Goal: Transaction & Acquisition: Obtain resource

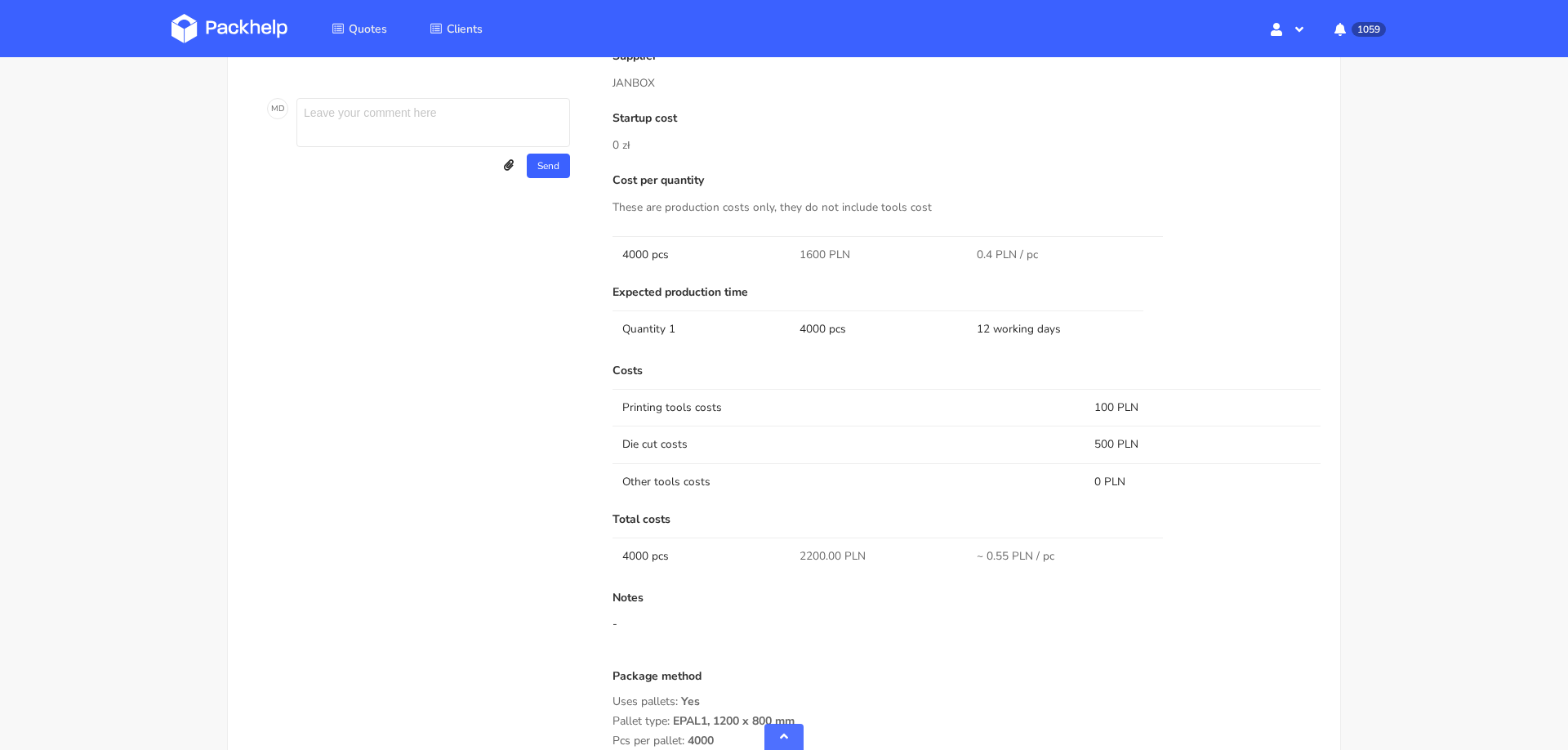
scroll to position [993, 0]
click at [635, 545] on td "4000 pcs" at bounding box center [701, 554] width 177 height 36
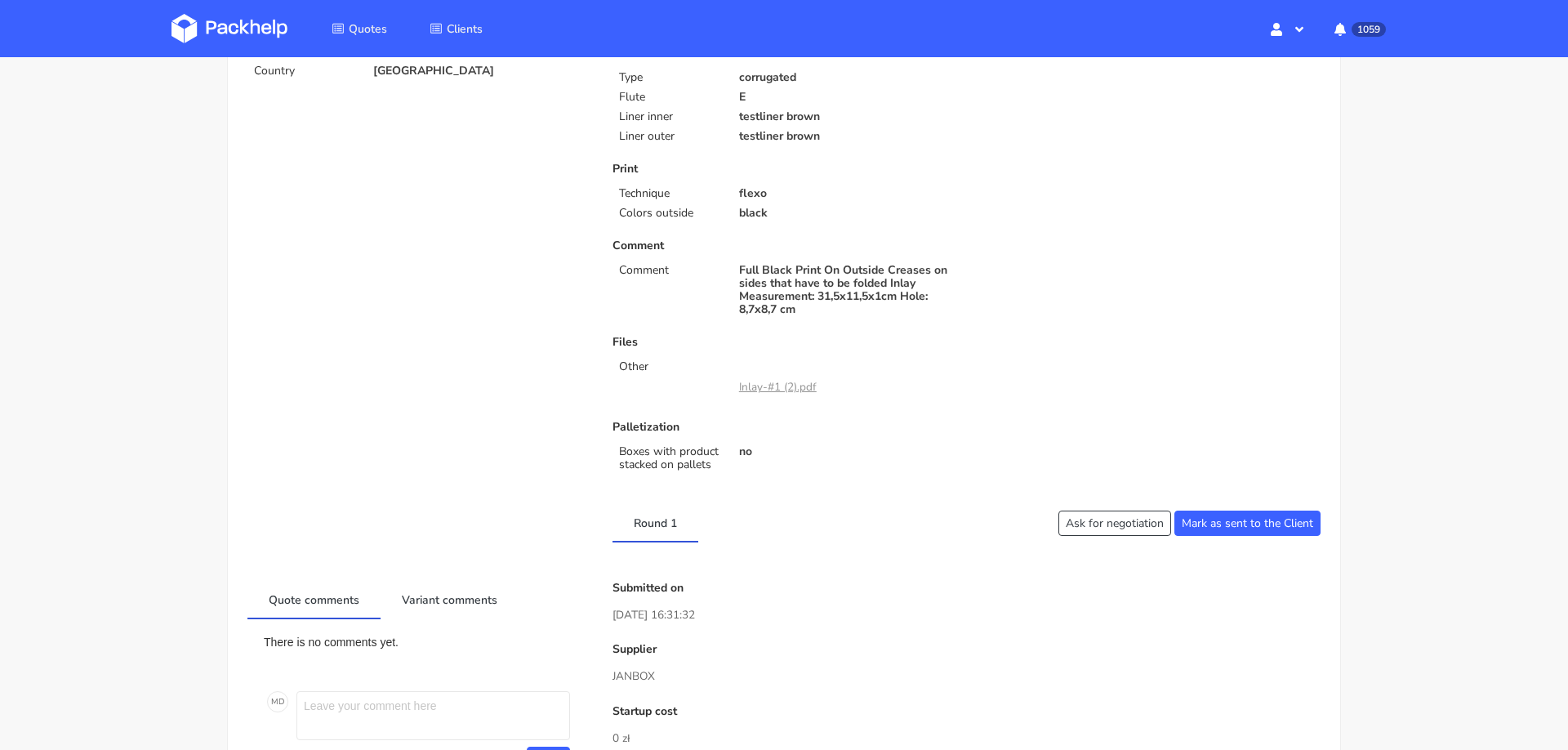
scroll to position [0, 0]
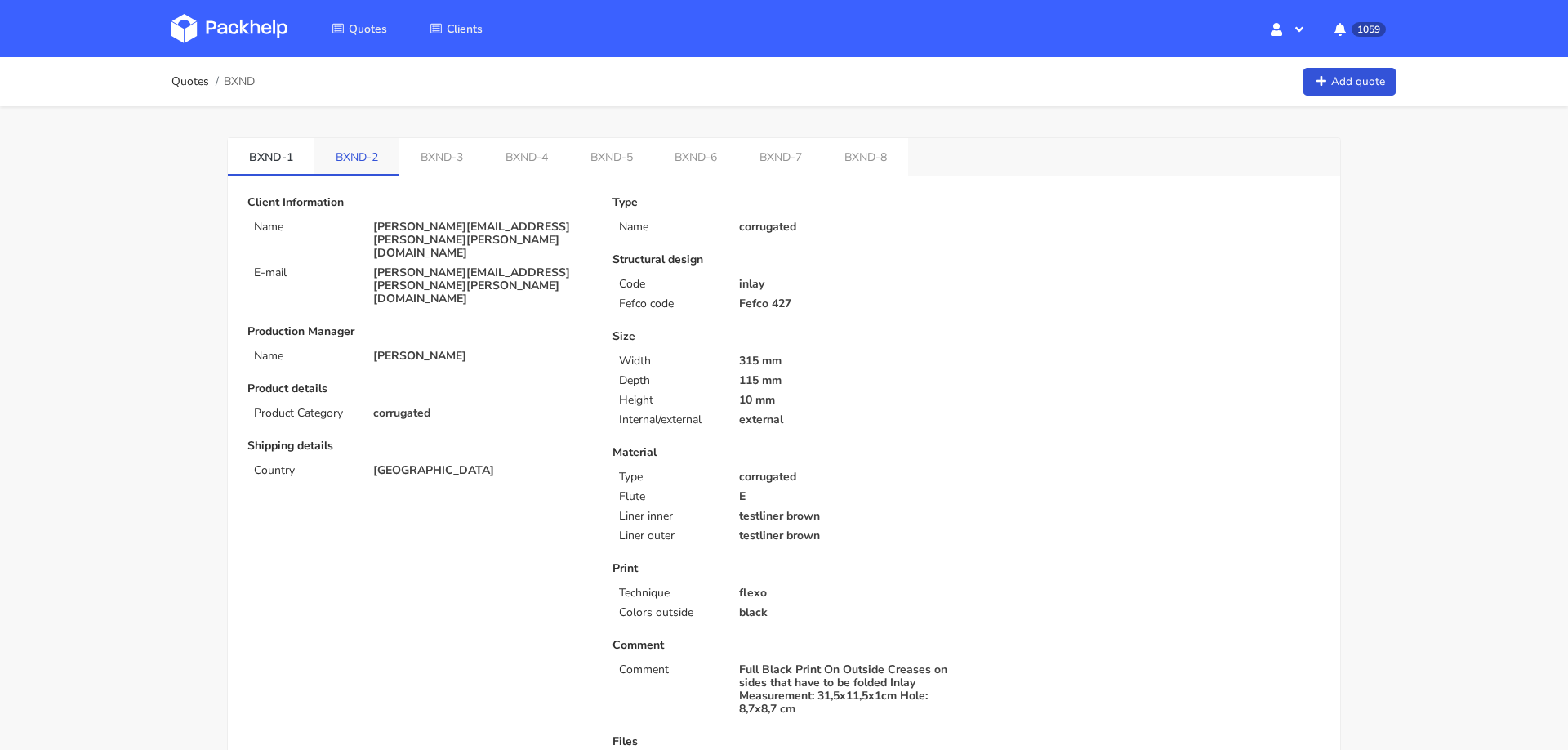
click at [365, 163] on link "BXND-2" at bounding box center [357, 156] width 85 height 36
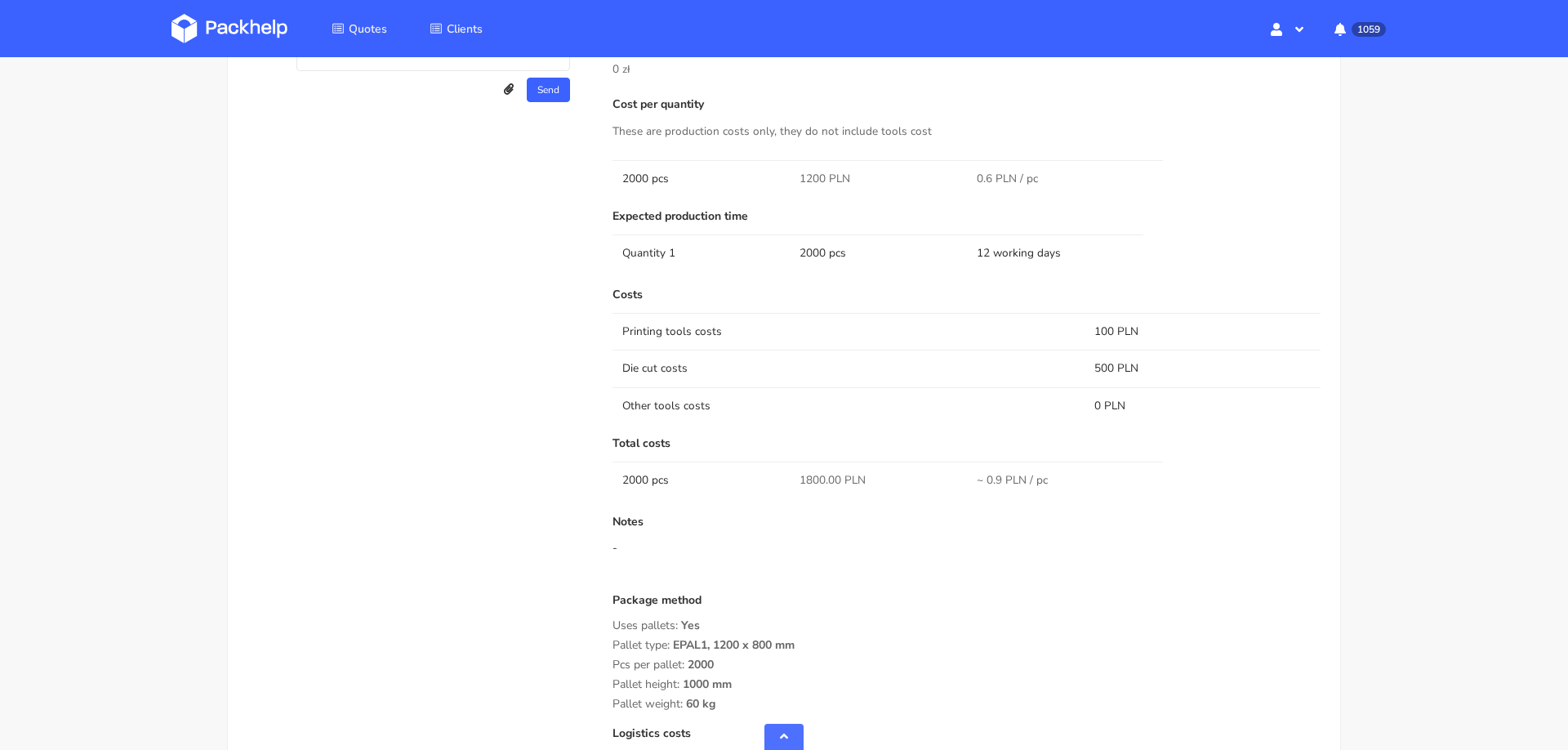
scroll to position [1083, 0]
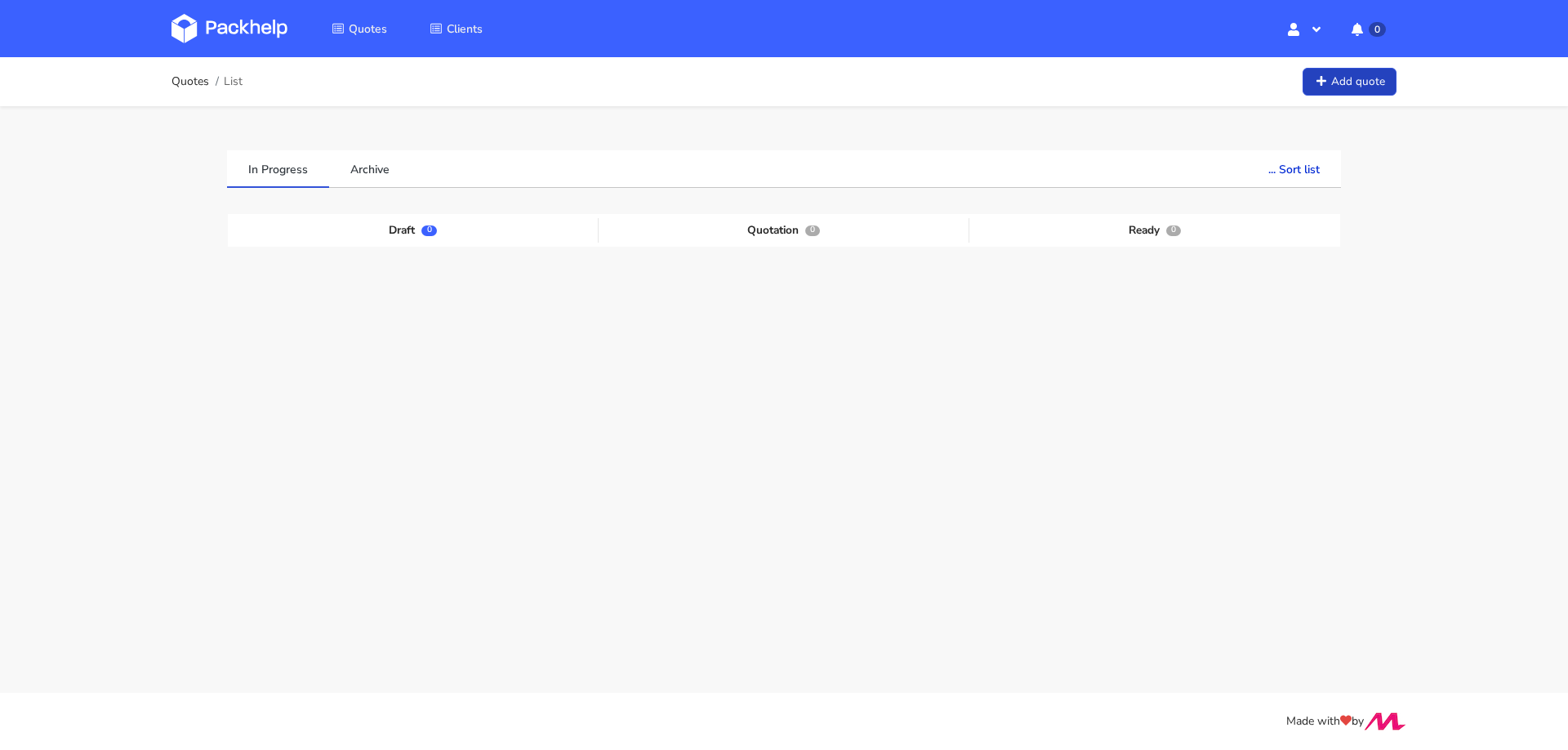
click at [1333, 89] on link "Add quote" at bounding box center [1350, 82] width 94 height 28
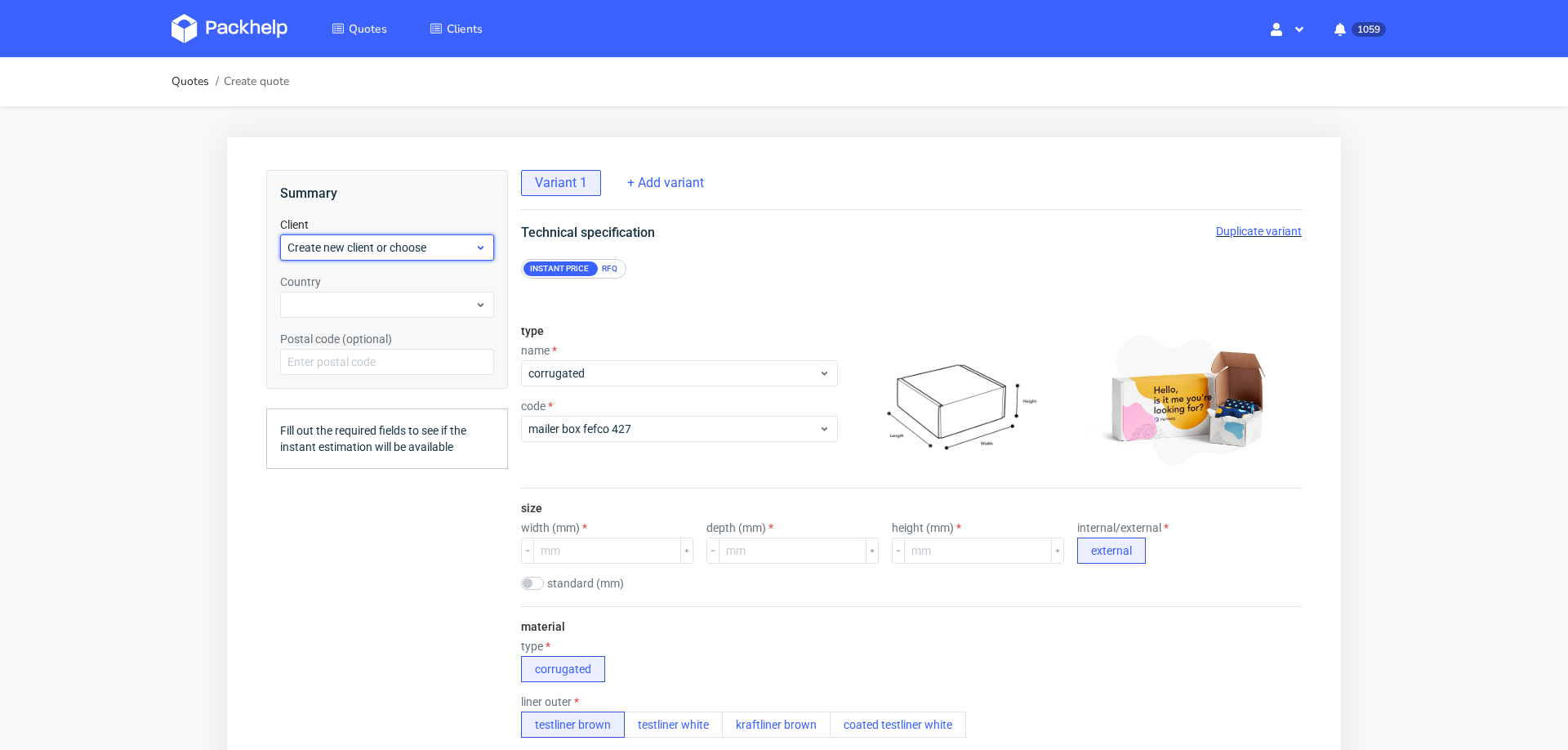
click at [394, 254] on span "Create new client or choose" at bounding box center [380, 247] width 187 height 16
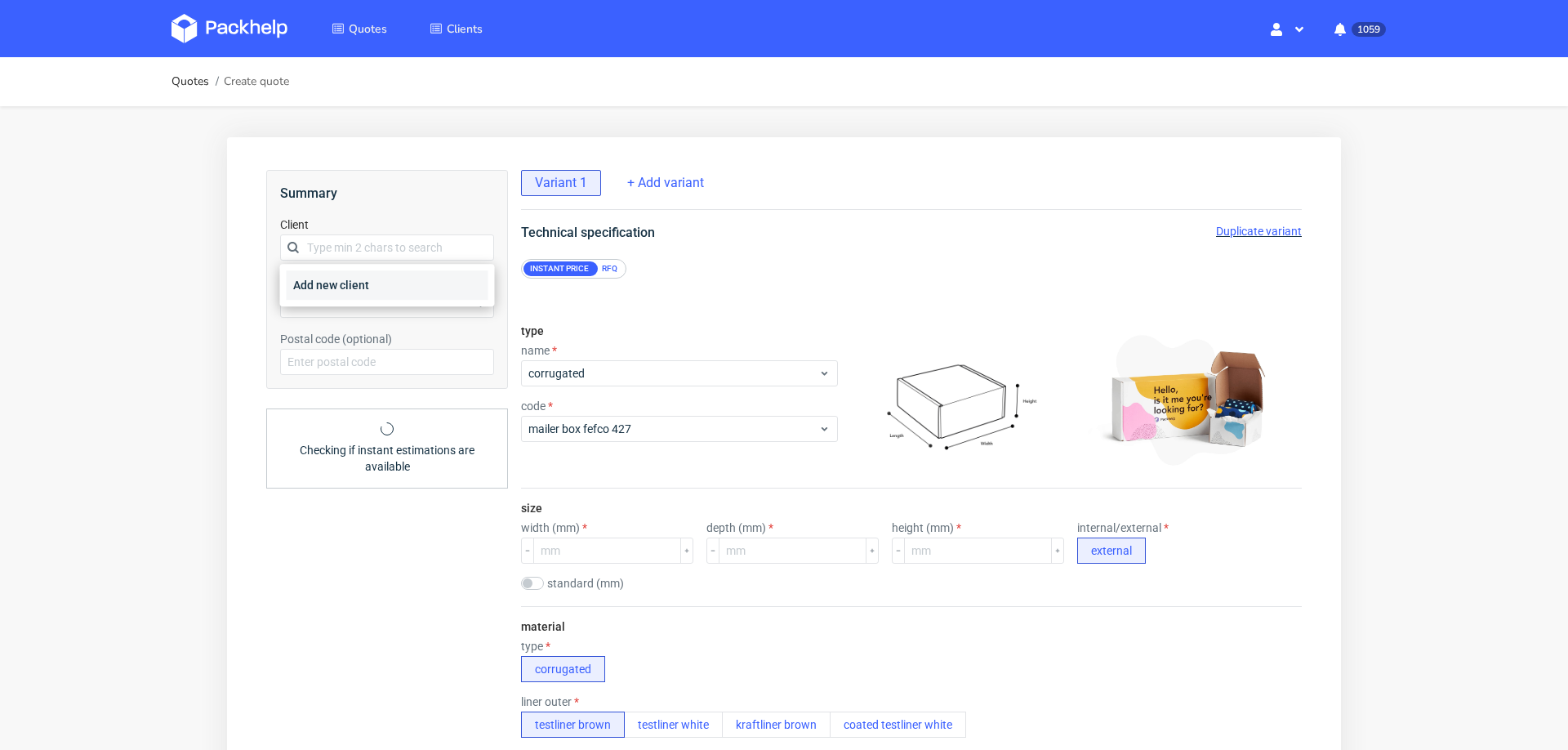
click at [386, 287] on div "Add new client" at bounding box center [387, 285] width 202 height 29
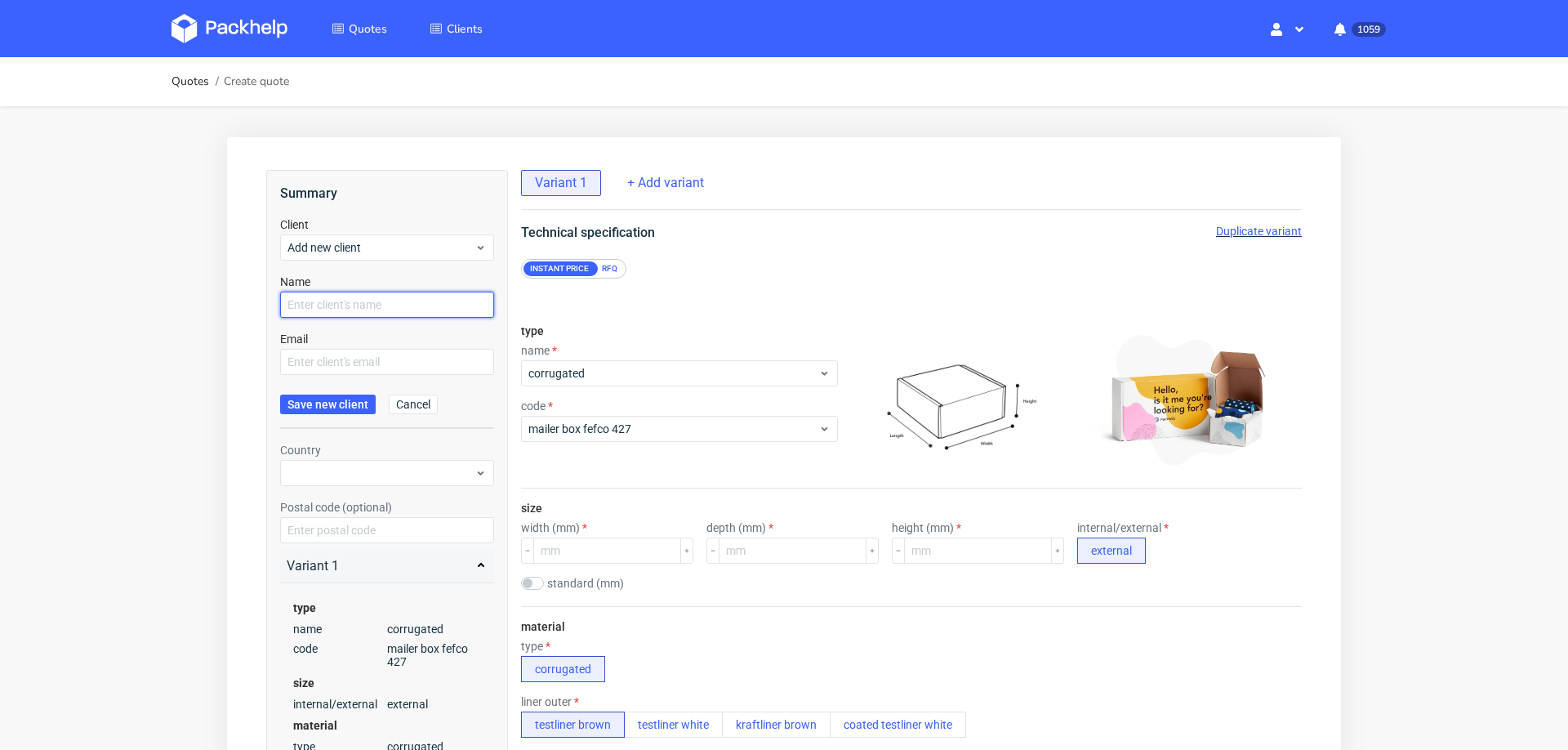
click at [375, 307] on input "text" at bounding box center [386, 304] width 214 height 26
paste input "[EMAIL_ADDRESS][PERSON_NAME][DOMAIN_NAME]"
type input "[EMAIL_ADDRESS][PERSON_NAME][DOMAIN_NAME]"
click at [363, 363] on input "text" at bounding box center [386, 361] width 214 height 26
paste input "[EMAIL_ADDRESS][PERSON_NAME][DOMAIN_NAME]"
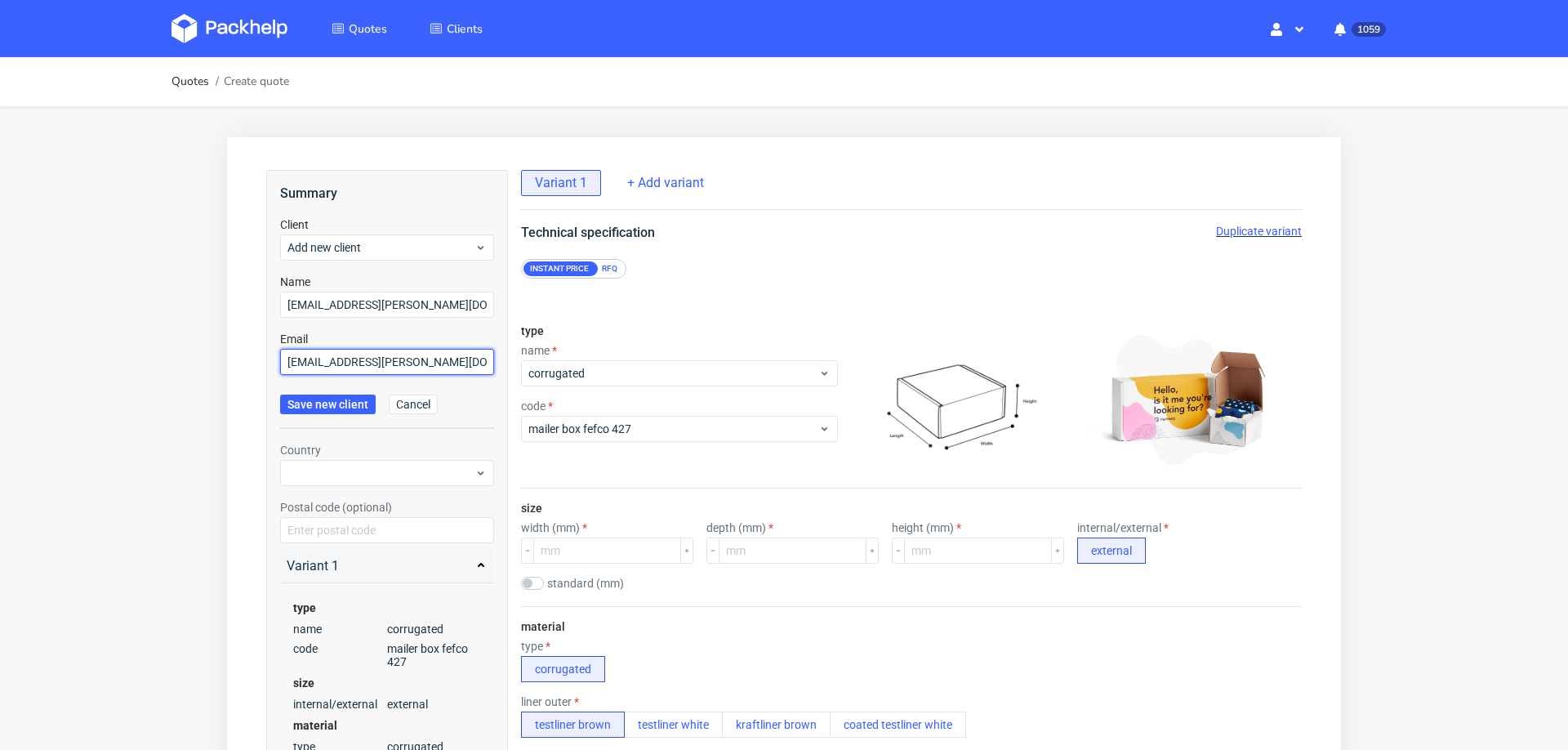
type input "[EMAIL_ADDRESS][PERSON_NAME][DOMAIN_NAME]"
click at [348, 419] on form "Client Add new client Name [PERSON_NAME][EMAIL_ADDRESS][PERSON_NAME][DOMAIN_NAM…" at bounding box center [386, 323] width 214 height 213
click at [348, 410] on button "Save new client" at bounding box center [328, 404] width 96 height 20
click at [394, 248] on span "Add new client" at bounding box center [380, 247] width 187 height 16
type input "[EMAIL_ADDRESS][PERSON_NAME][DOMAIN_NAME]"
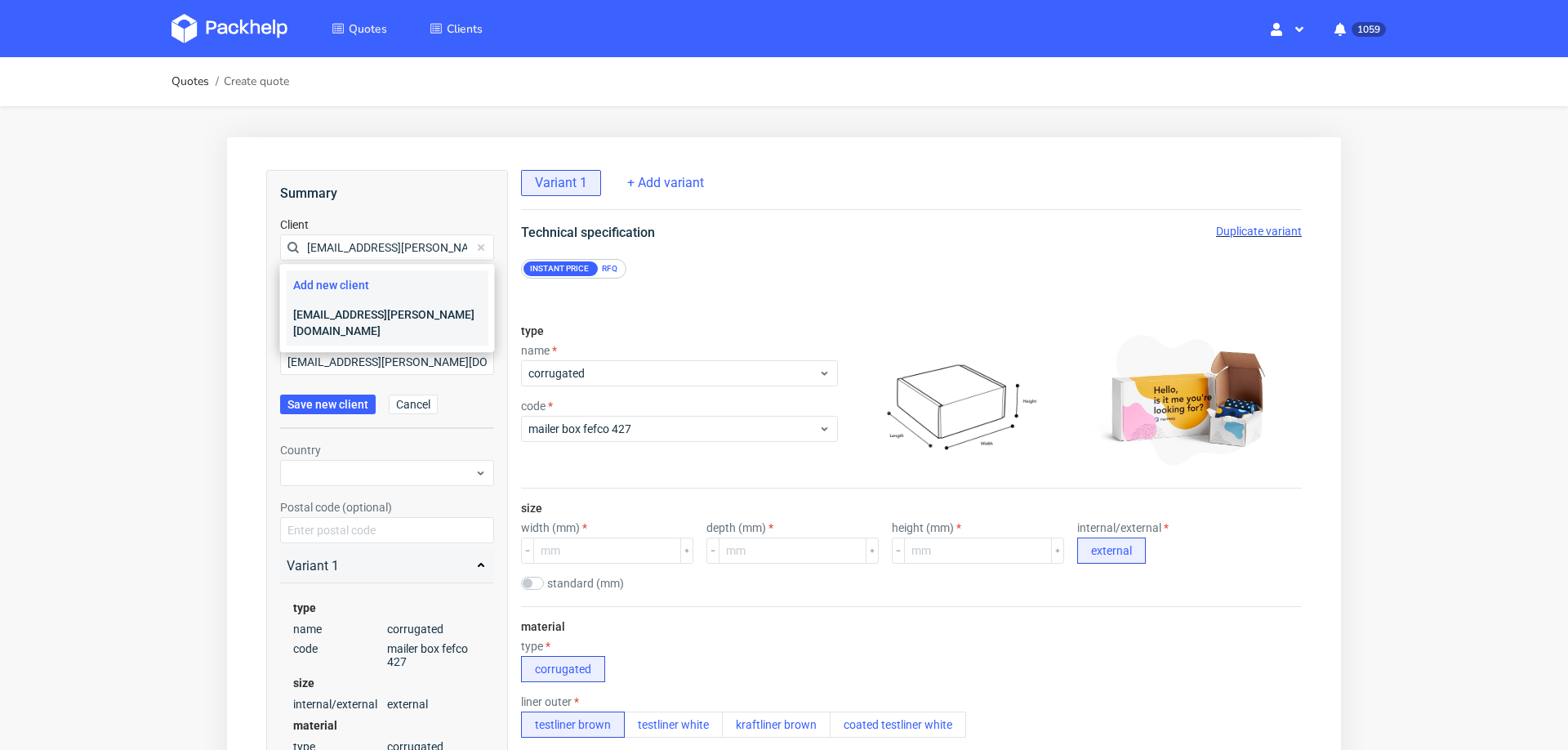
click at [352, 315] on div "[EMAIL_ADDRESS][PERSON_NAME][DOMAIN_NAME]" at bounding box center [387, 323] width 202 height 46
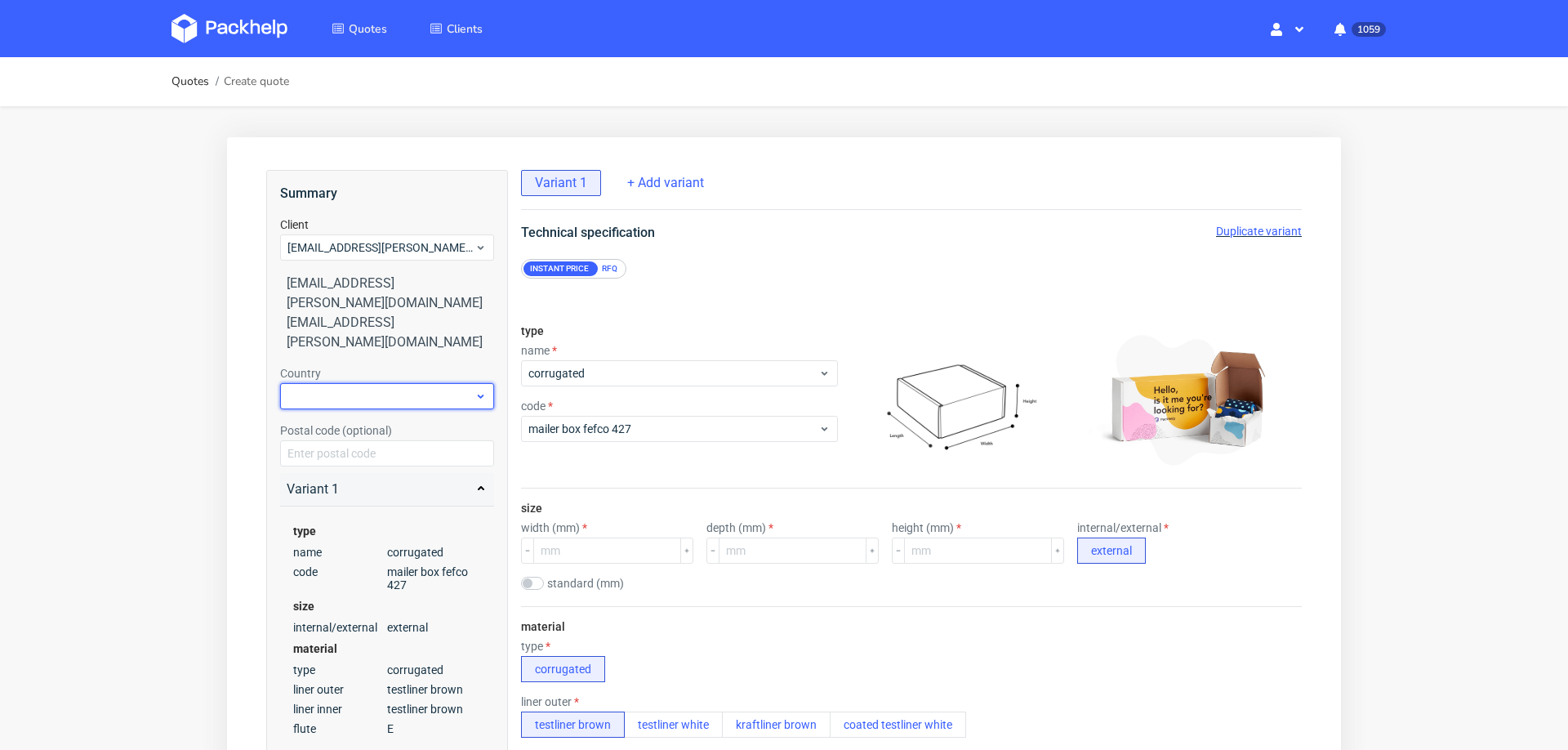
click at [337, 383] on div at bounding box center [386, 395] width 214 height 26
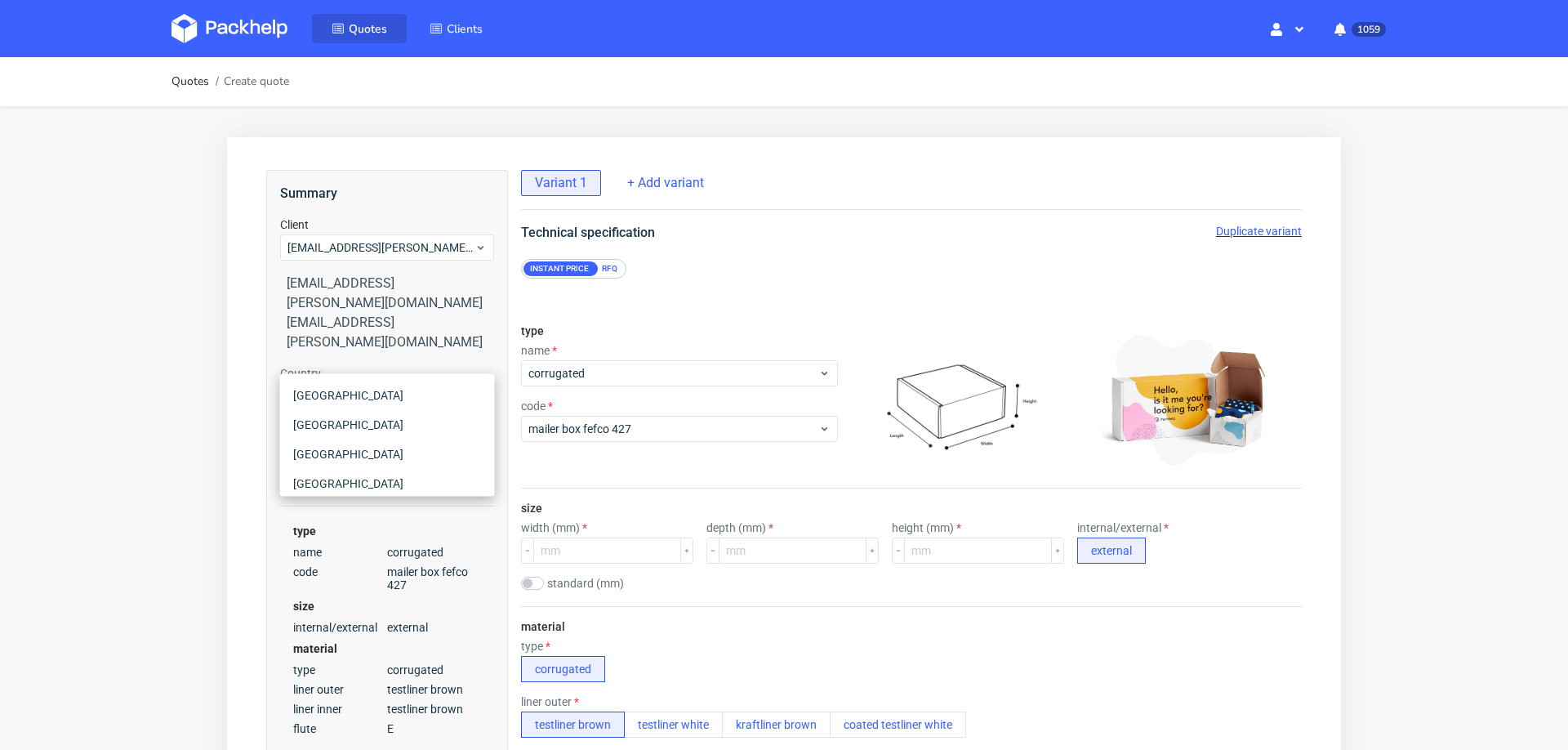
click at [364, 34] on span "Quotes" at bounding box center [367, 29] width 38 height 16
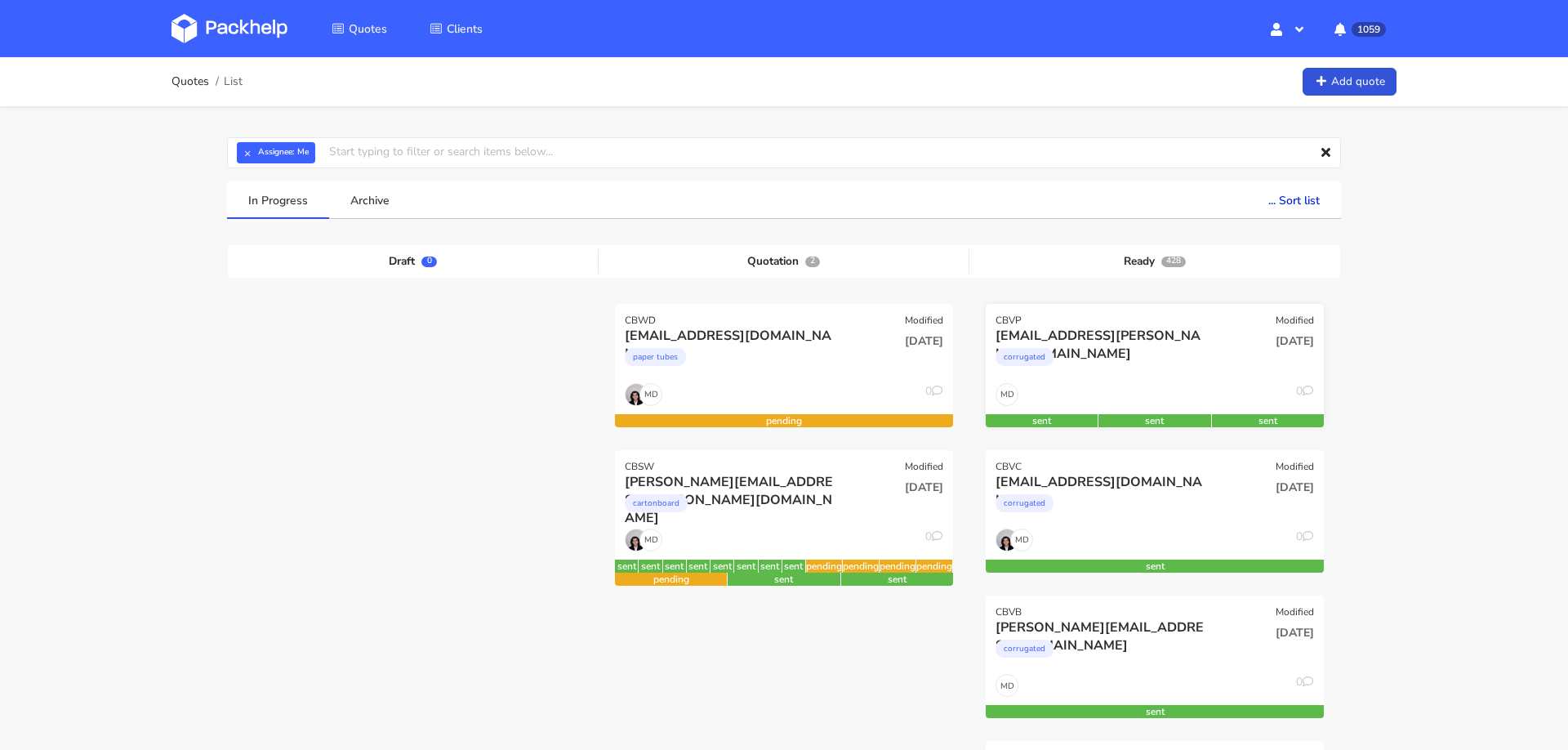
click at [1124, 354] on div "corrugated" at bounding box center [1104, 361] width 216 height 33
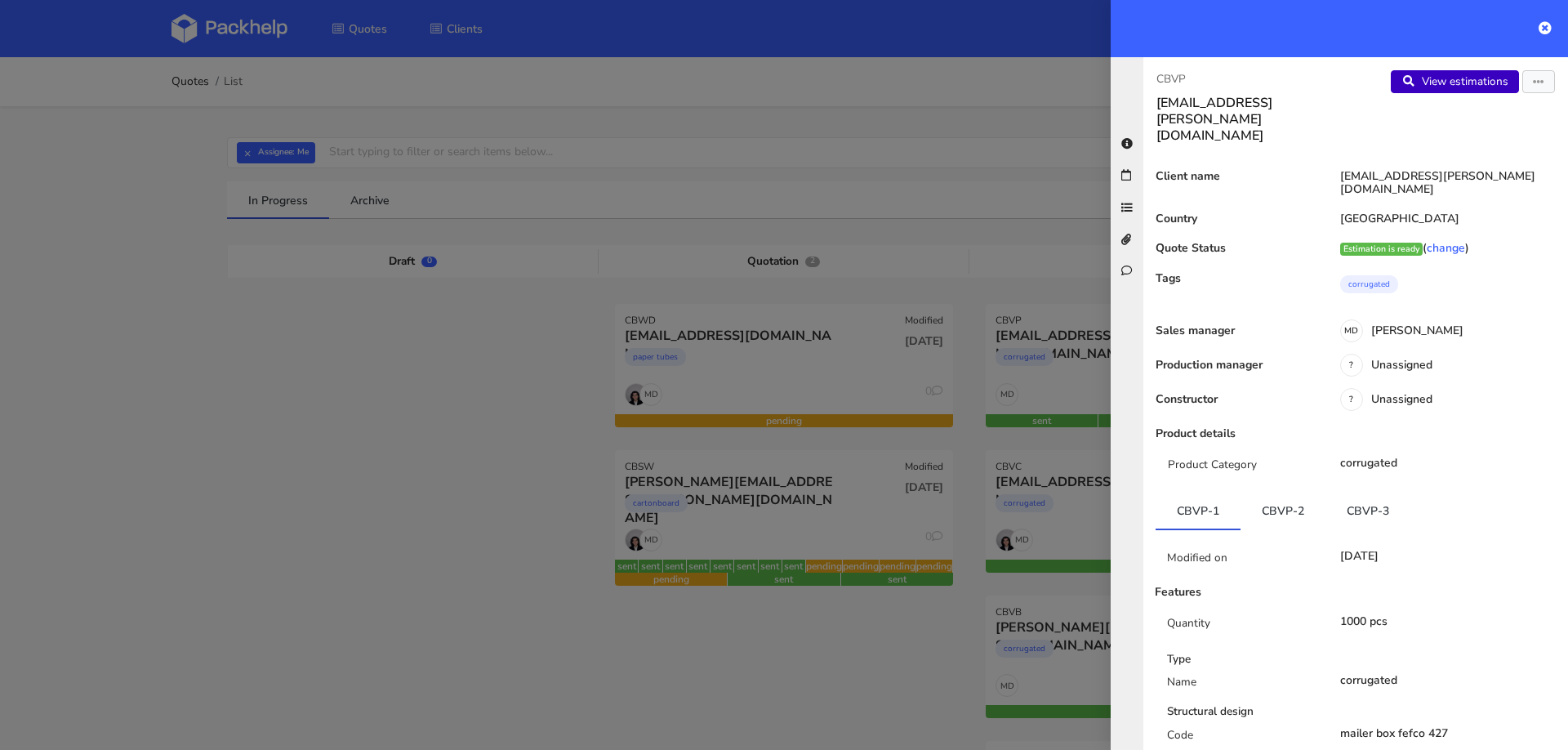
click at [1431, 90] on link "View estimations" at bounding box center [1455, 82] width 129 height 23
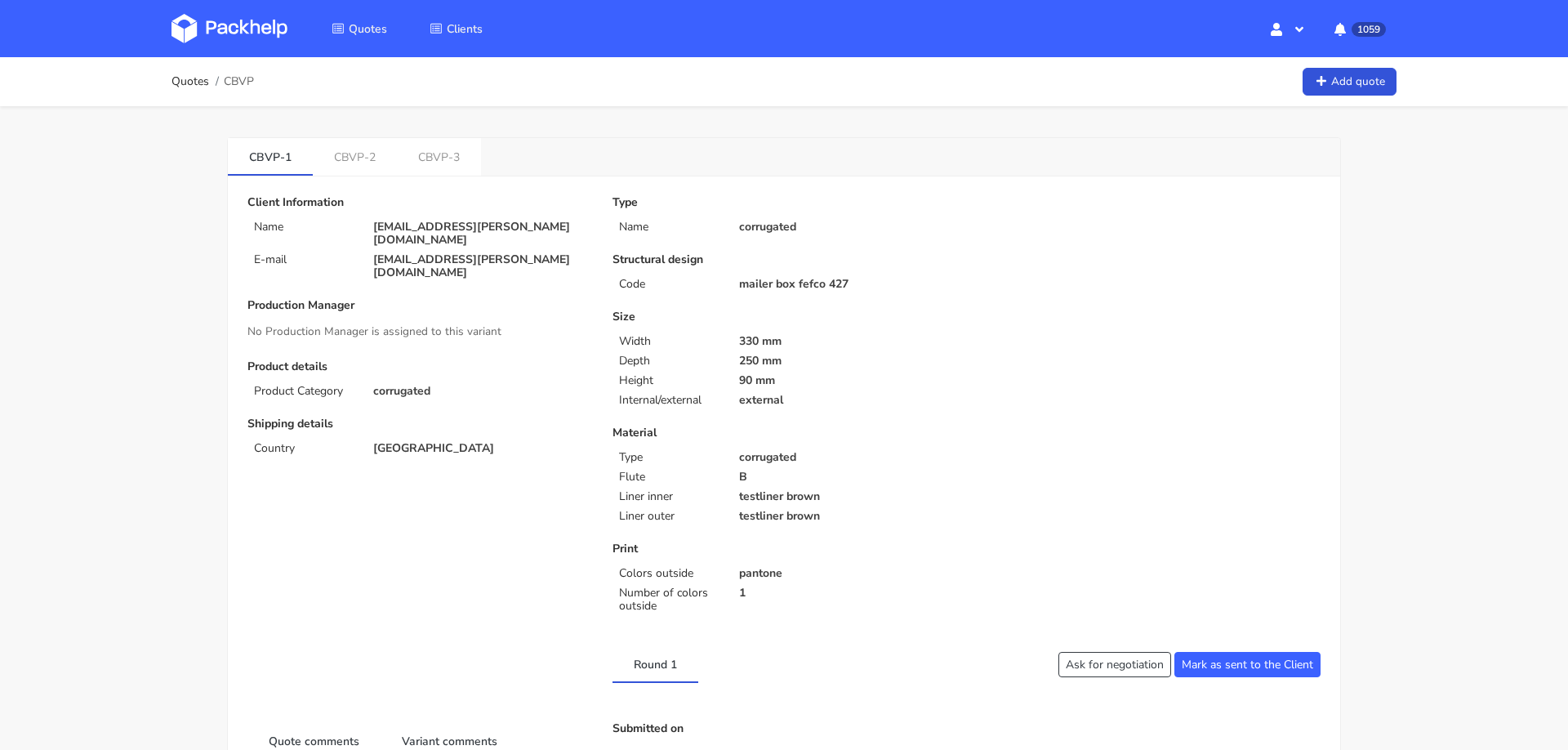
click at [244, 87] on span "CBVP" at bounding box center [238, 82] width 30 height 13
copy span "CBVP"
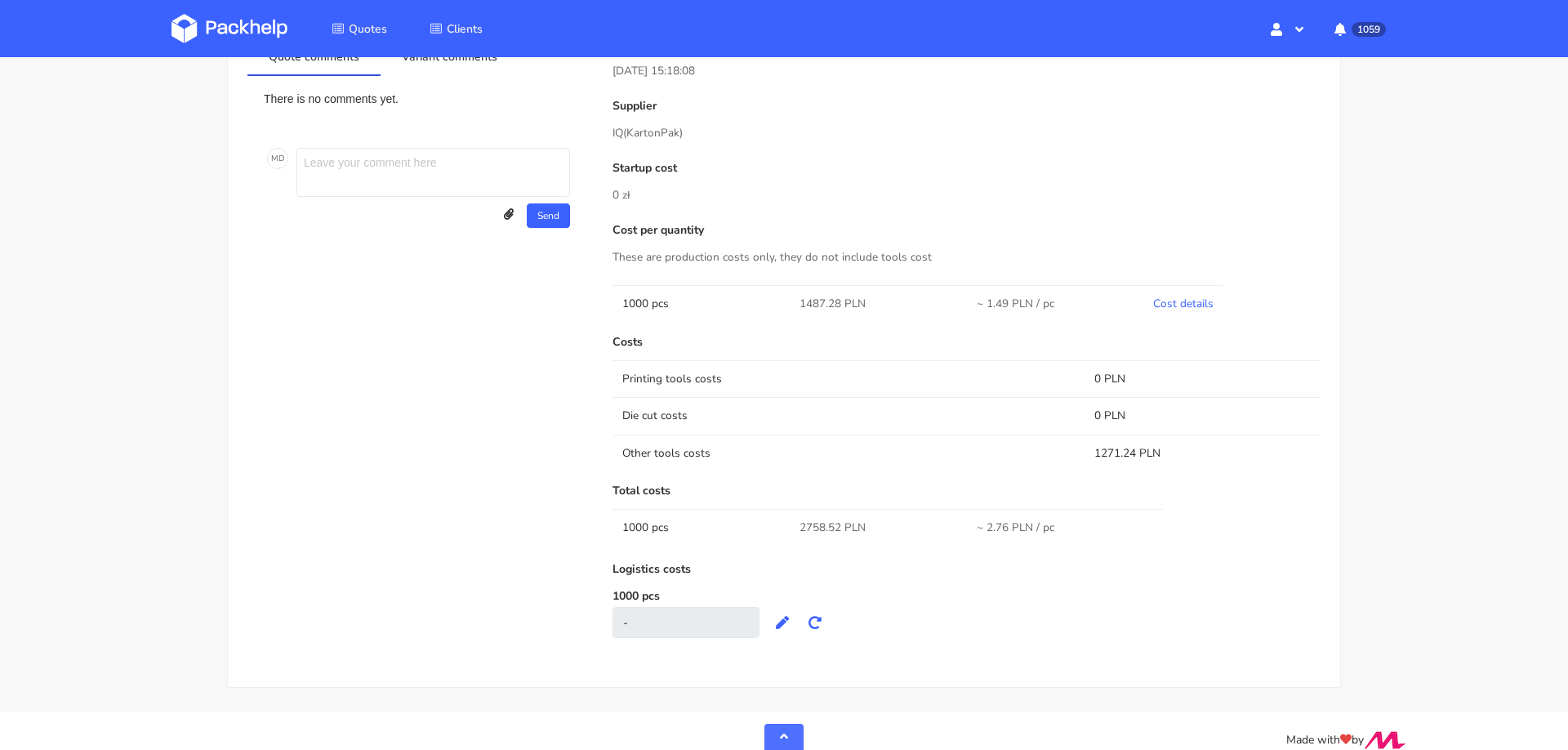
scroll to position [701, 0]
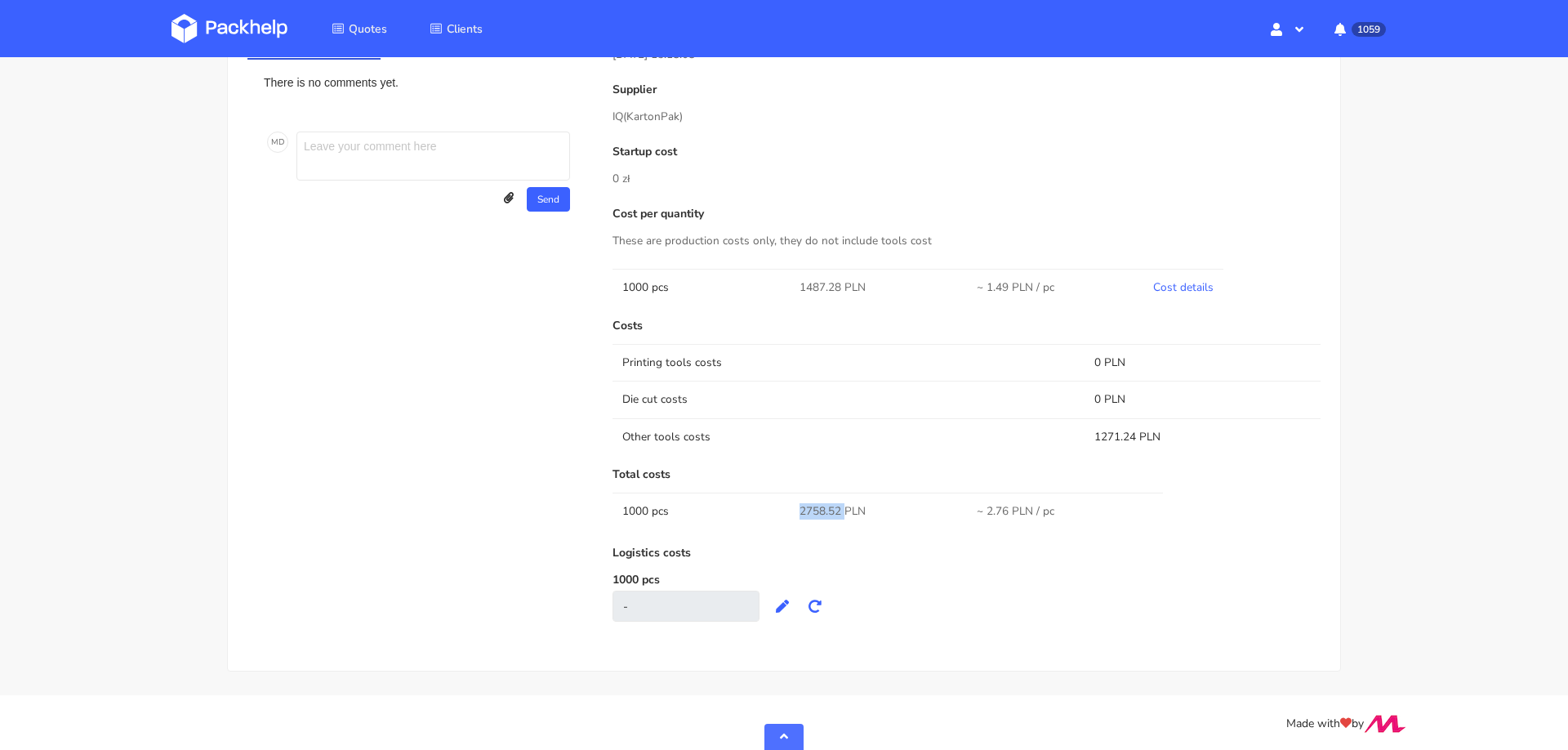
drag, startPoint x: 798, startPoint y: 508, endPoint x: 844, endPoint y: 508, distance: 46.0
click at [844, 508] on td "2758.52 PLN" at bounding box center [878, 511] width 177 height 36
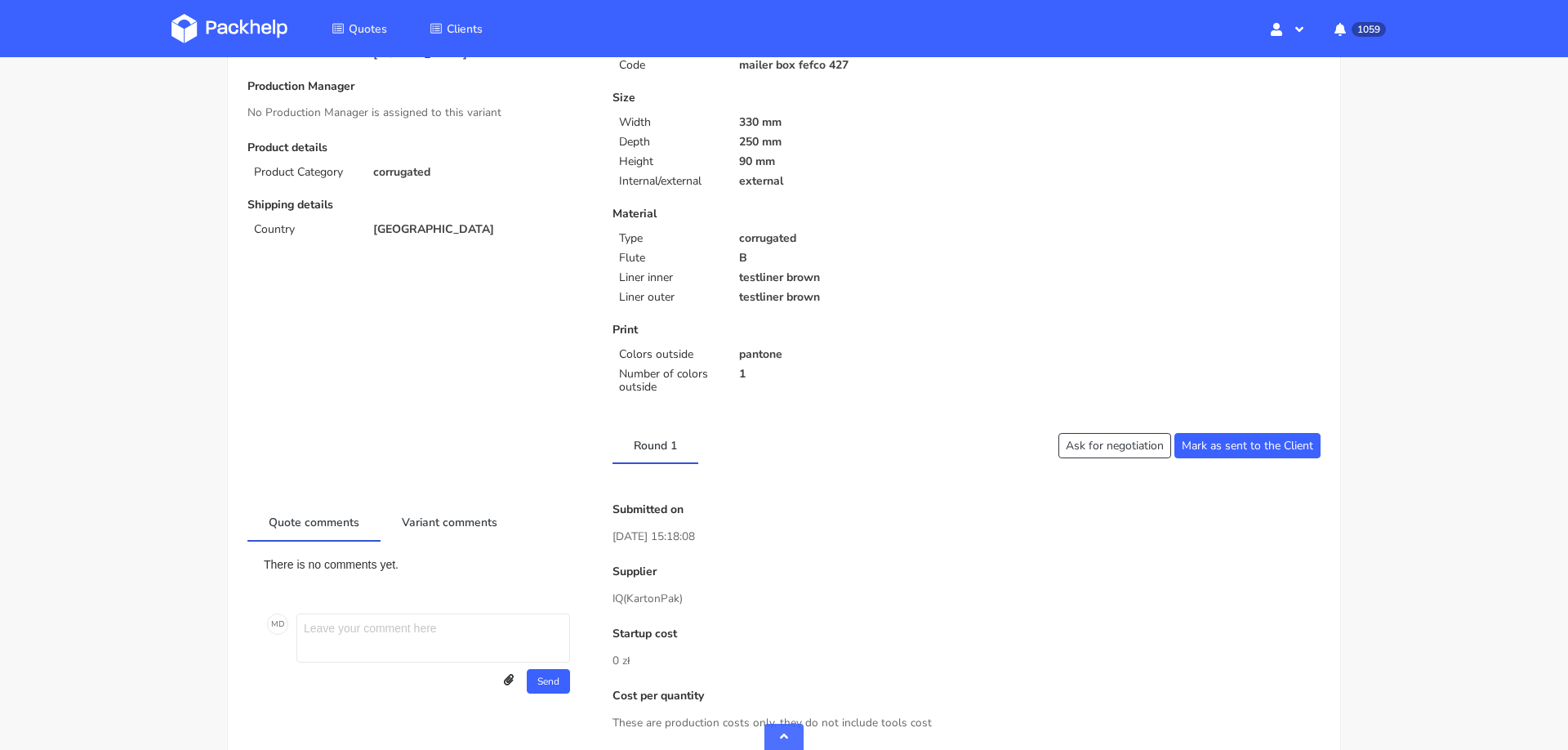
scroll to position [0, 0]
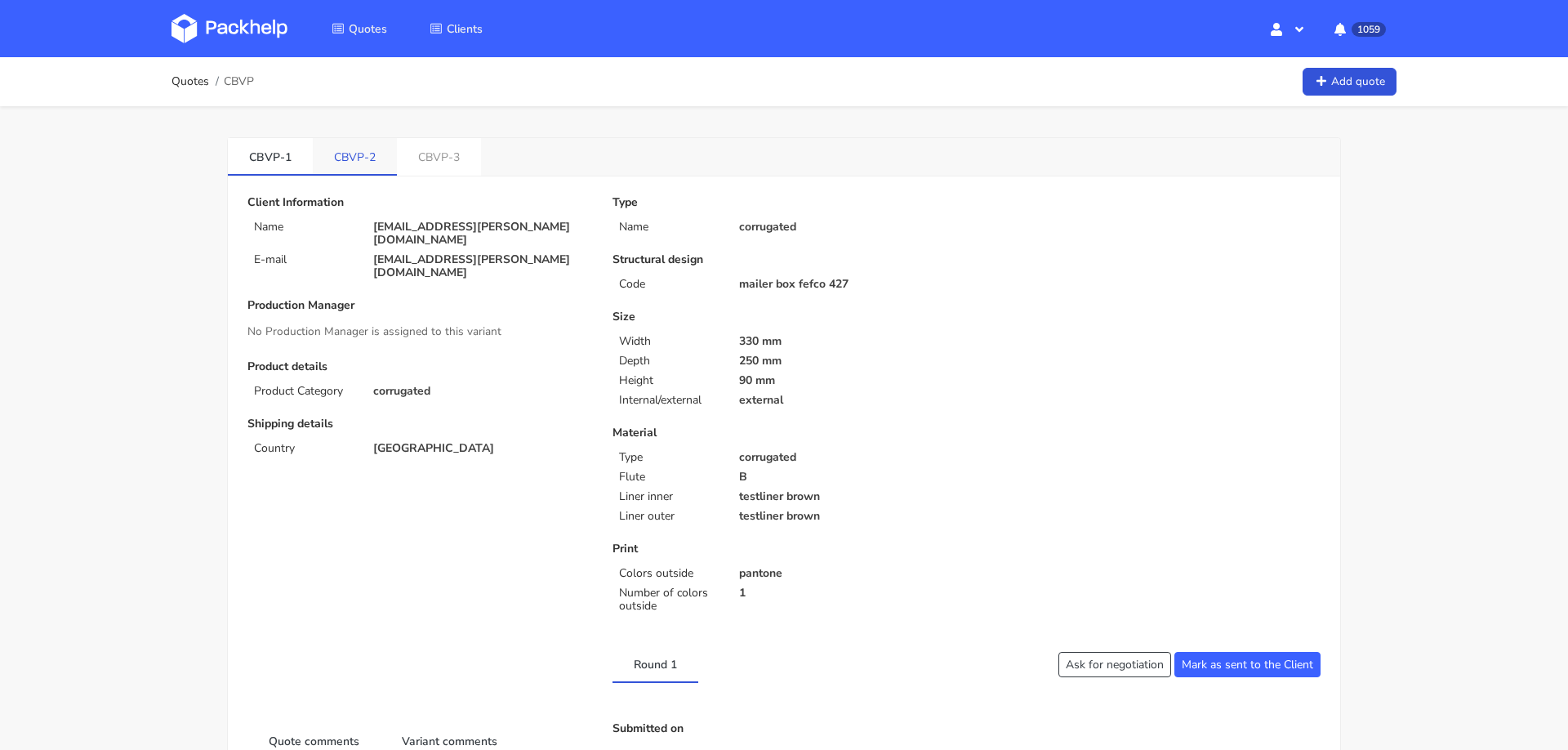
click at [352, 145] on link "CBVP-2" at bounding box center [355, 156] width 84 height 36
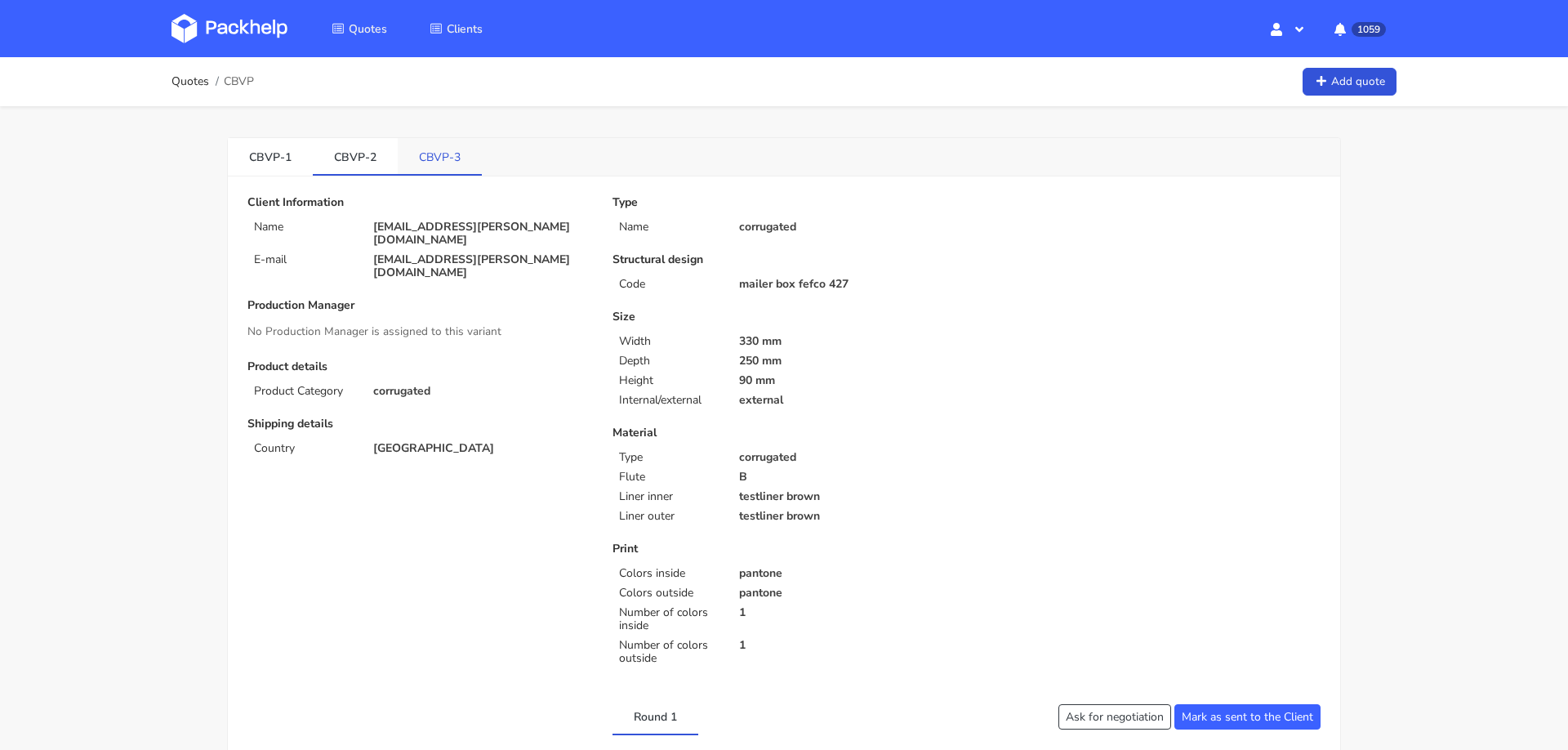
click at [420, 152] on link "CBVP-3" at bounding box center [440, 156] width 84 height 36
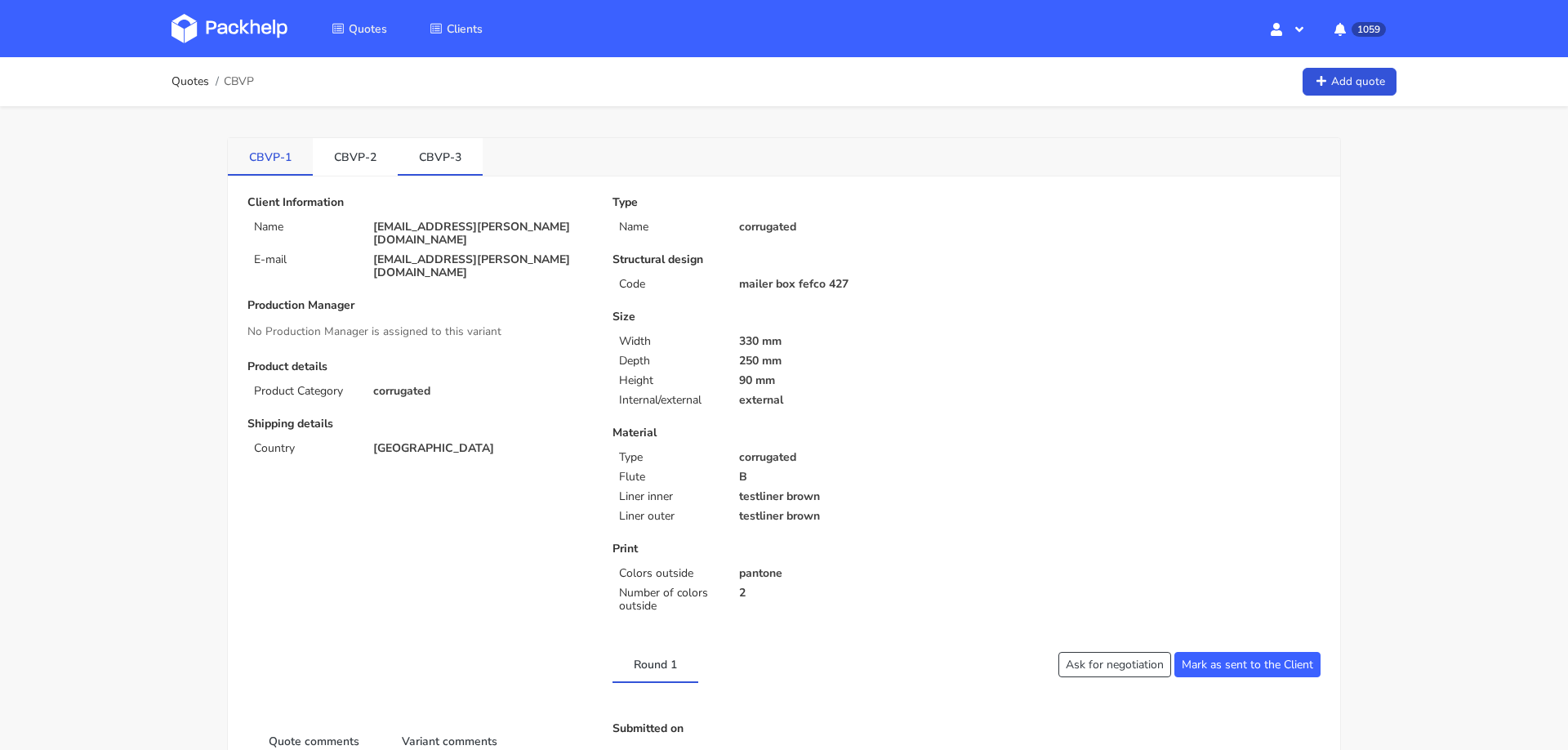
click at [258, 163] on link "CBVP-1" at bounding box center [270, 156] width 85 height 36
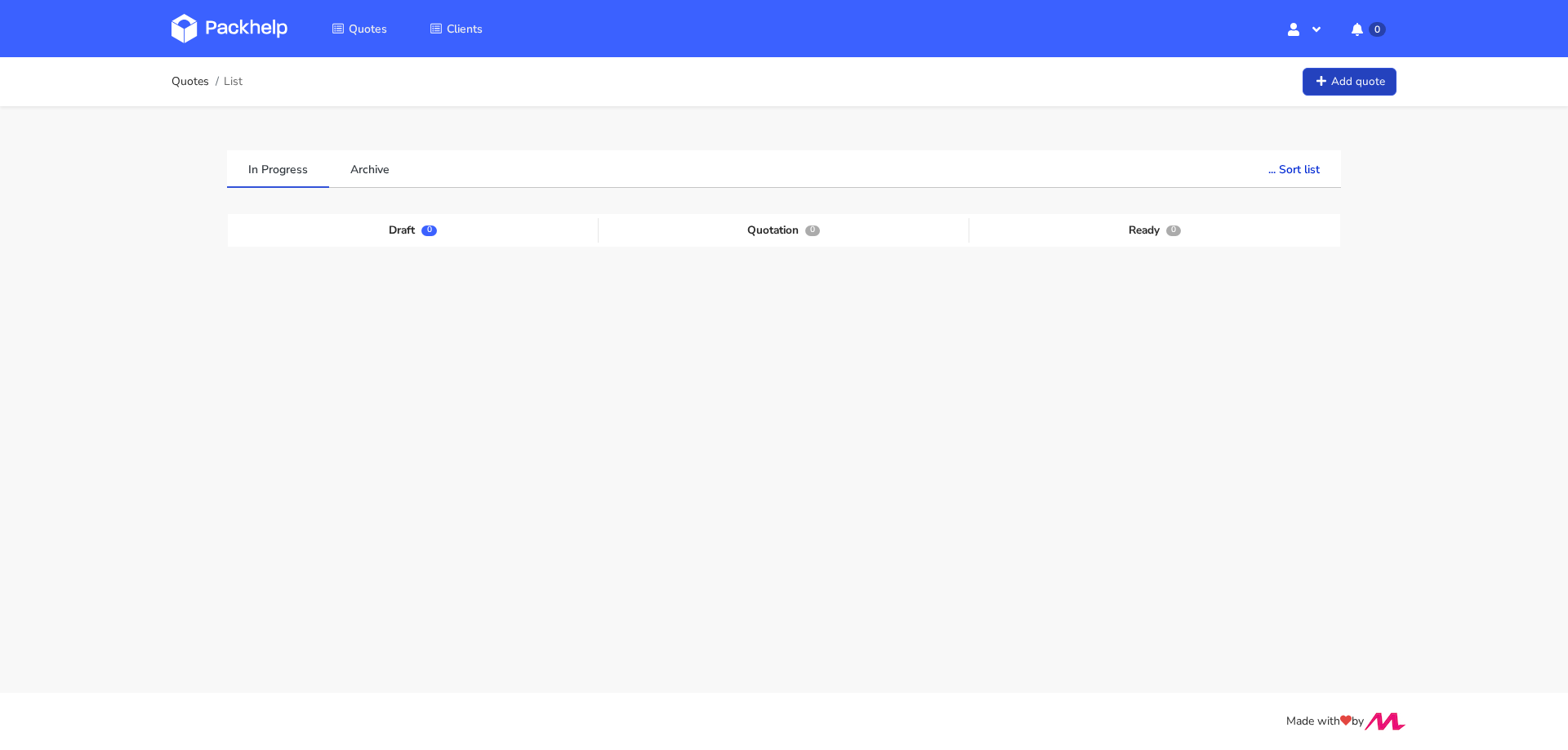
click at [1358, 70] on link "Add quote" at bounding box center [1350, 82] width 94 height 28
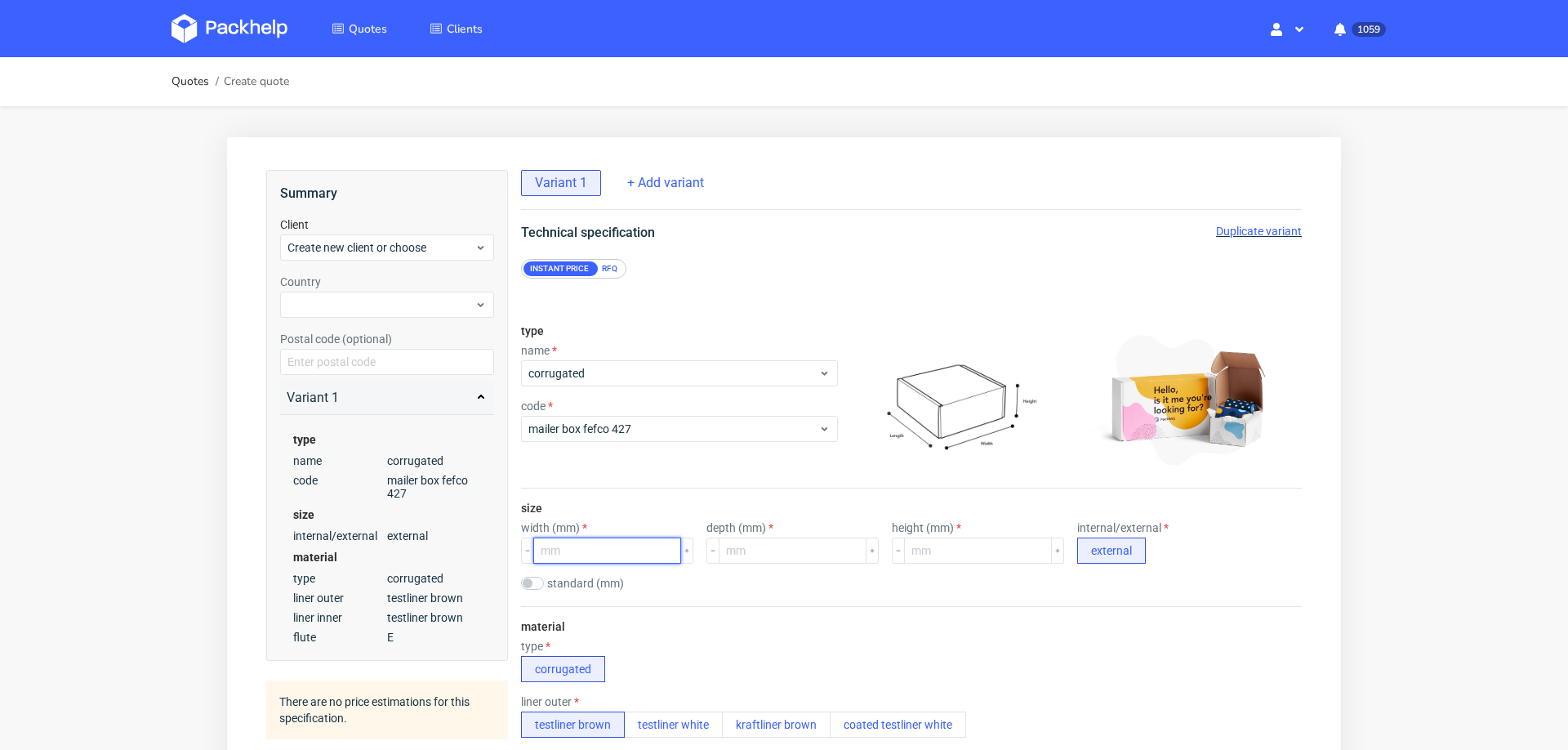
click at [570, 550] on input "number" at bounding box center [607, 550] width 148 height 26
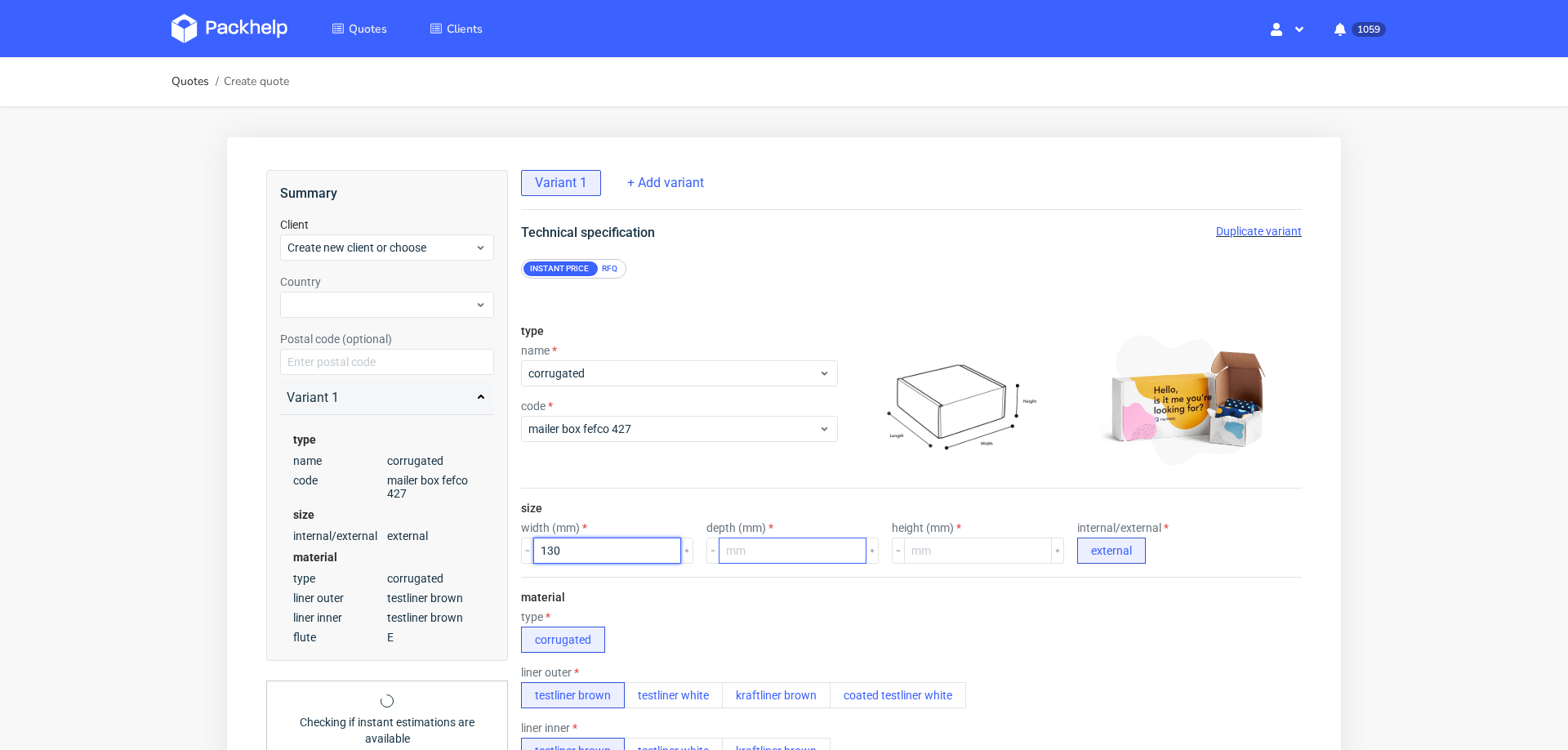
type input "130"
click at [749, 549] on input "number" at bounding box center [792, 550] width 148 height 26
type input "100"
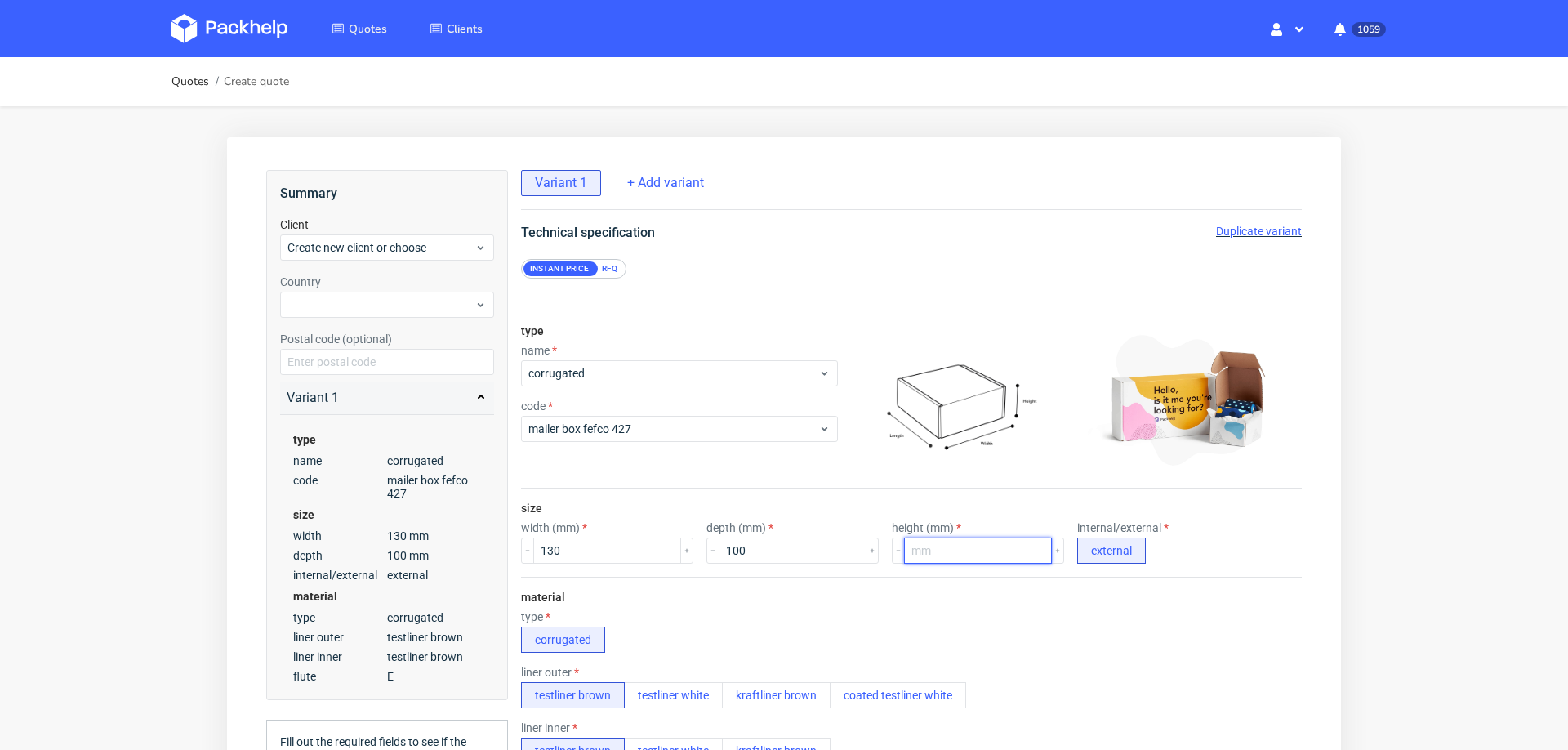
click at [942, 546] on input "number" at bounding box center [978, 550] width 148 height 26
type input "26"
click at [1010, 650] on div "type corrugated" at bounding box center [911, 631] width 781 height 43
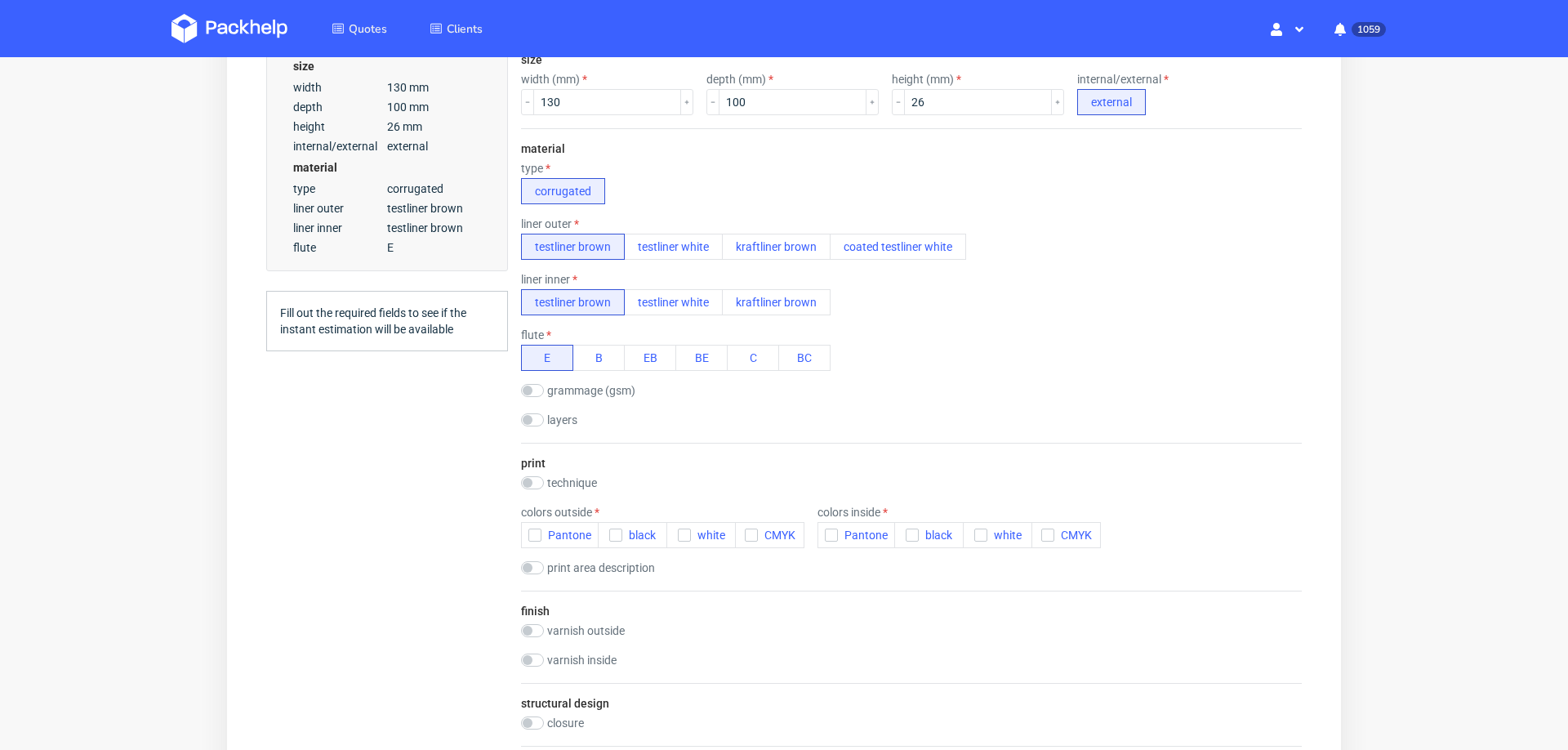
scroll to position [478, 0]
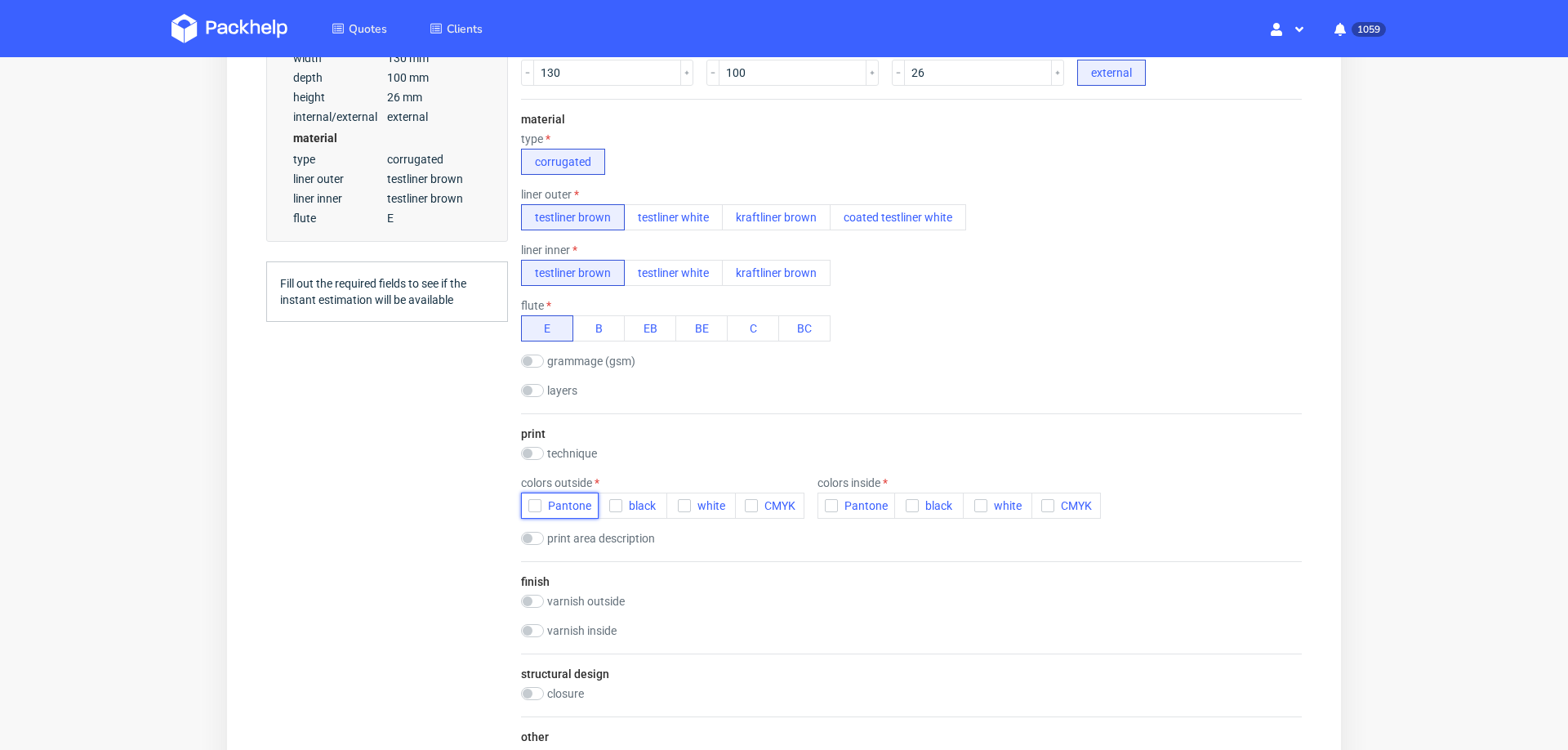
click at [530, 500] on icon "button" at bounding box center [534, 505] width 12 height 12
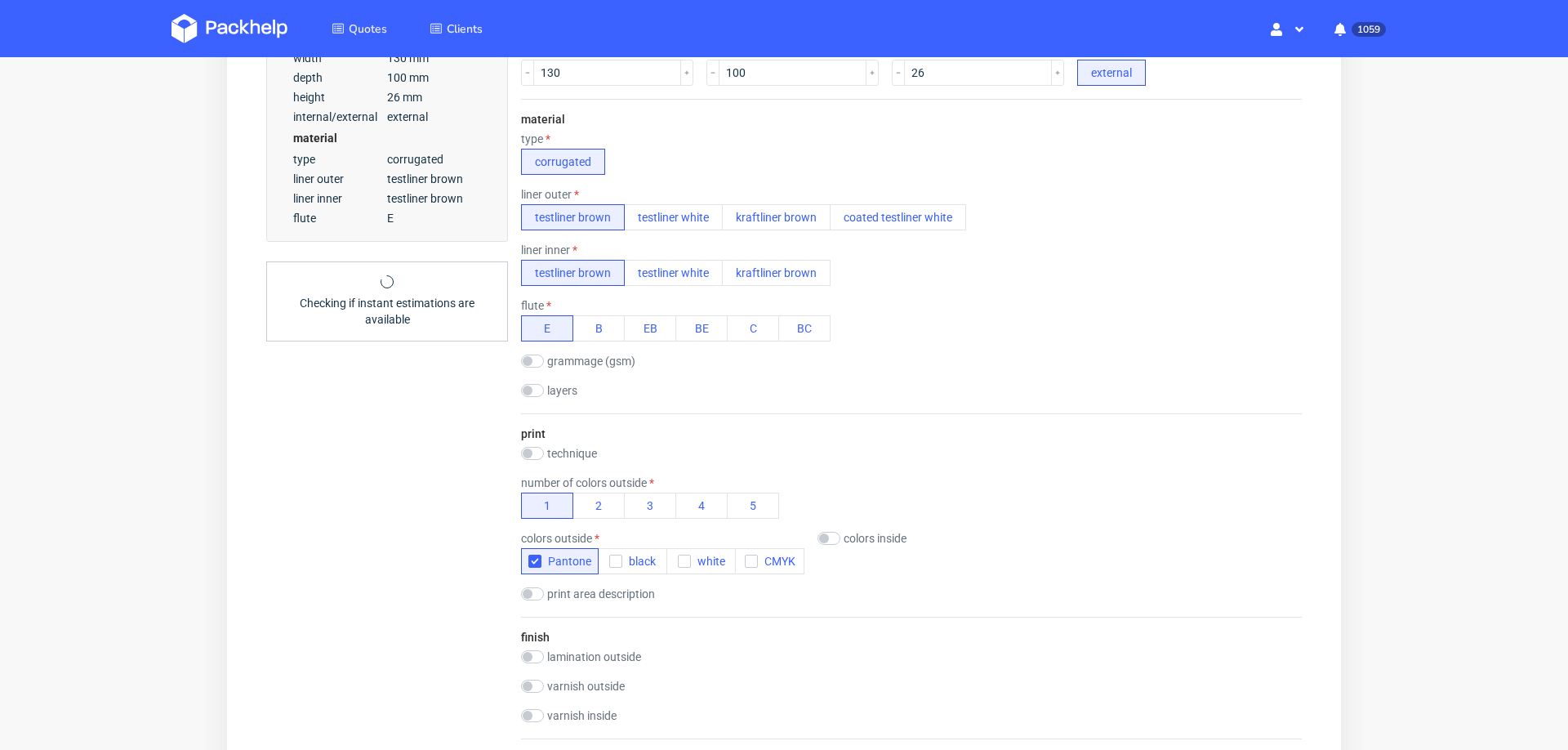
click at [537, 438] on div "print technique no print flexo offset offset + flexo digital number of colors o…" at bounding box center [911, 514] width 781 height 203
click at [542, 447] on input "checkbox" at bounding box center [533, 453] width 23 height 13
checkbox input "true"
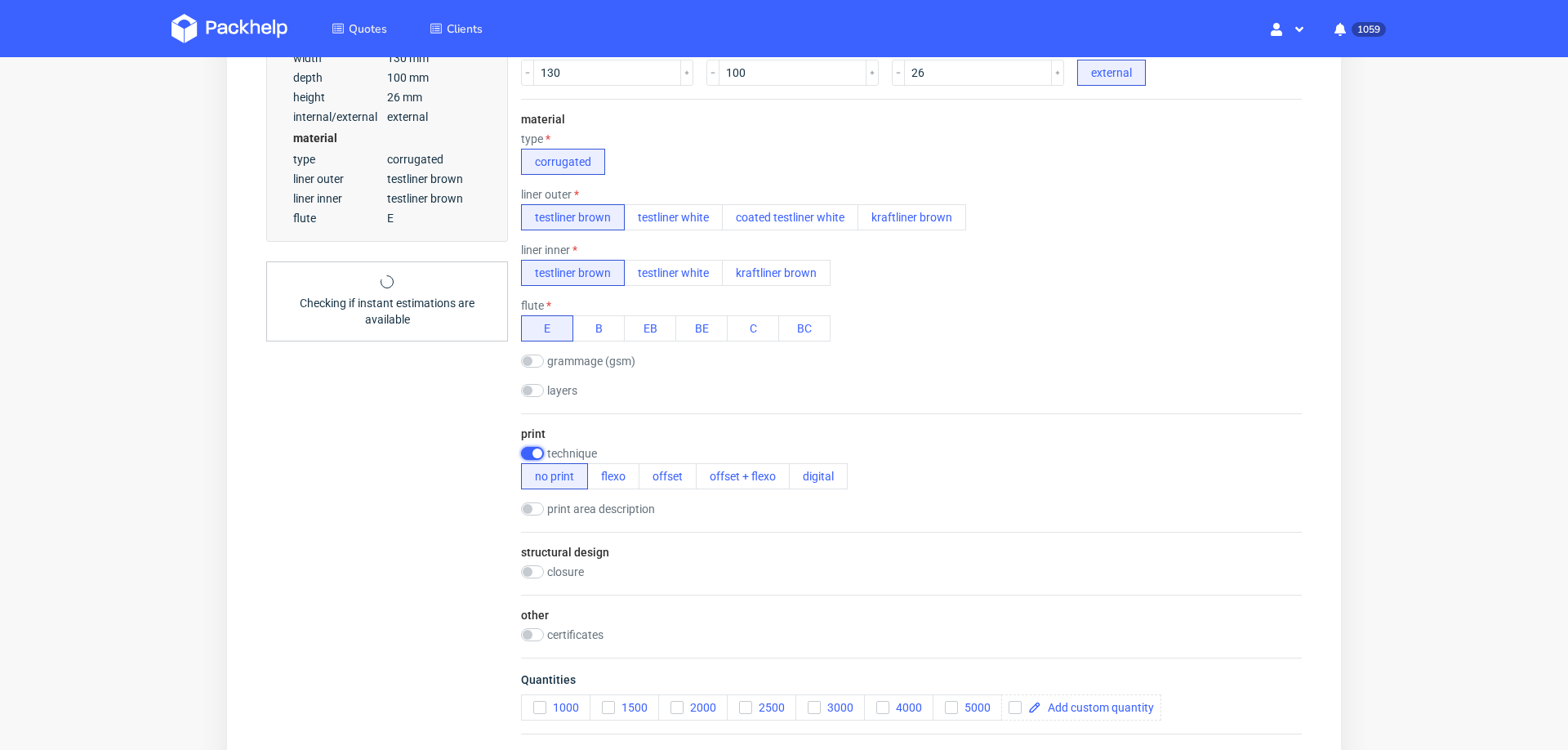
scroll to position [0, 0]
click at [610, 481] on button "flexo" at bounding box center [612, 475] width 52 height 26
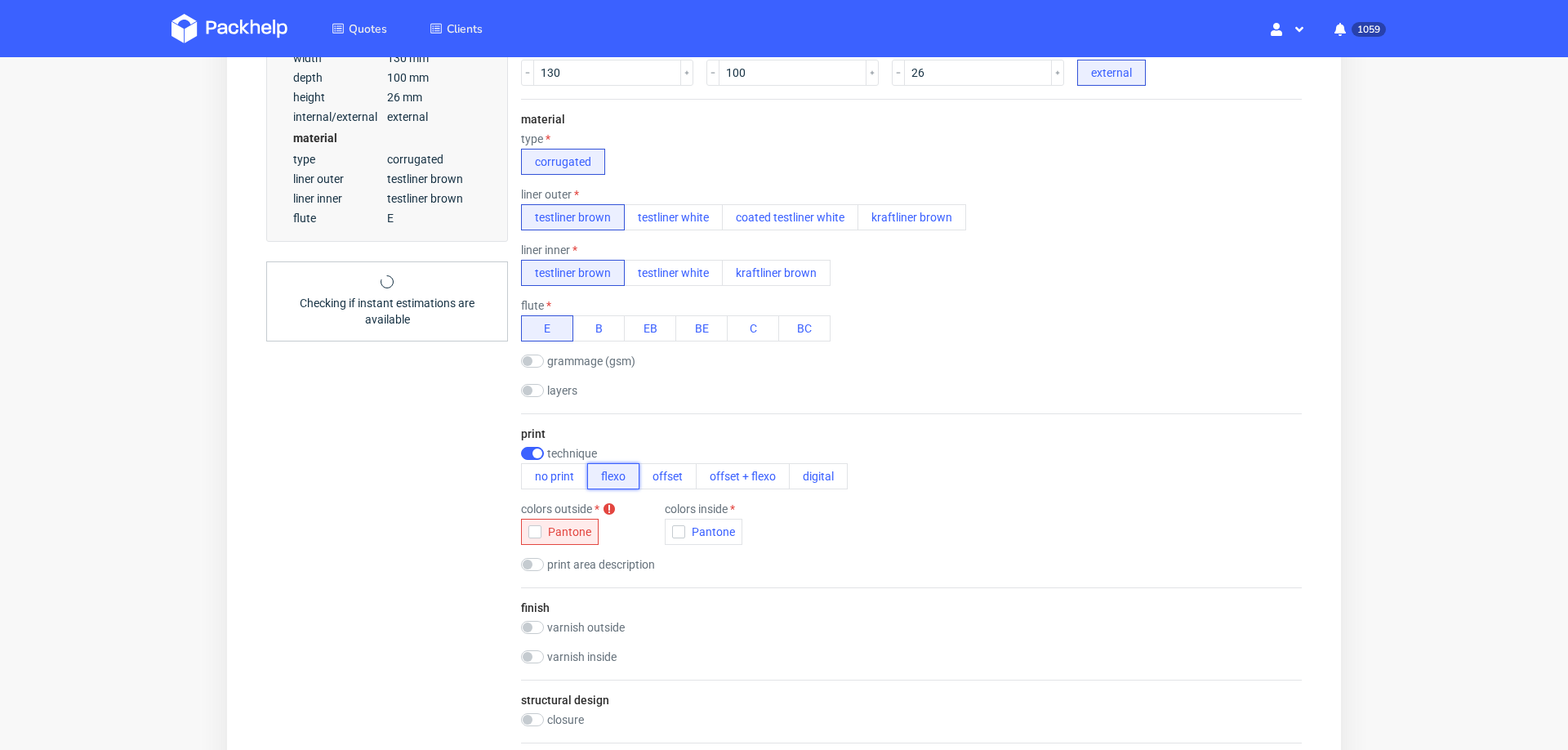
scroll to position [5, 0]
click at [540, 525] on div "button" at bounding box center [534, 531] width 13 height 13
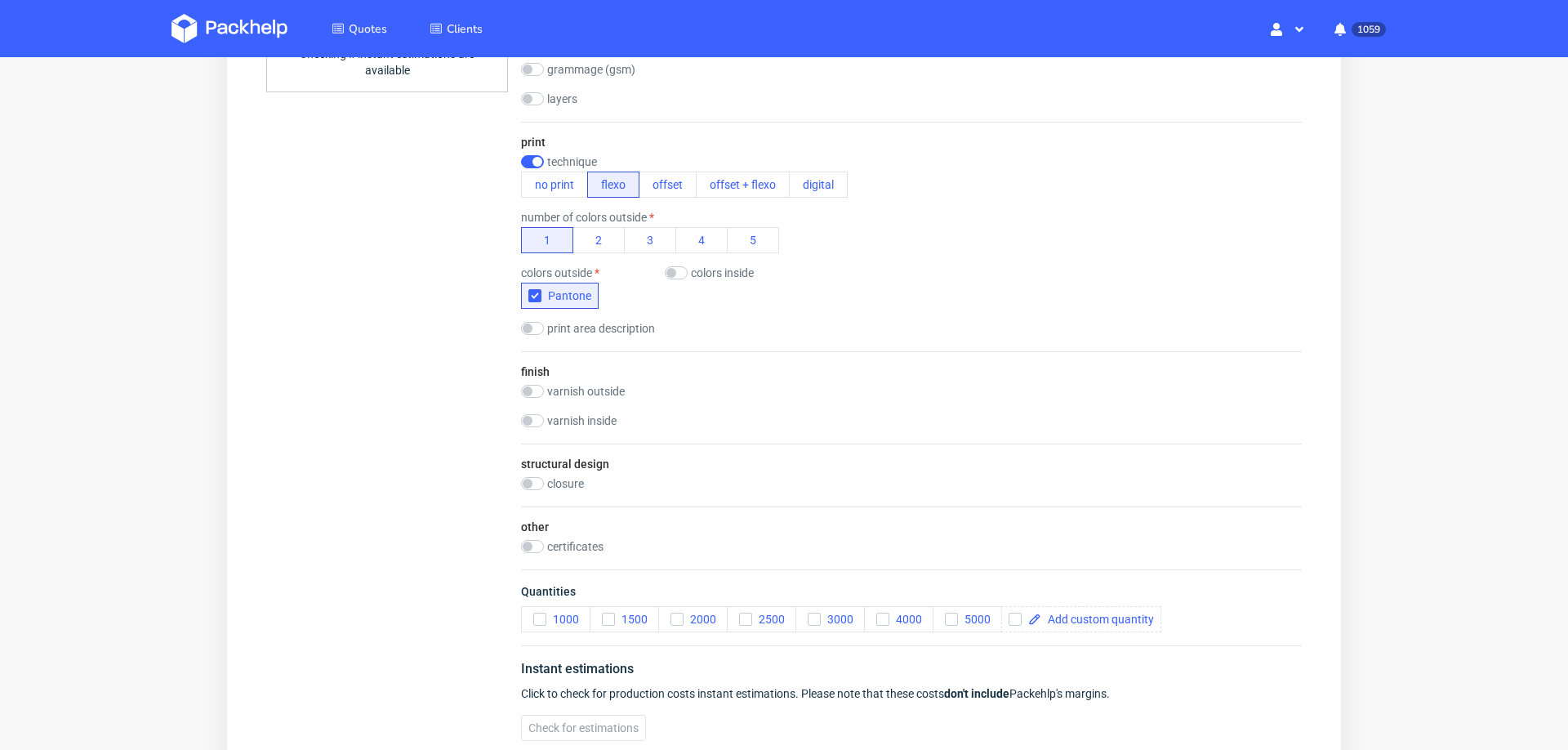
scroll to position [770, 0]
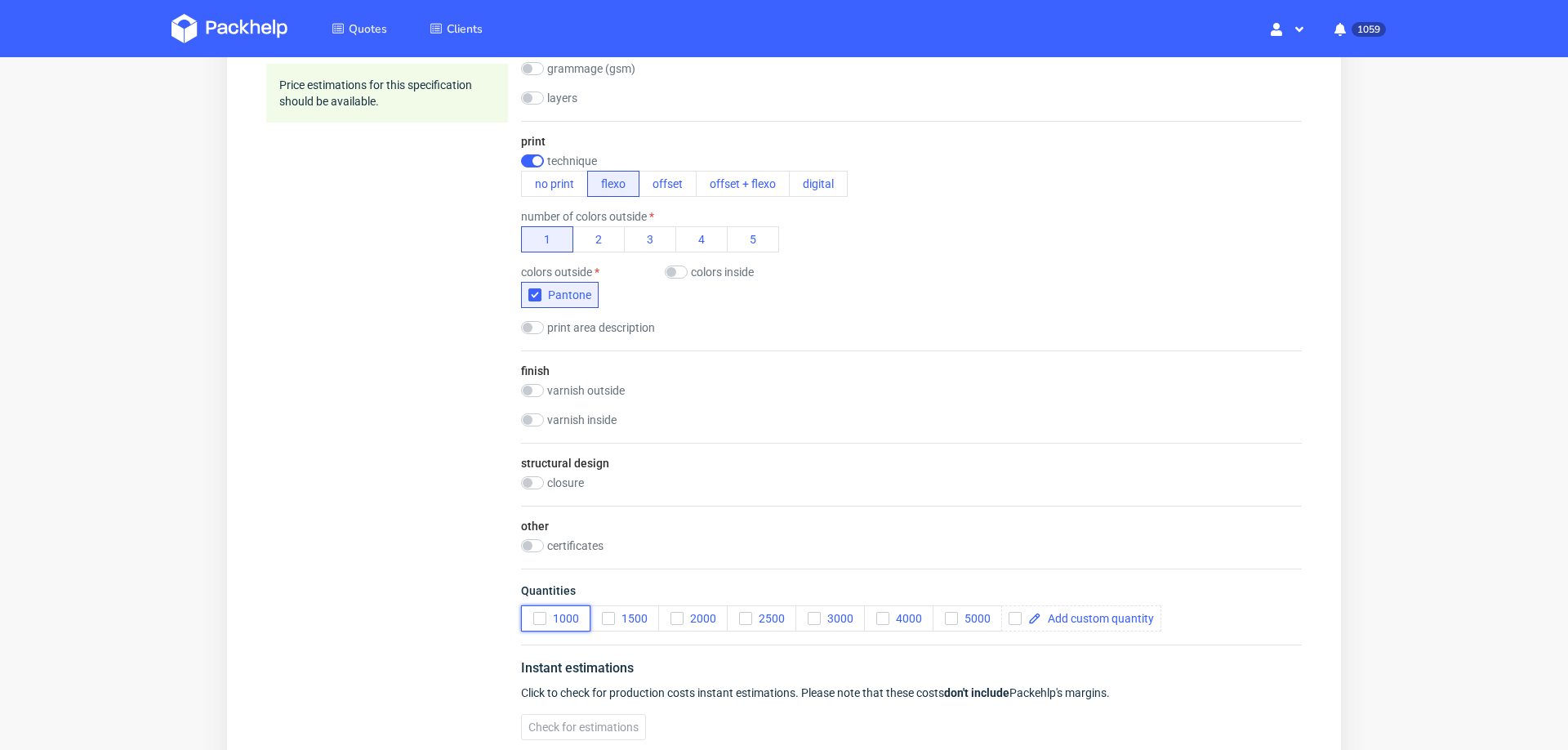
click at [534, 612] on div "button" at bounding box center [540, 618] width 13 height 13
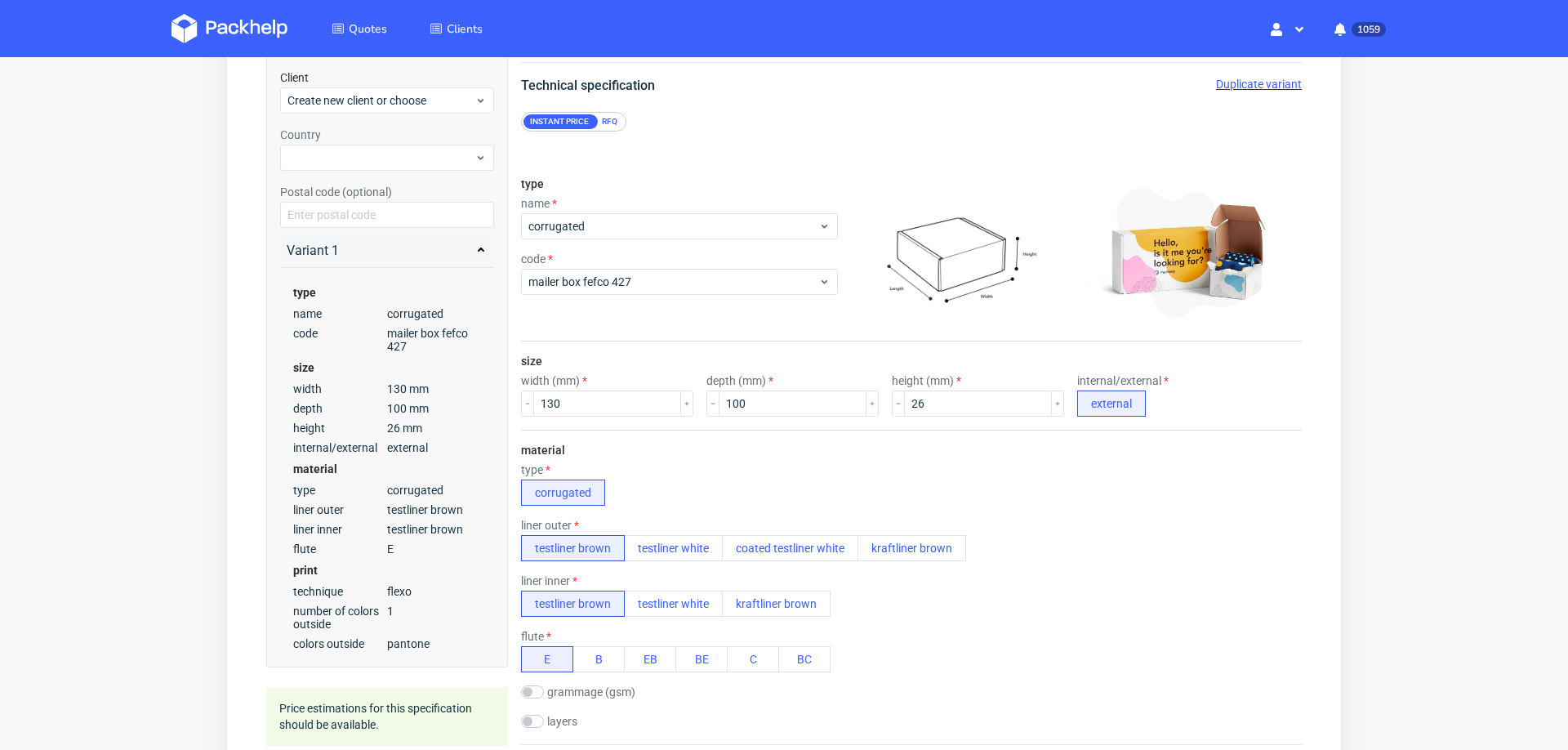
scroll to position [0, 0]
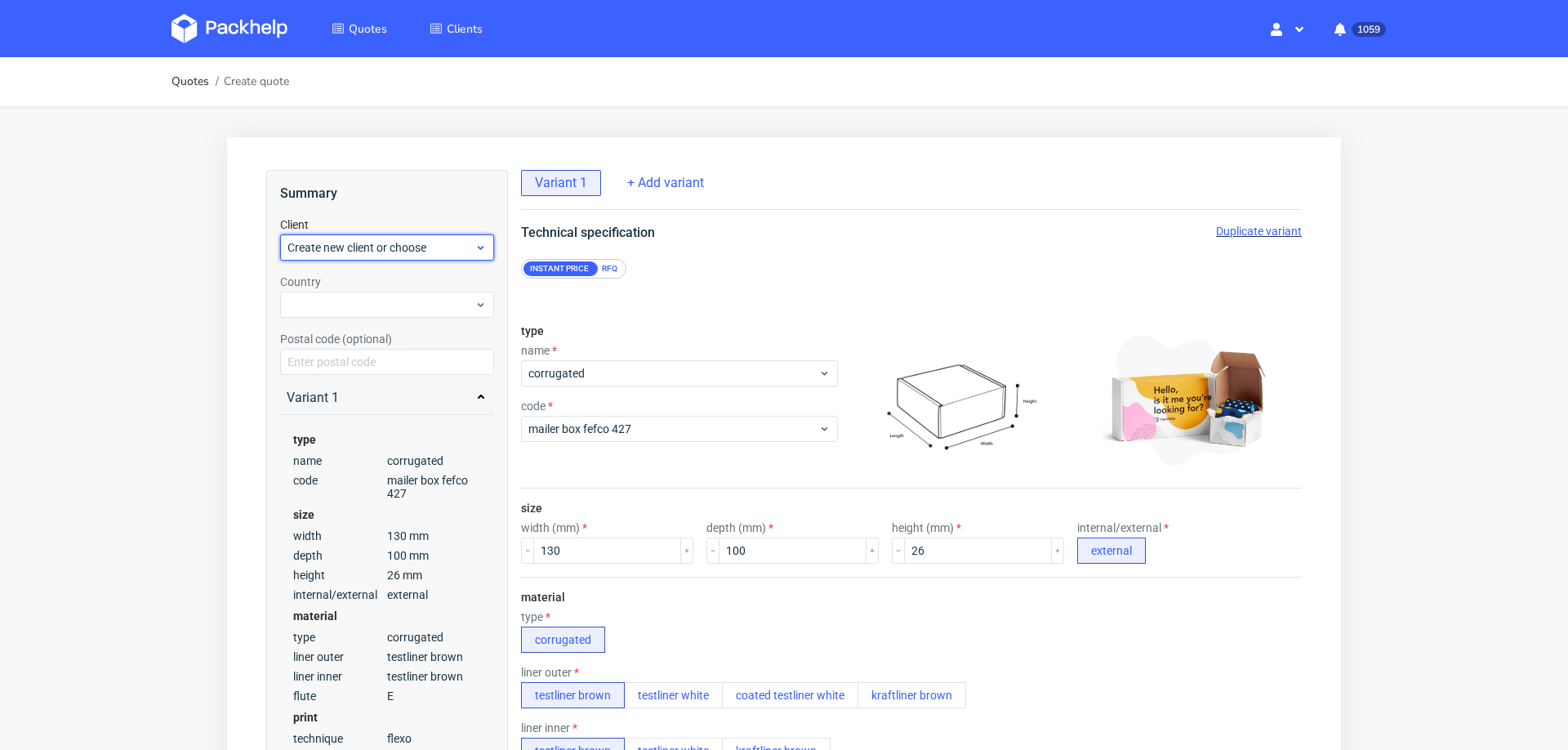
click at [420, 242] on span "Create new client or choose" at bounding box center [380, 247] width 187 height 16
click at [401, 284] on div "Add new client" at bounding box center [387, 285] width 202 height 29
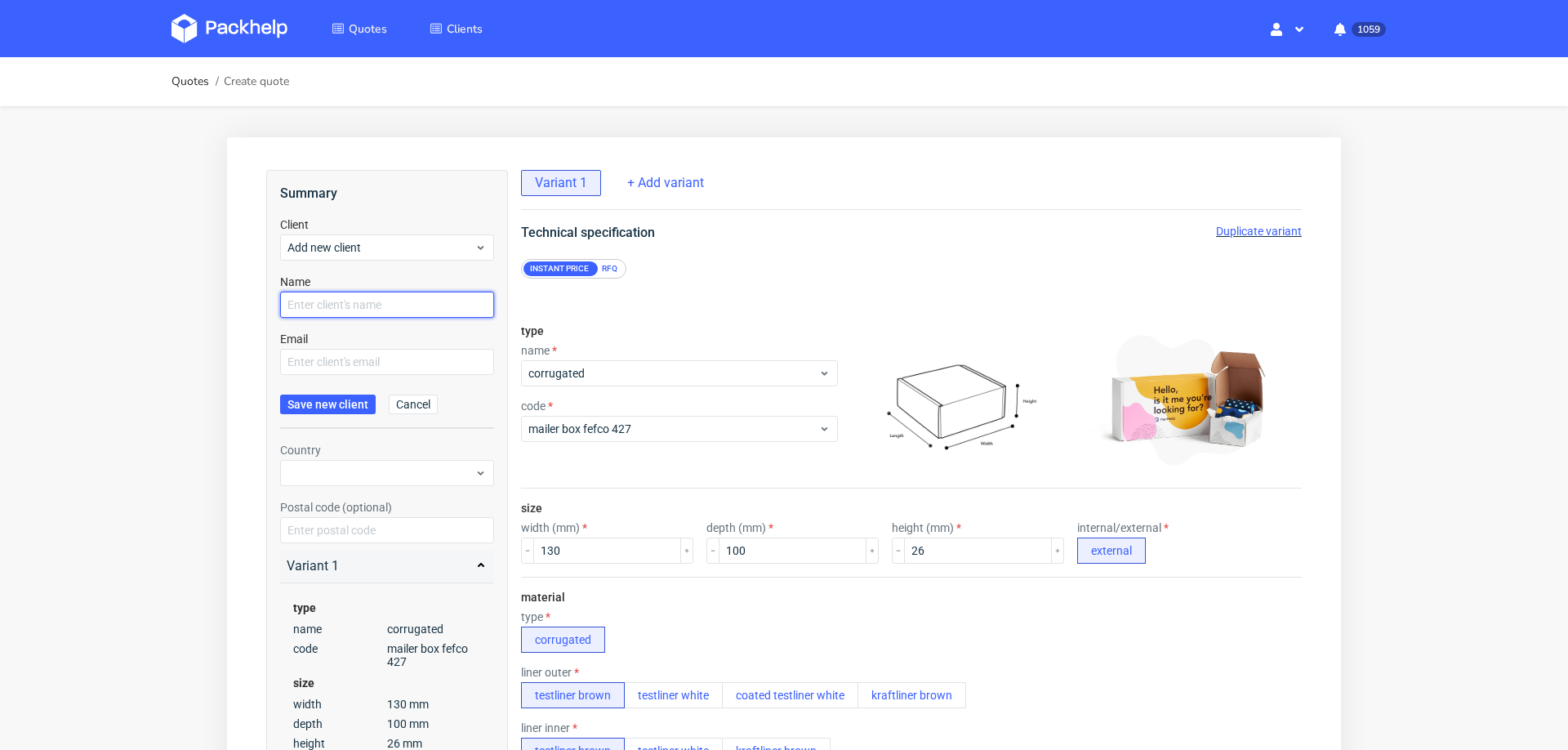
click at [385, 313] on input "text" at bounding box center [386, 304] width 214 height 26
paste input "robin.flykt@havenporvoo.fi"
type input "robin.flykt@havenporvoo.fi"
click at [371, 362] on input "text" at bounding box center [386, 361] width 214 height 26
paste input "robin.flykt@havenporvoo.fi"
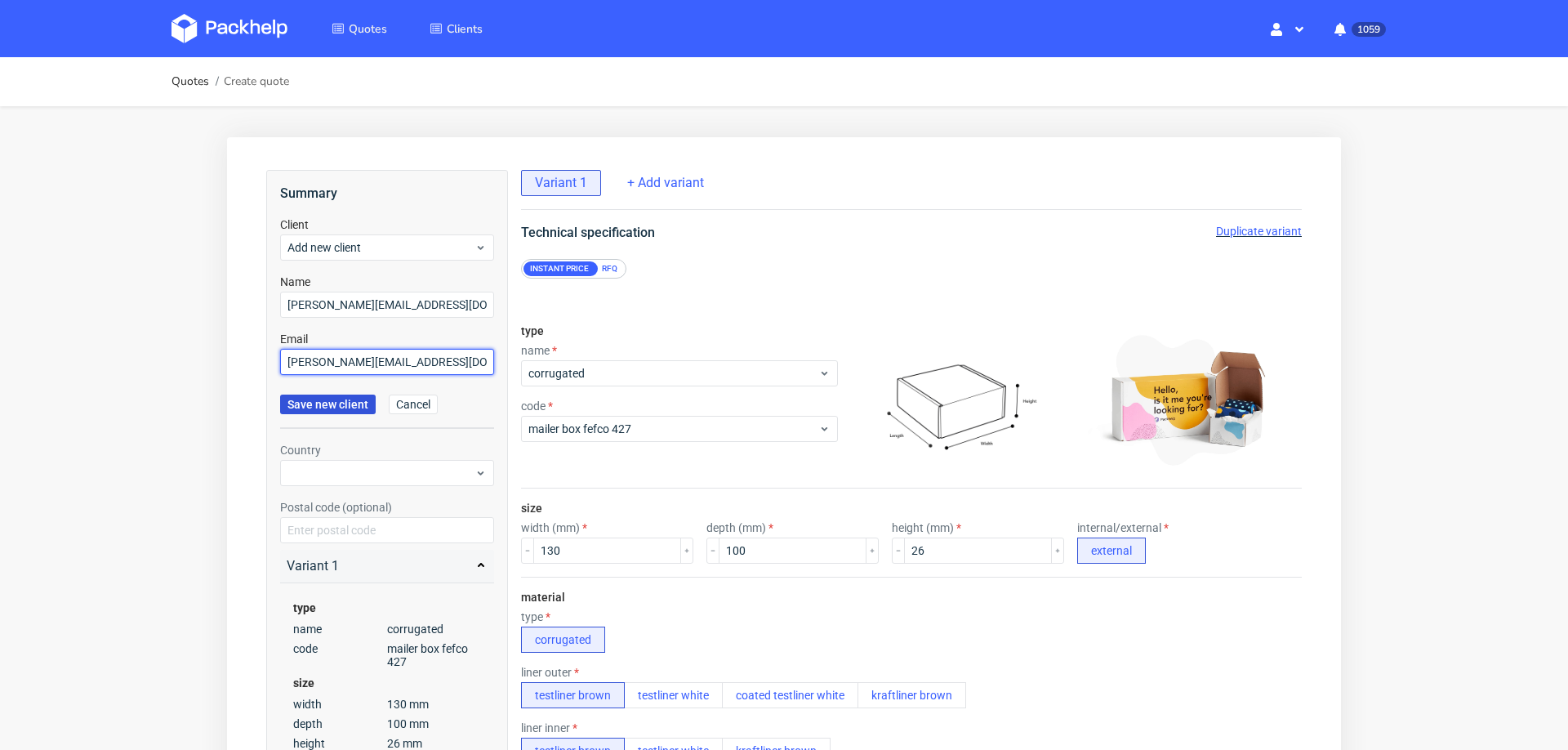
type input "robin.flykt@havenporvoo.fi"
click at [343, 403] on span "Save new client" at bounding box center [327, 404] width 81 height 12
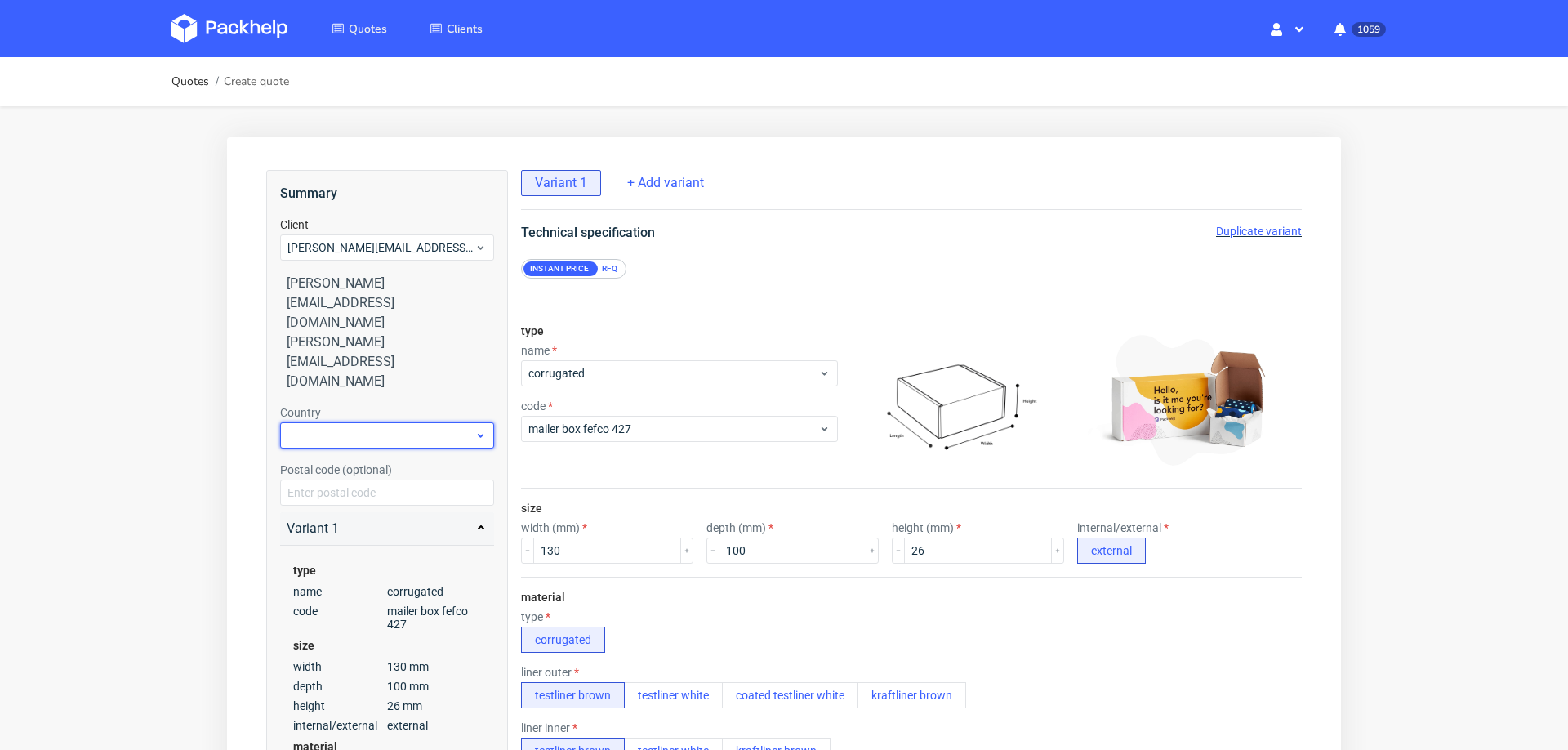
click at [383, 422] on div at bounding box center [386, 434] width 214 height 26
type input "fin"
click at [359, 399] on div "Finland" at bounding box center [387, 395] width 202 height 29
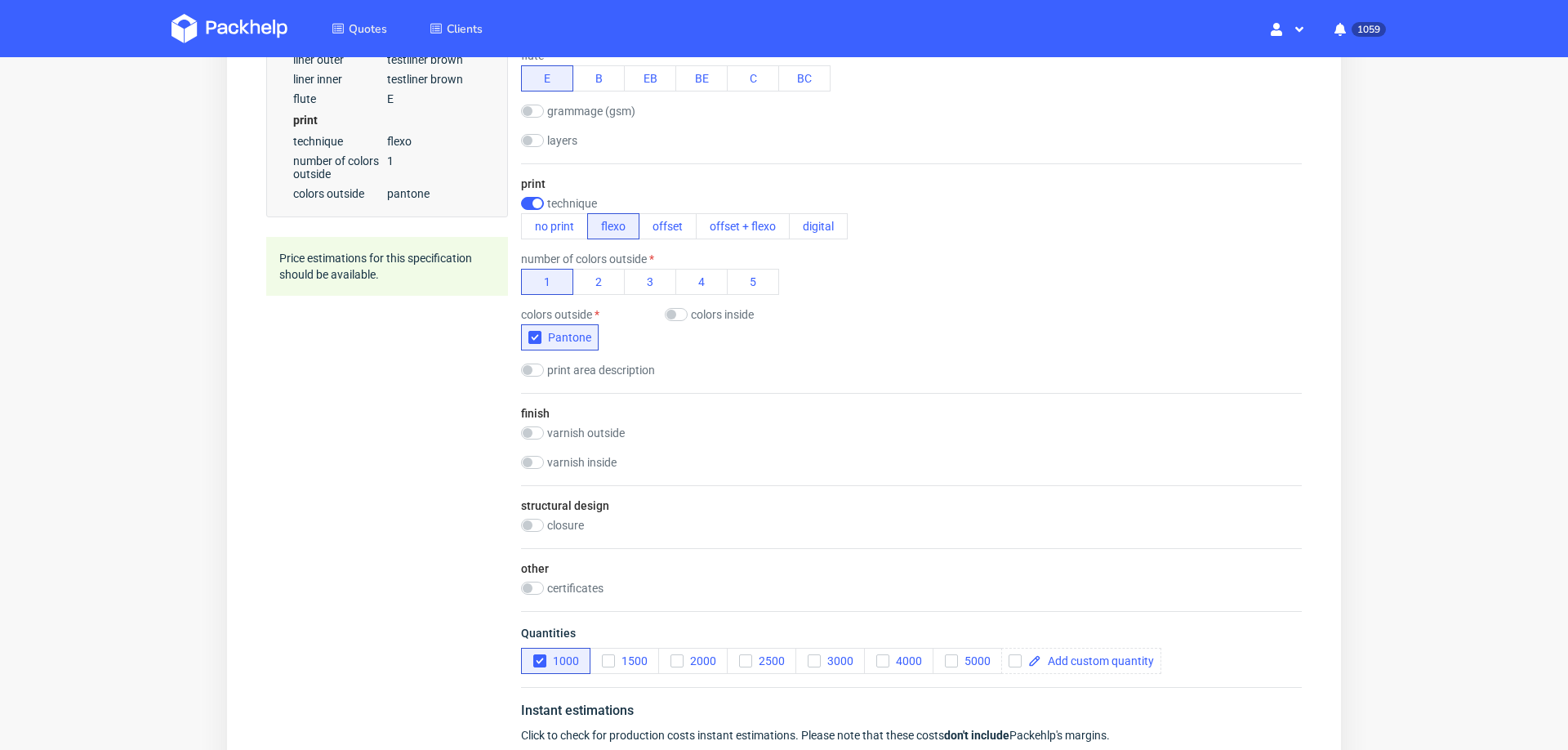
scroll to position [975, 0]
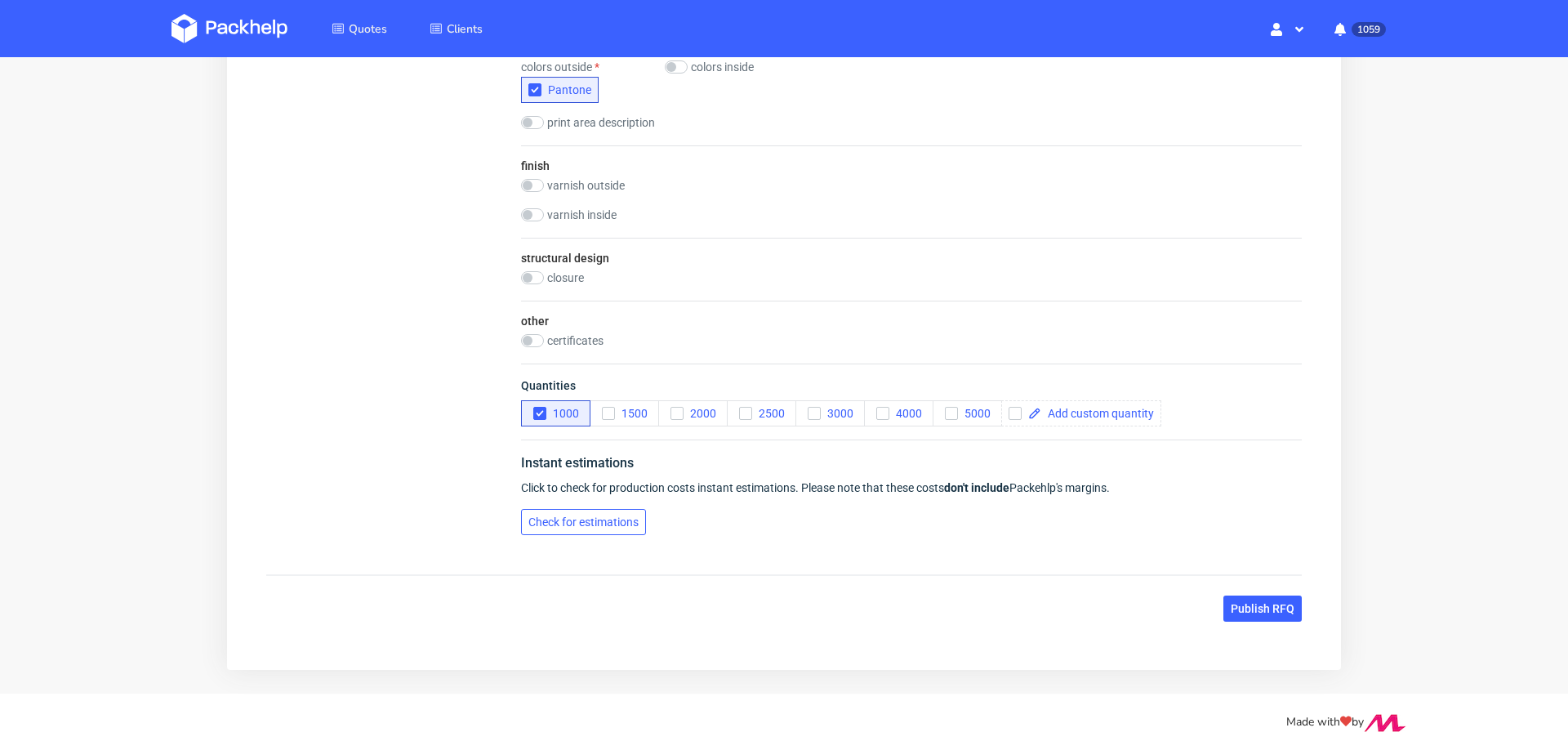
click at [573, 525] on span "Check for estimations" at bounding box center [583, 521] width 110 height 12
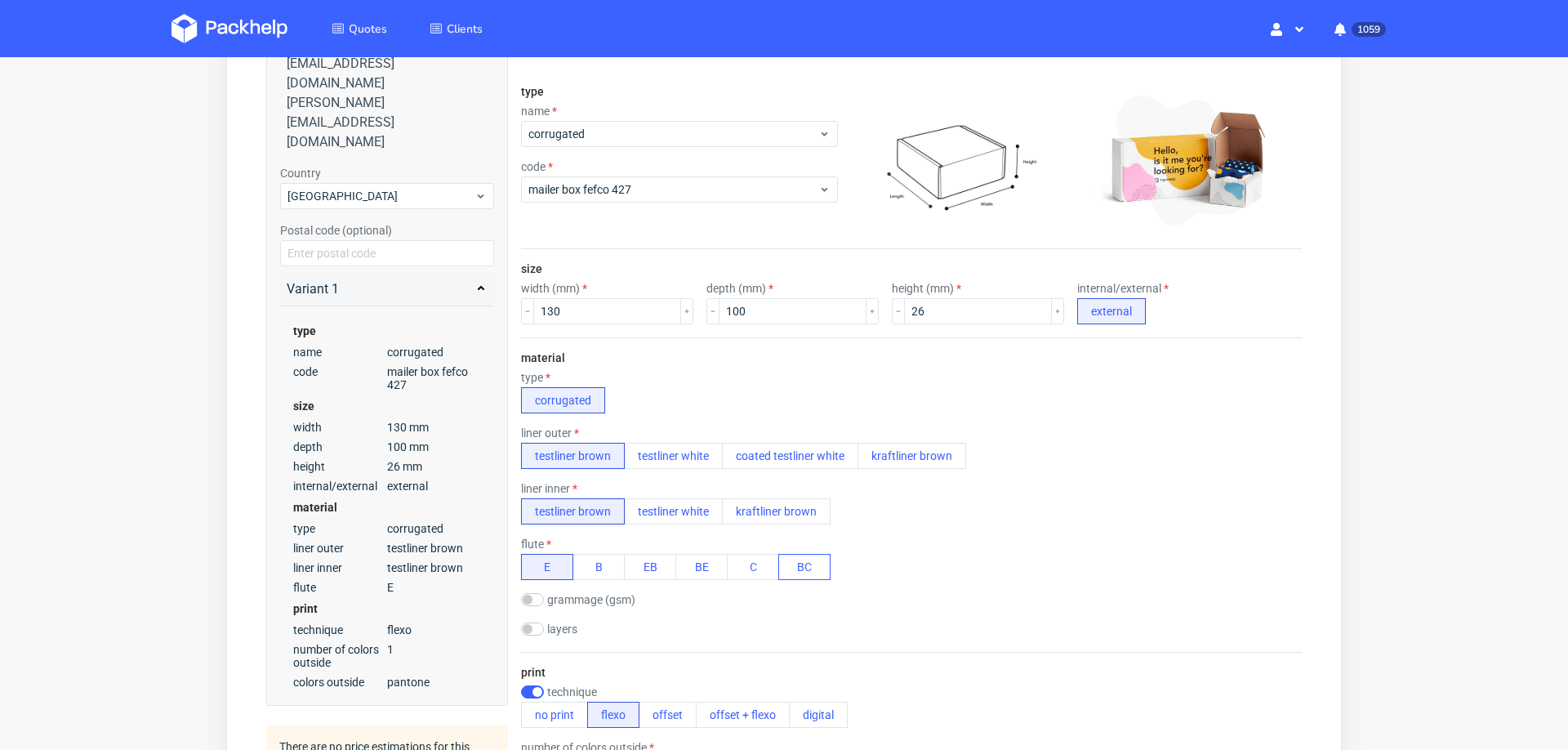
scroll to position [6, 0]
click at [597, 555] on button "B" at bounding box center [598, 566] width 52 height 26
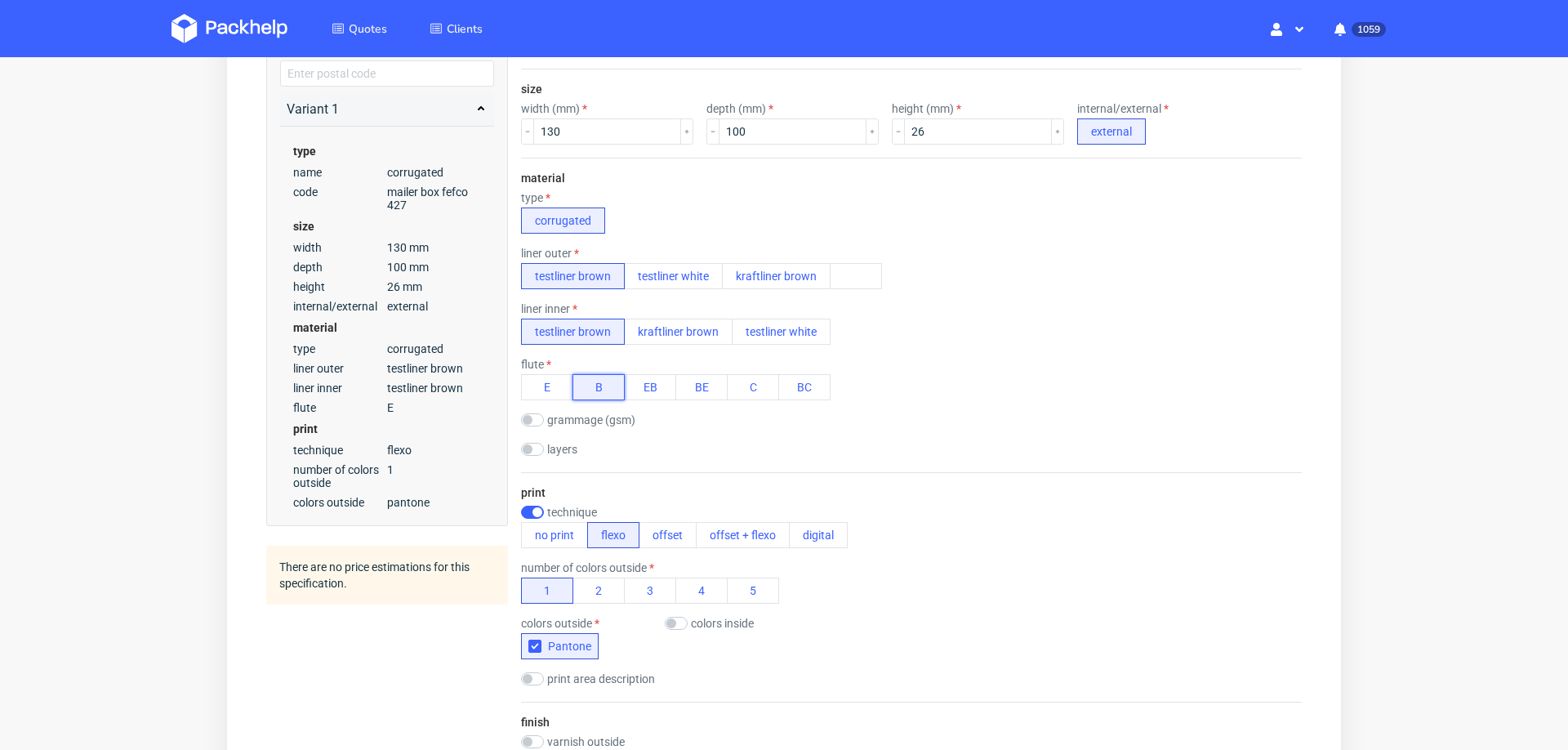
scroll to position [975, 0]
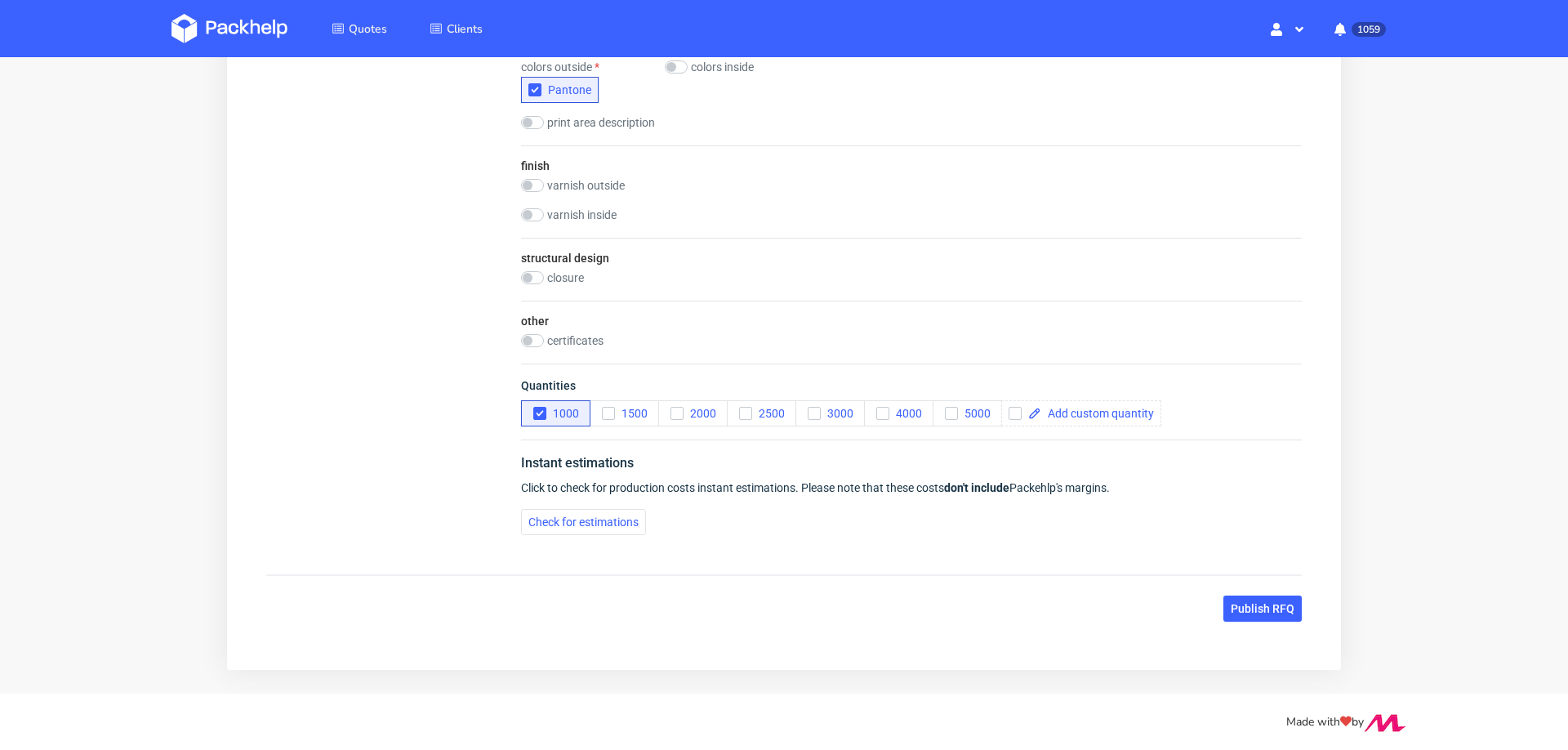
click at [597, 516] on span "Check for estimations" at bounding box center [583, 521] width 110 height 12
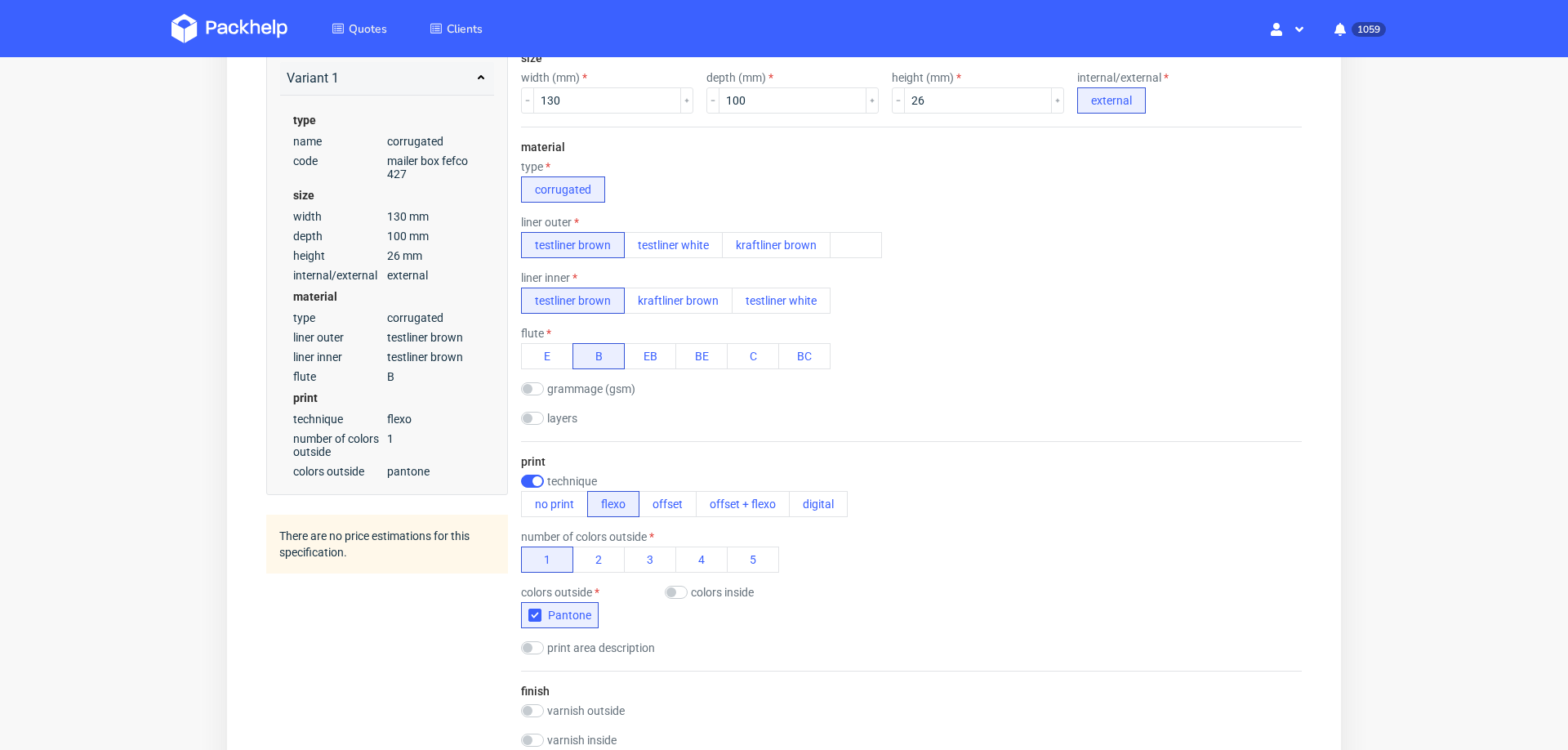
scroll to position [213, 0]
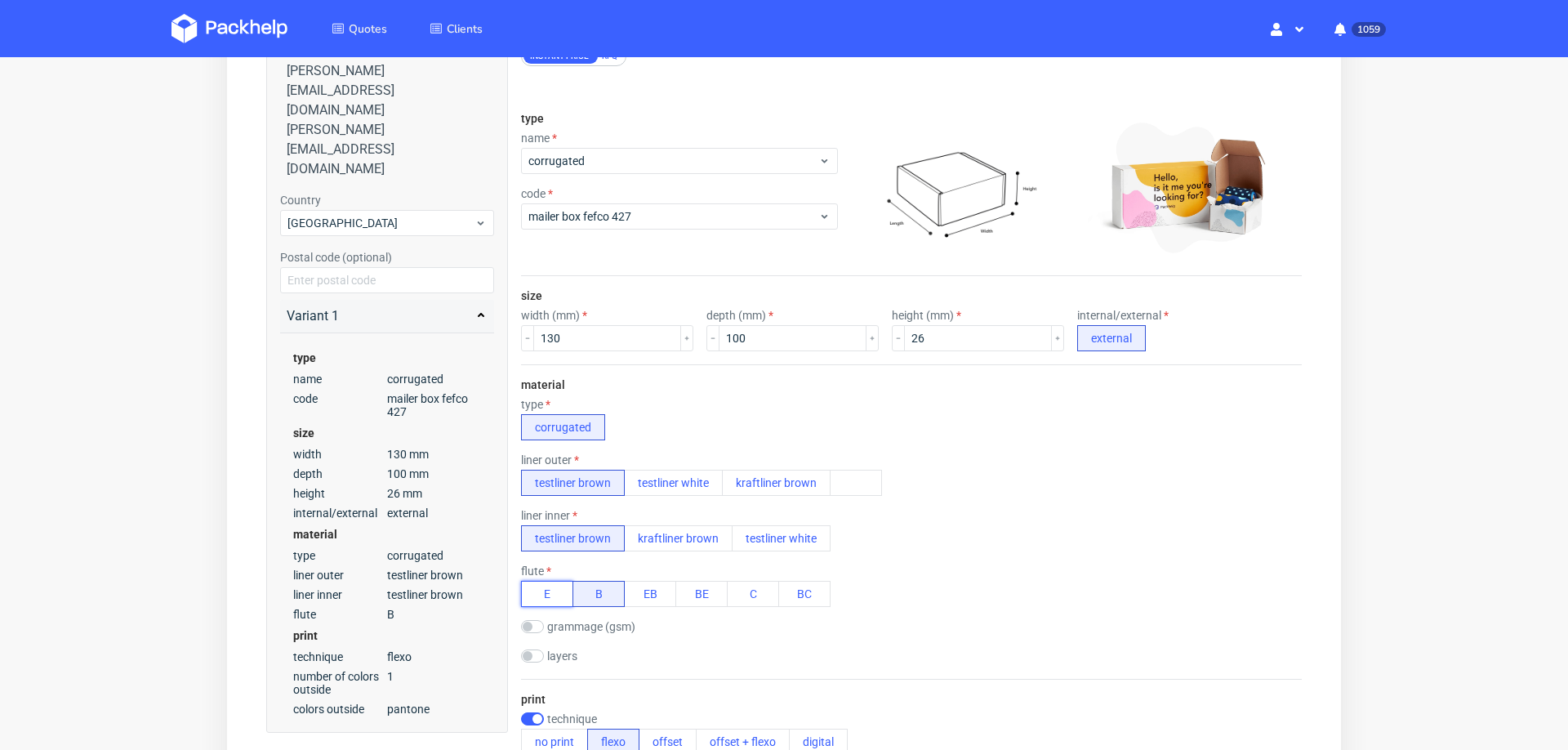
click at [544, 594] on button "E" at bounding box center [547, 593] width 52 height 26
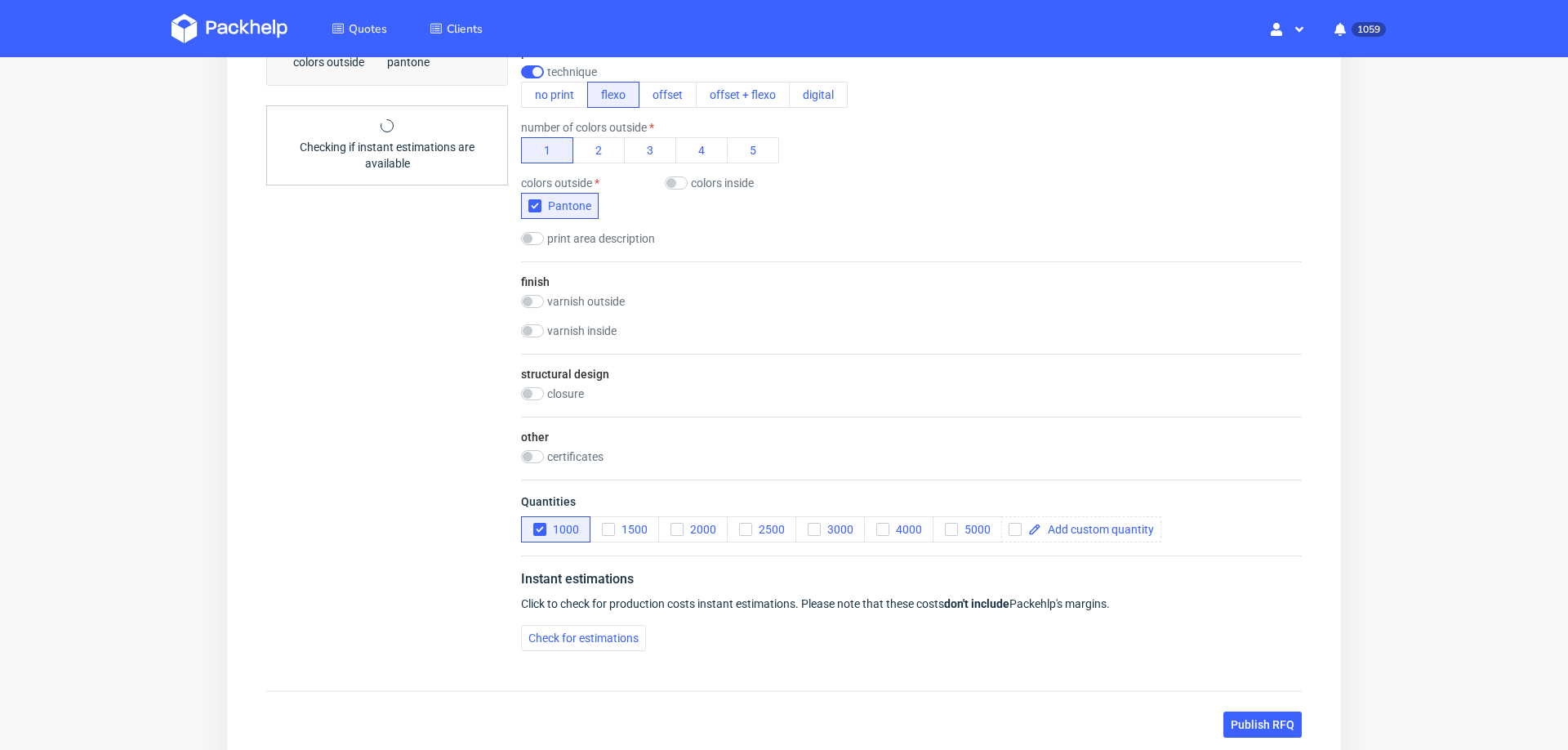
scroll to position [975, 0]
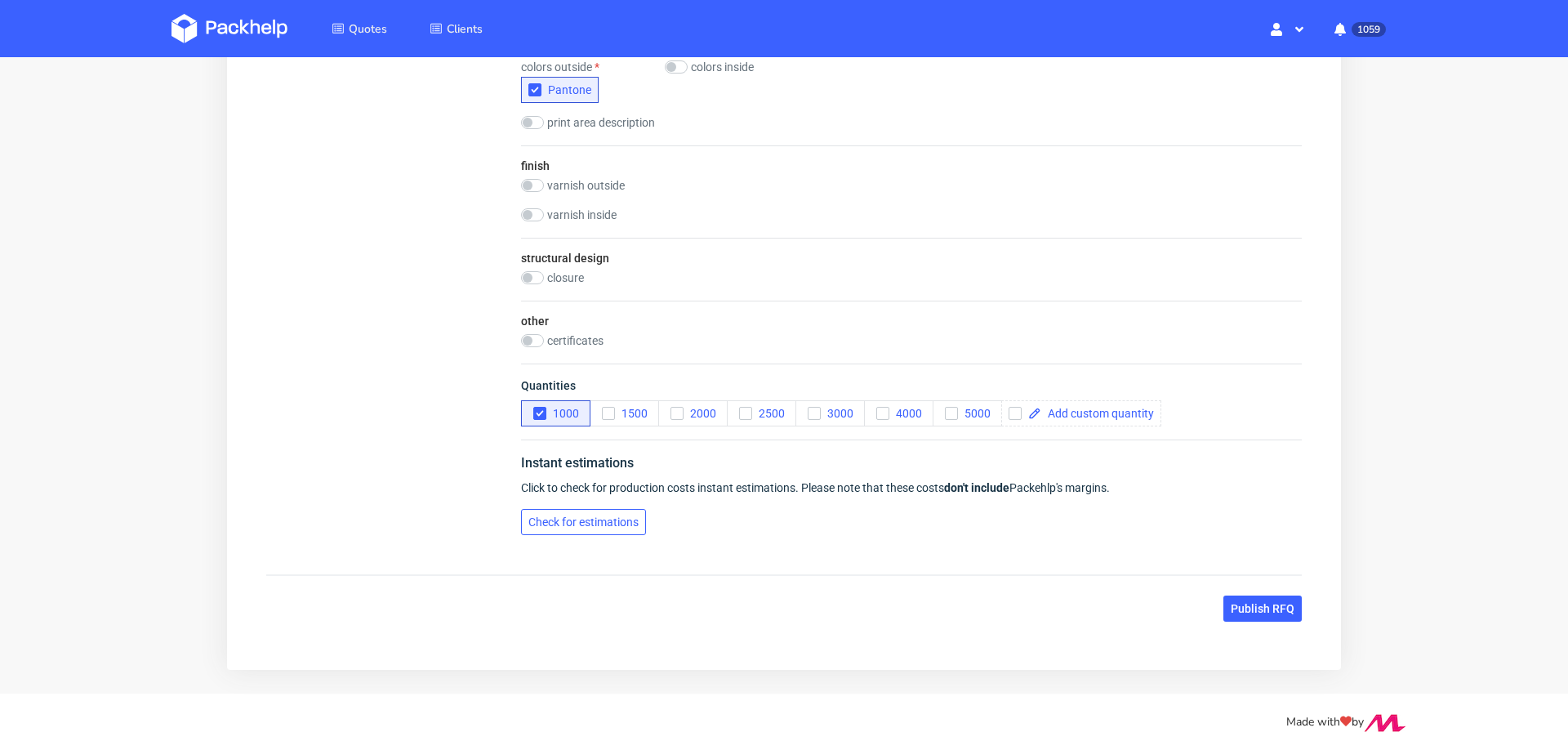
click at [577, 518] on span "Check for estimations" at bounding box center [583, 521] width 110 height 12
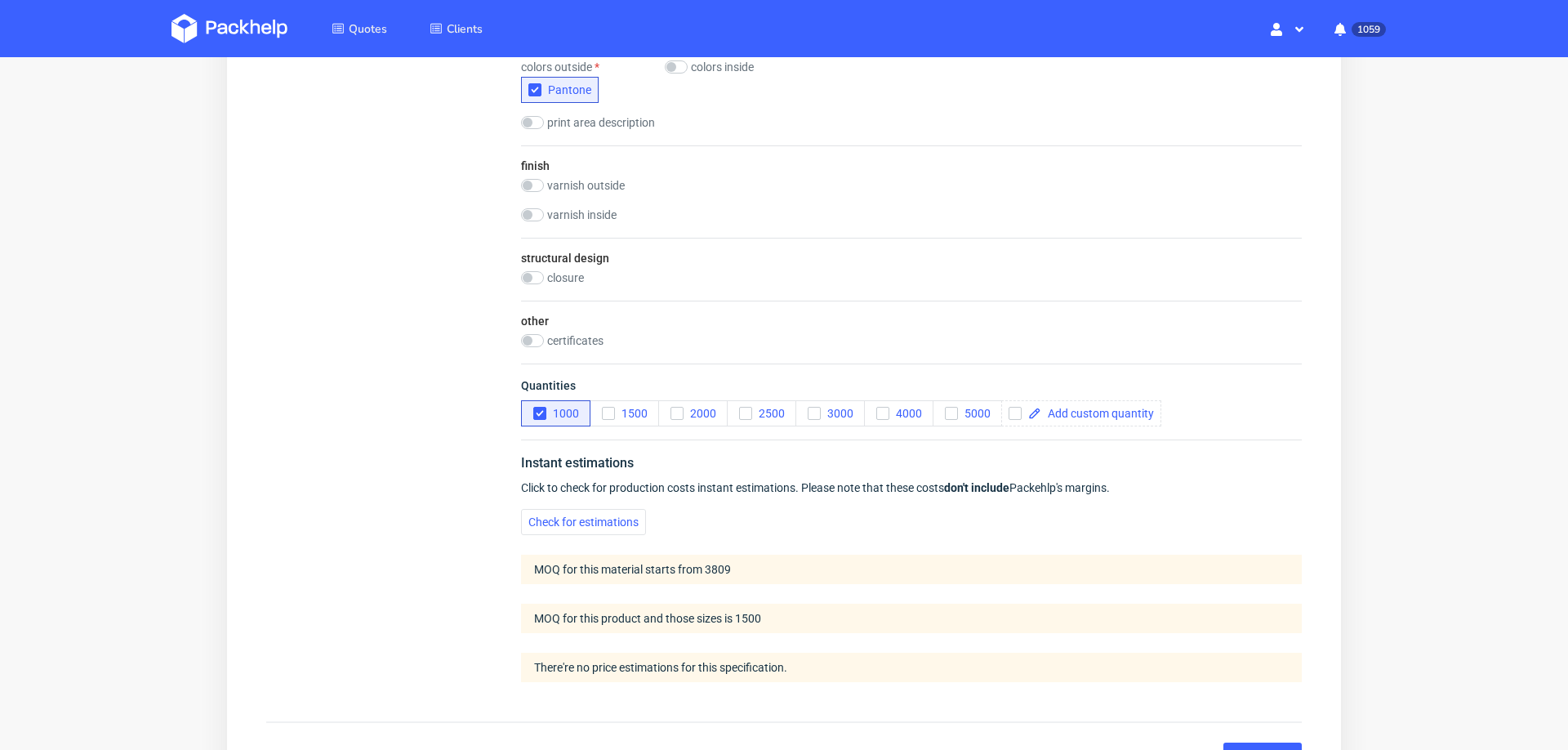
scroll to position [1122, 0]
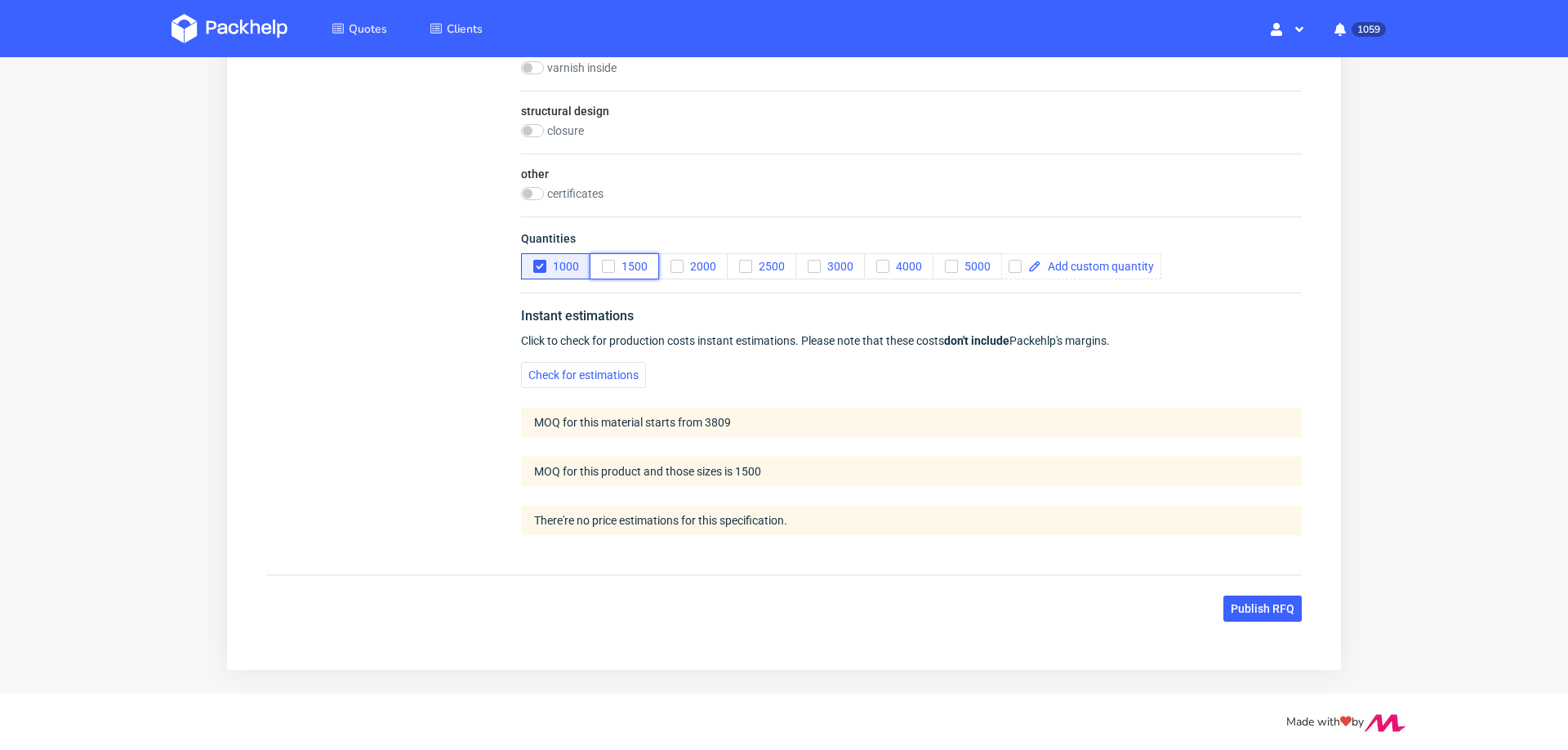
click at [608, 261] on icon "button" at bounding box center [608, 266] width 12 height 12
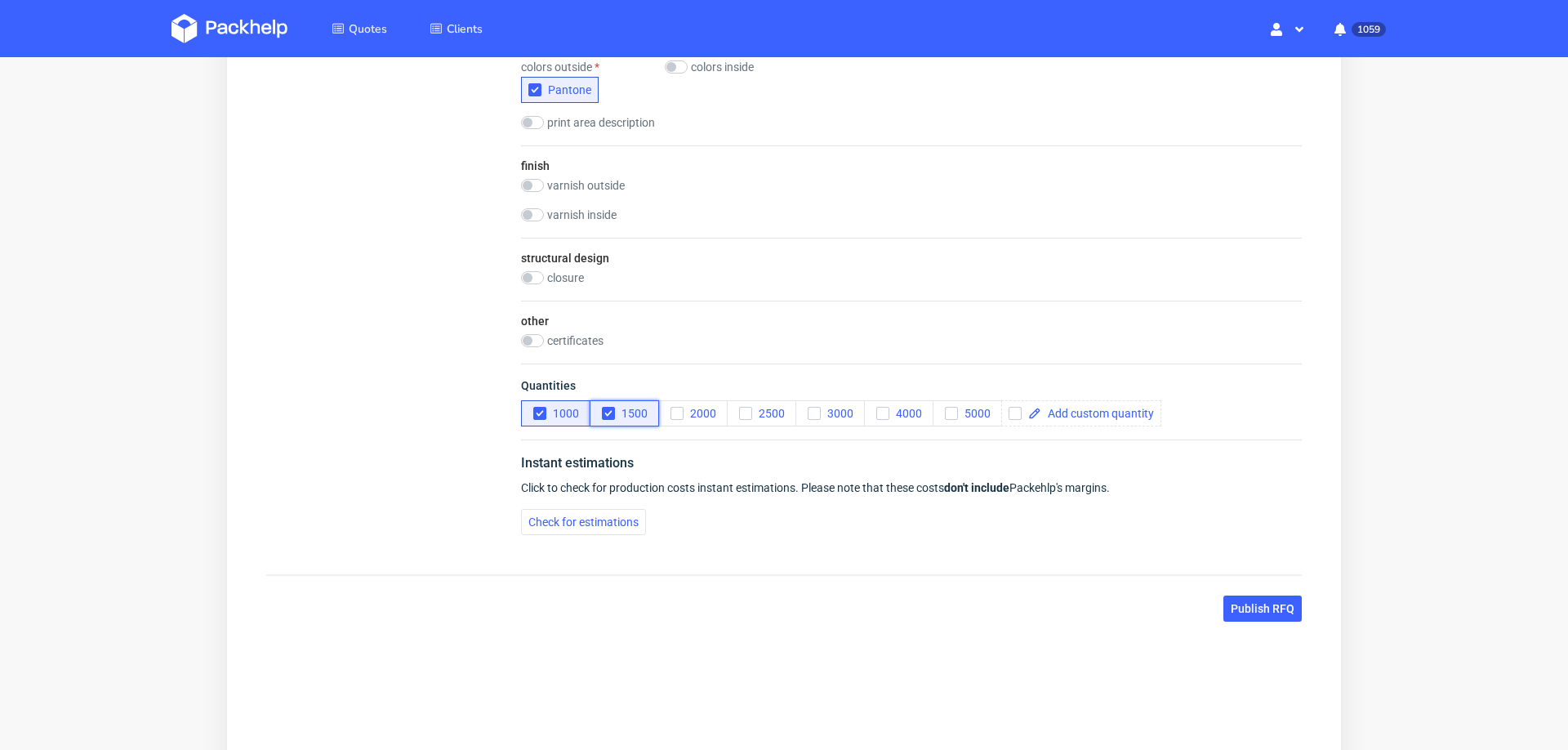
scroll to position [0, 0]
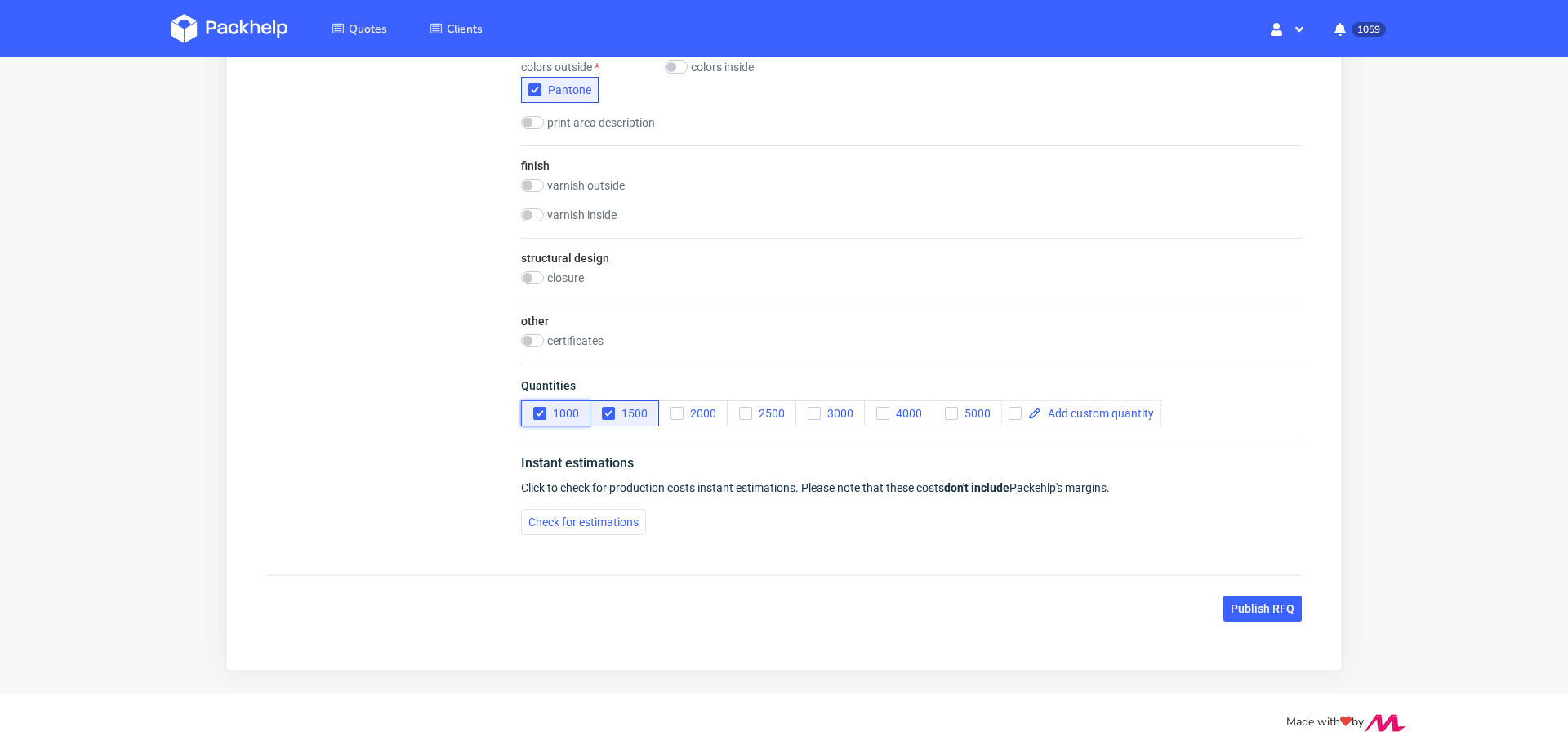
click at [537, 413] on icon "button" at bounding box center [540, 413] width 12 height 12
click at [558, 522] on span "Check for estimations" at bounding box center [583, 521] width 110 height 12
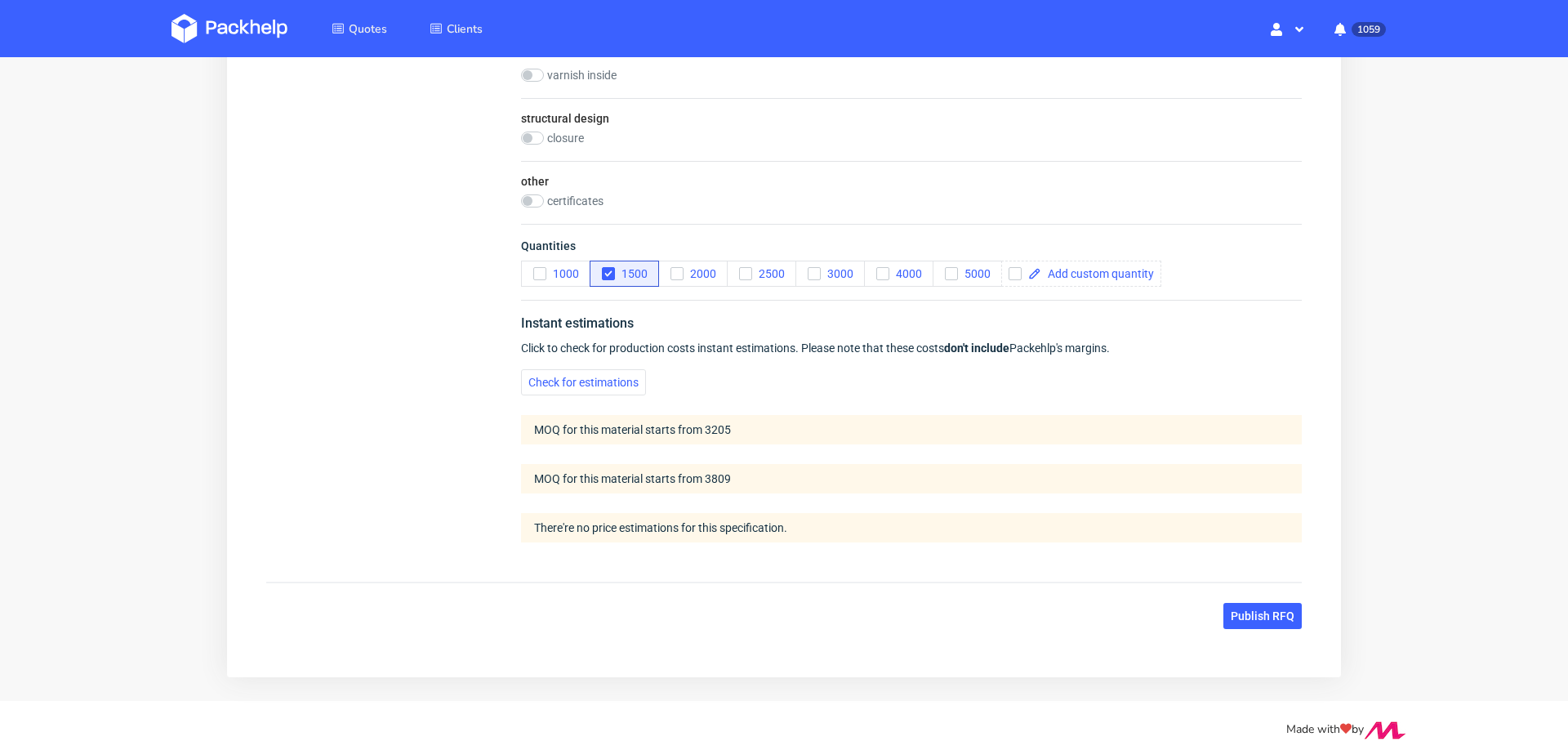
scroll to position [1122, 0]
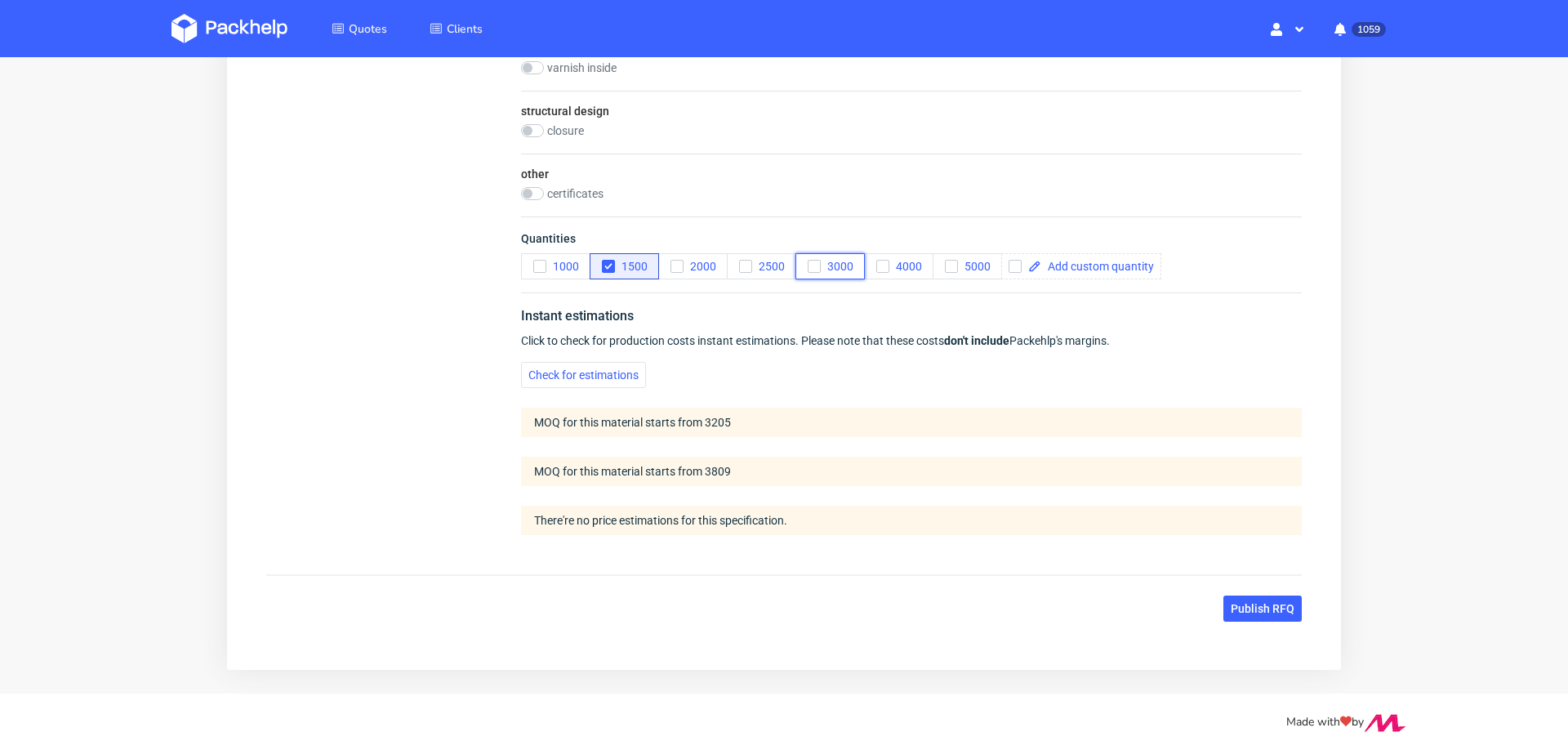
click at [817, 262] on icon "button" at bounding box center [814, 266] width 12 height 12
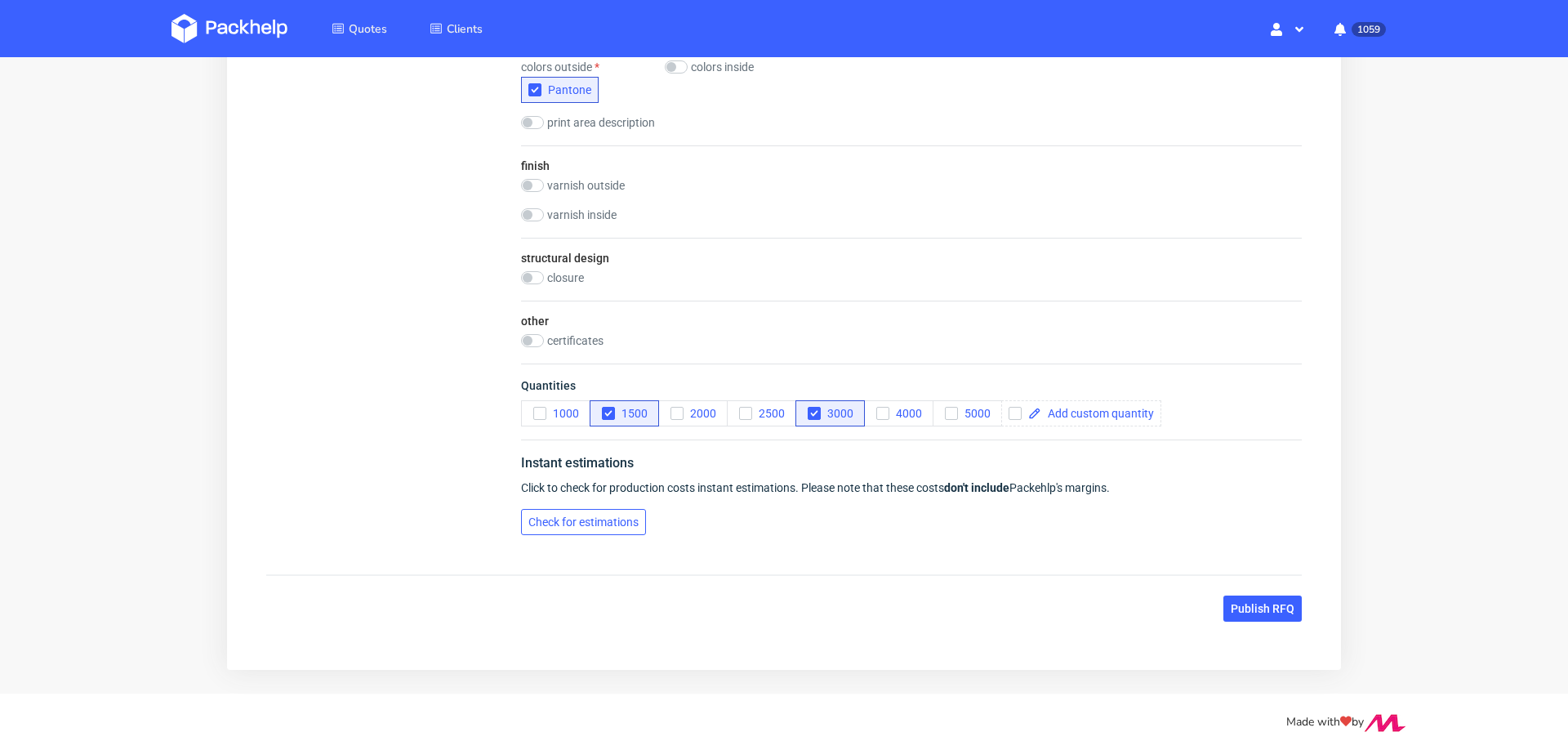
click at [590, 516] on span "Check for estimations" at bounding box center [583, 521] width 110 height 12
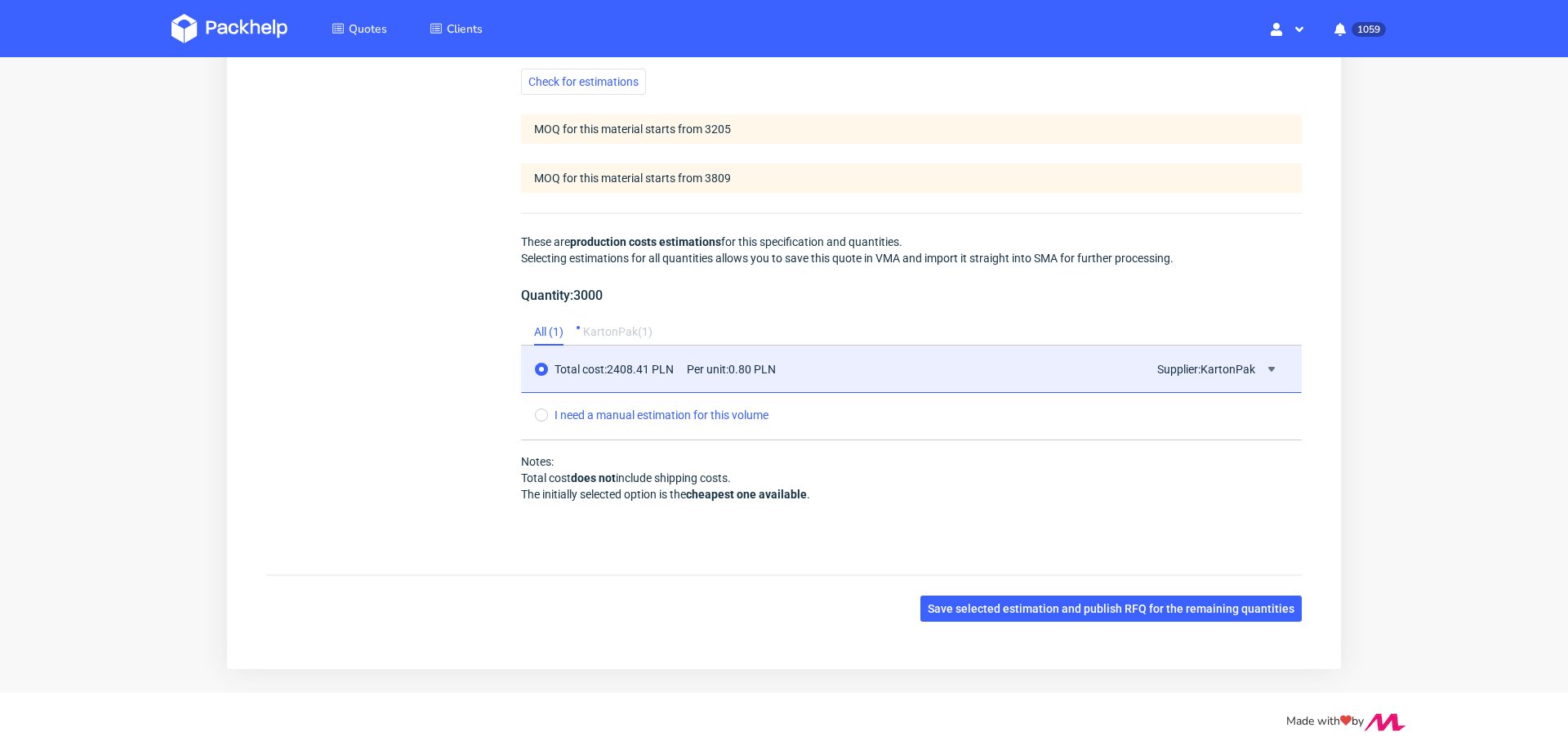
scroll to position [1000, 0]
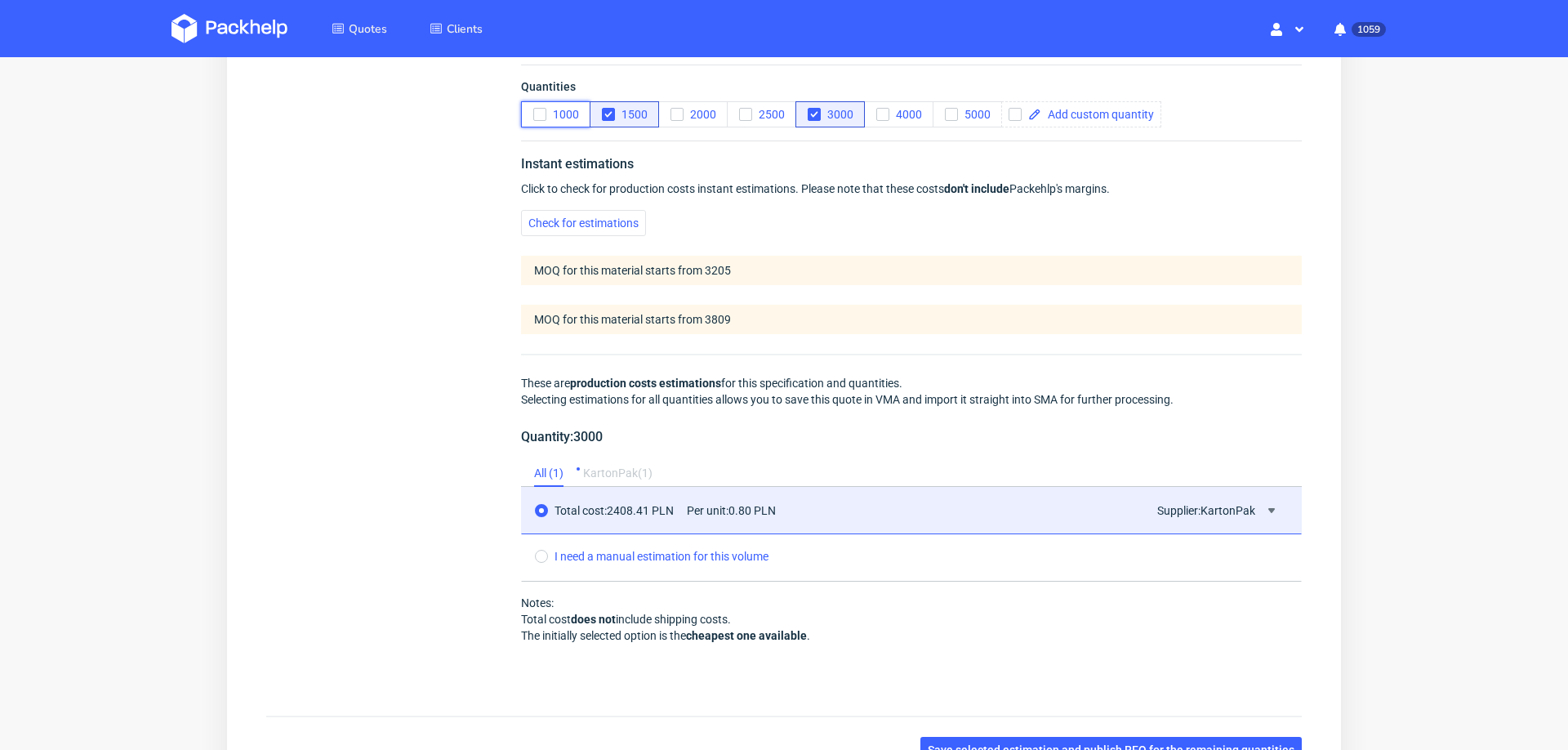
click at [535, 112] on icon "button" at bounding box center [540, 114] width 12 height 12
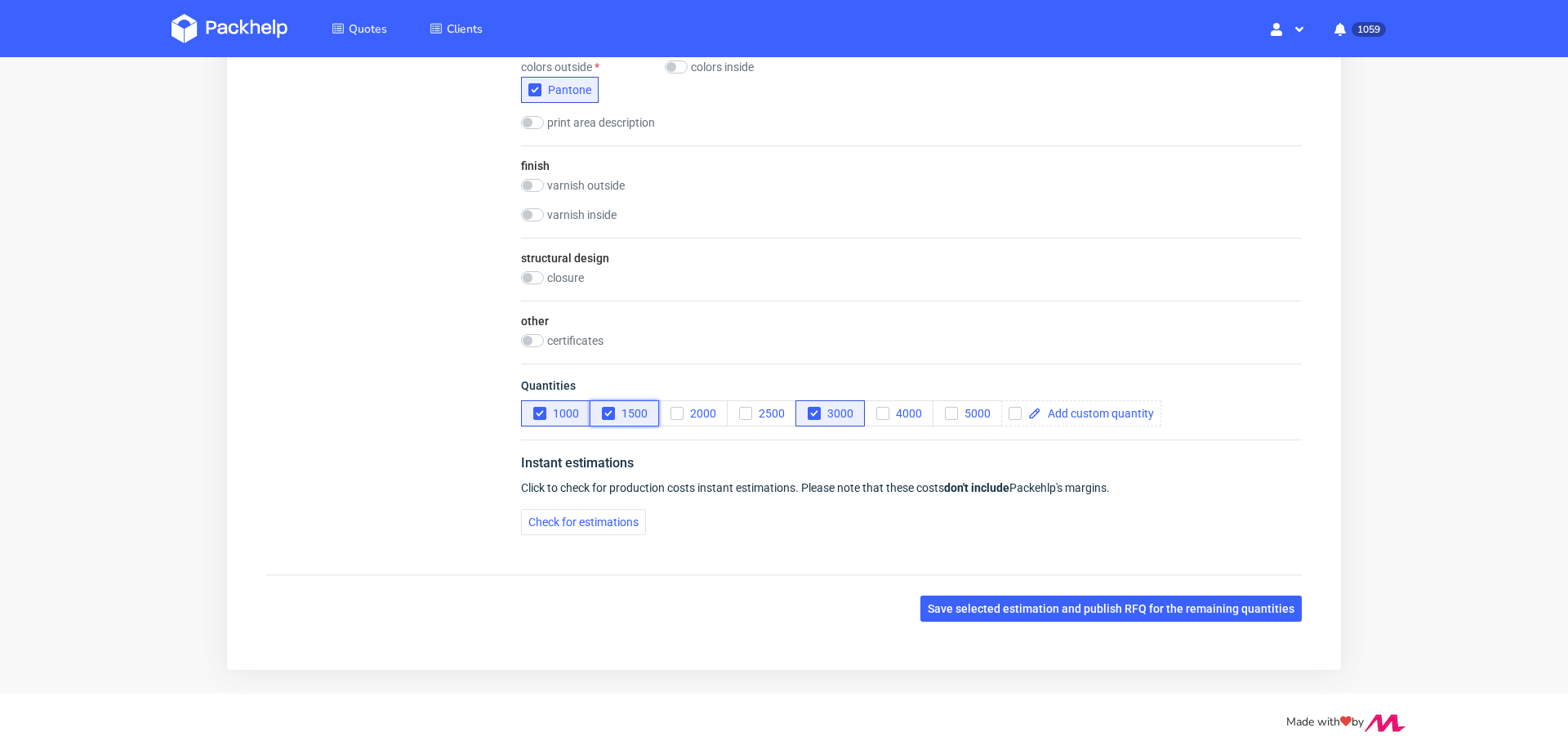
click at [607, 410] on icon "button" at bounding box center [608, 413] width 12 height 12
click at [814, 408] on icon "button" at bounding box center [814, 413] width 12 height 12
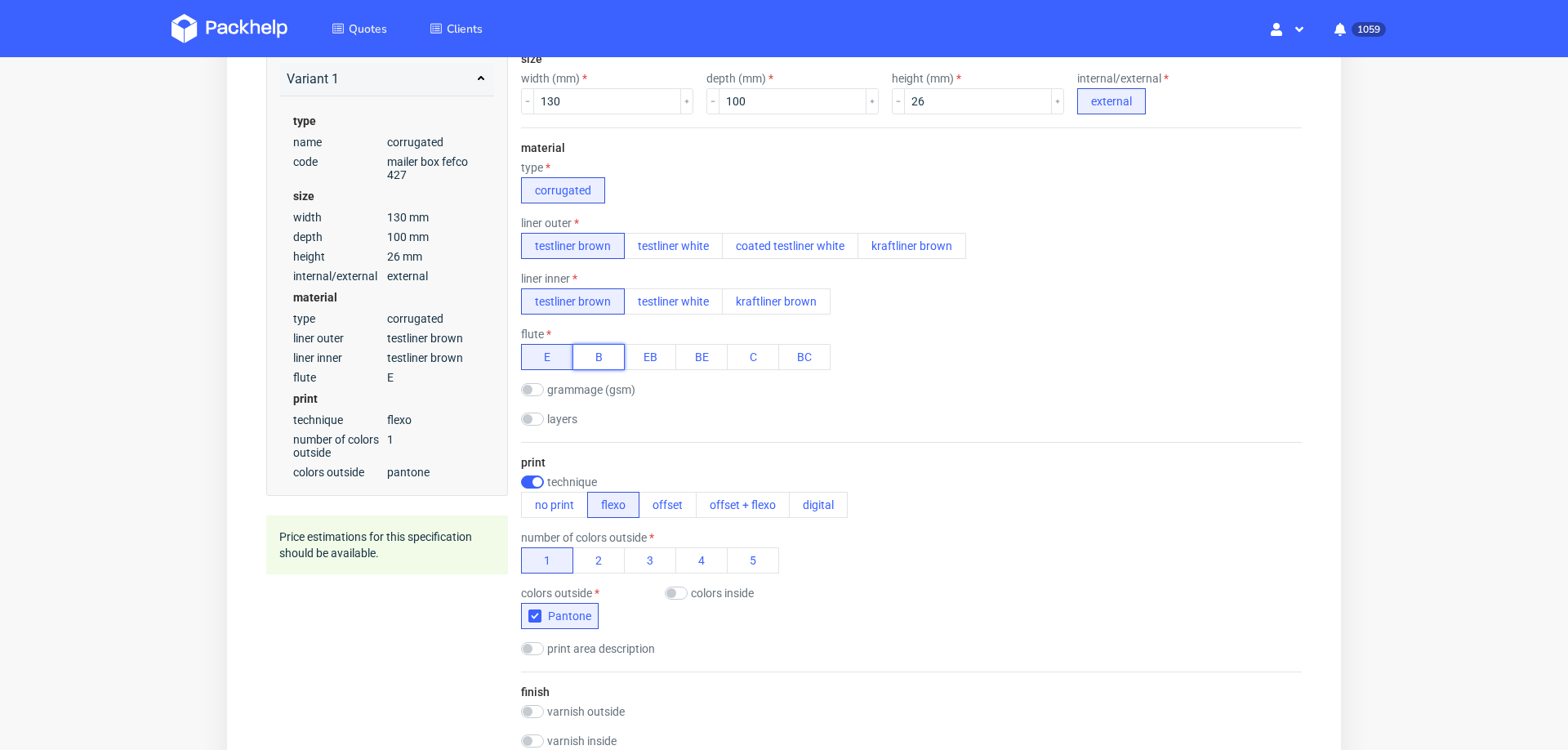
click at [590, 351] on button "B" at bounding box center [598, 356] width 52 height 26
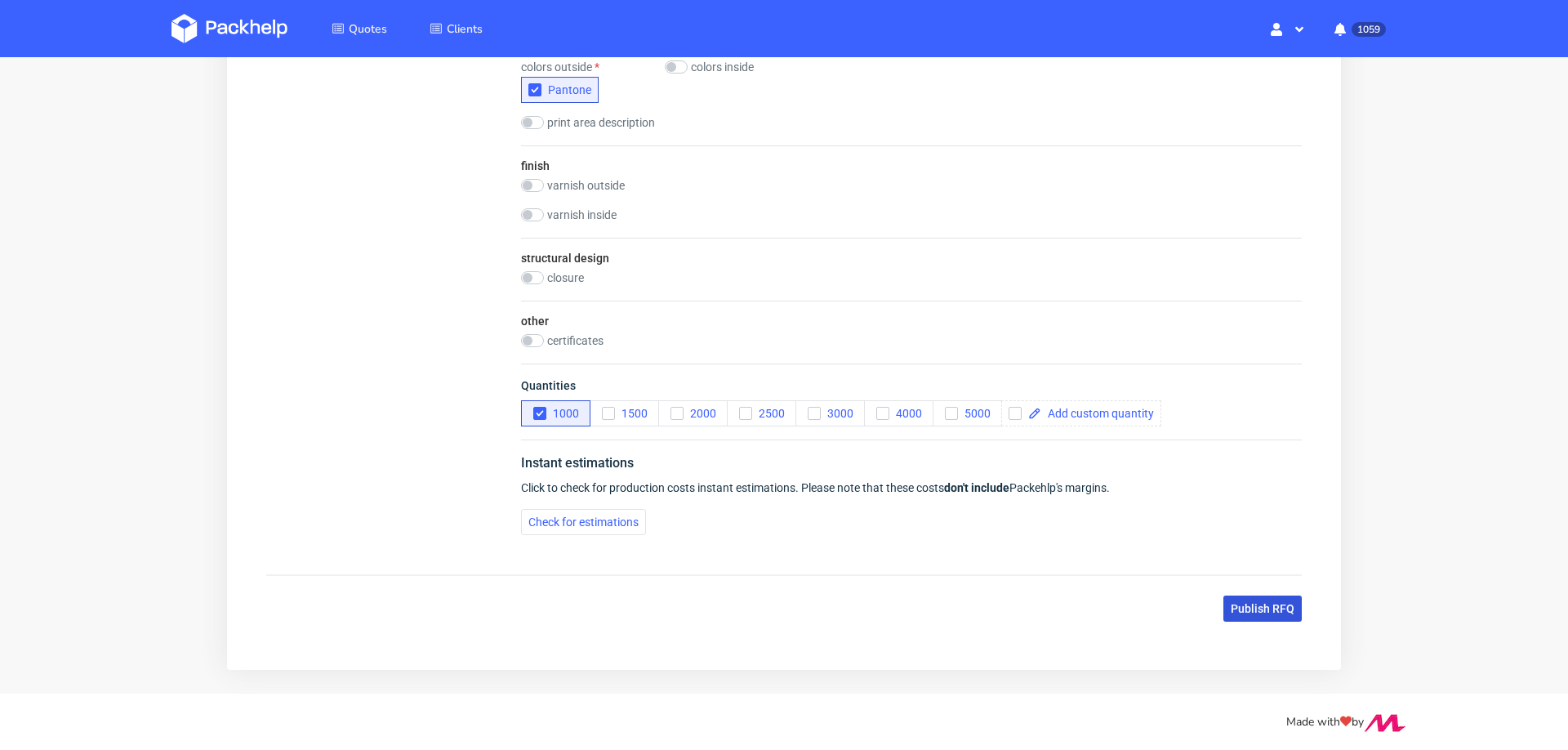
click at [1239, 609] on button "Publish RFQ" at bounding box center [1262, 608] width 78 height 26
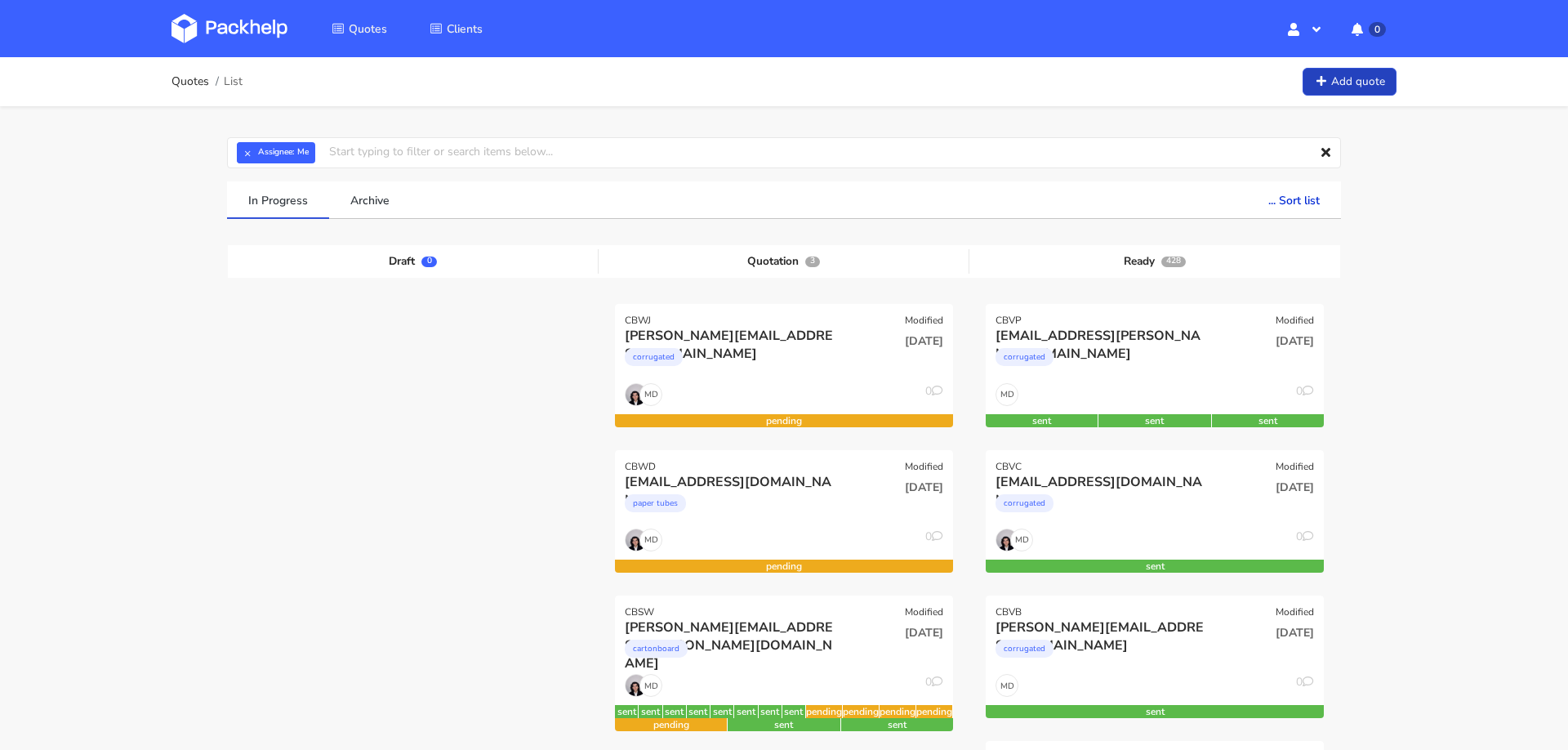
click at [1346, 80] on link "Add quote" at bounding box center [1350, 82] width 94 height 28
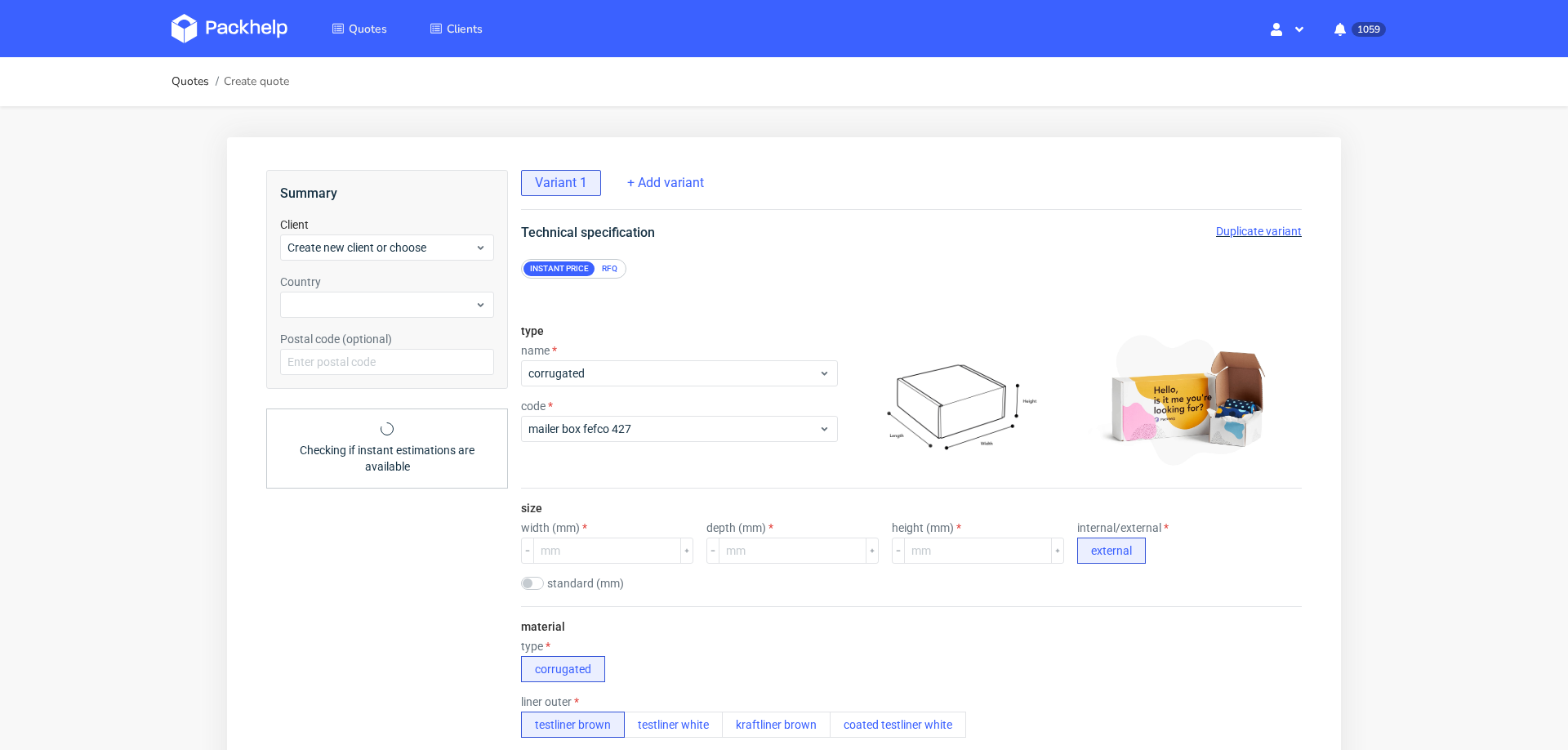
scroll to position [128, 0]
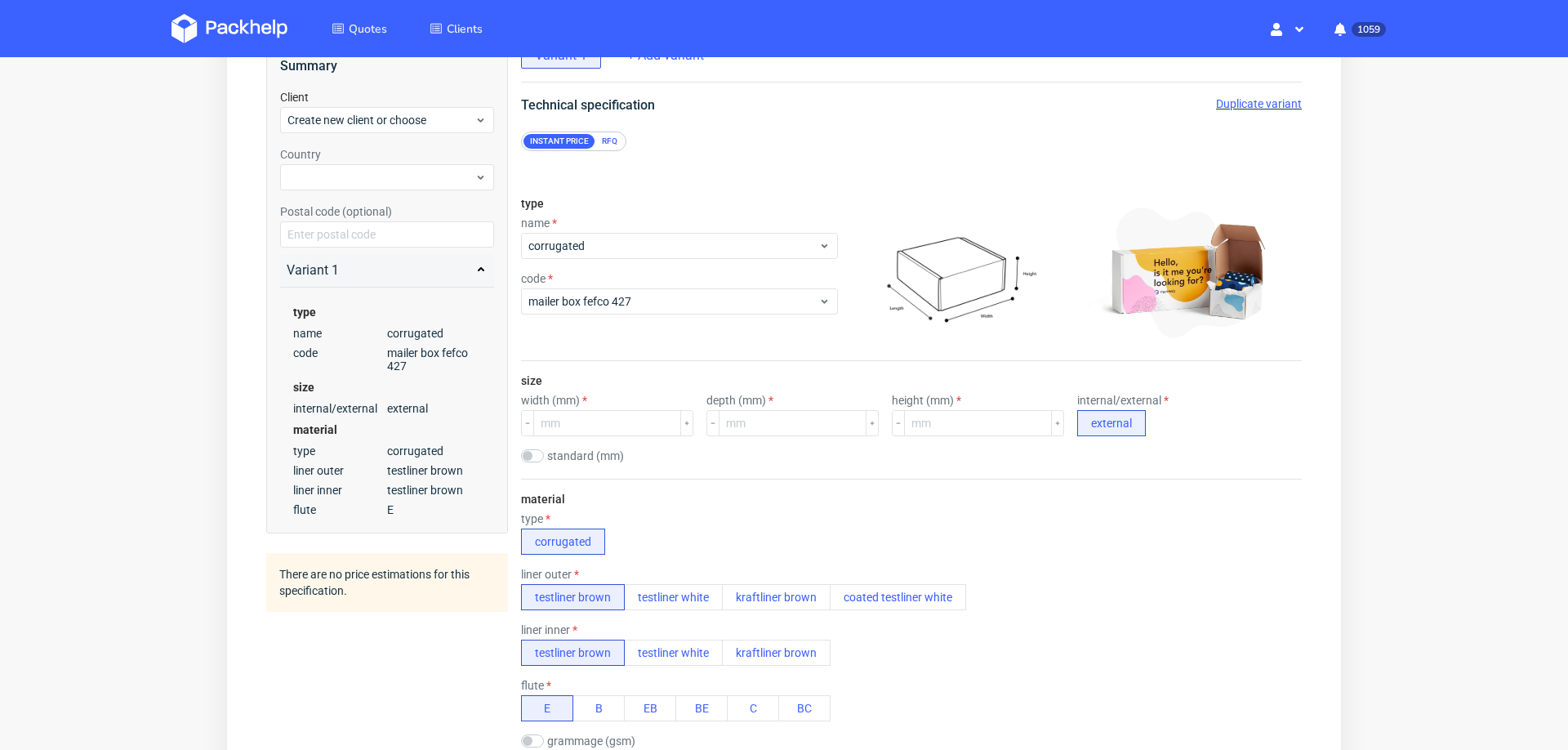
click at [610, 135] on div "RFQ" at bounding box center [610, 141] width 28 height 15
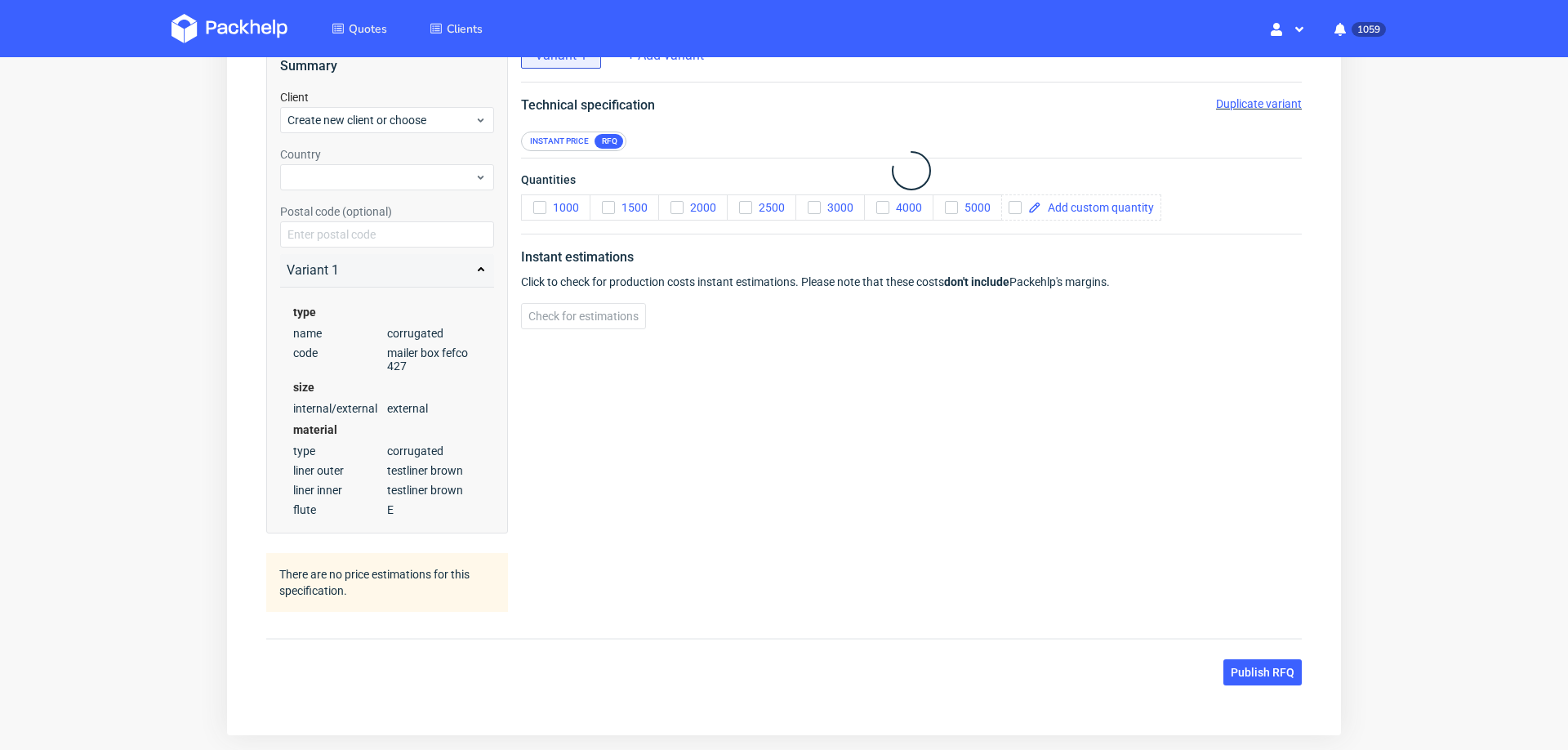
scroll to position [0, 0]
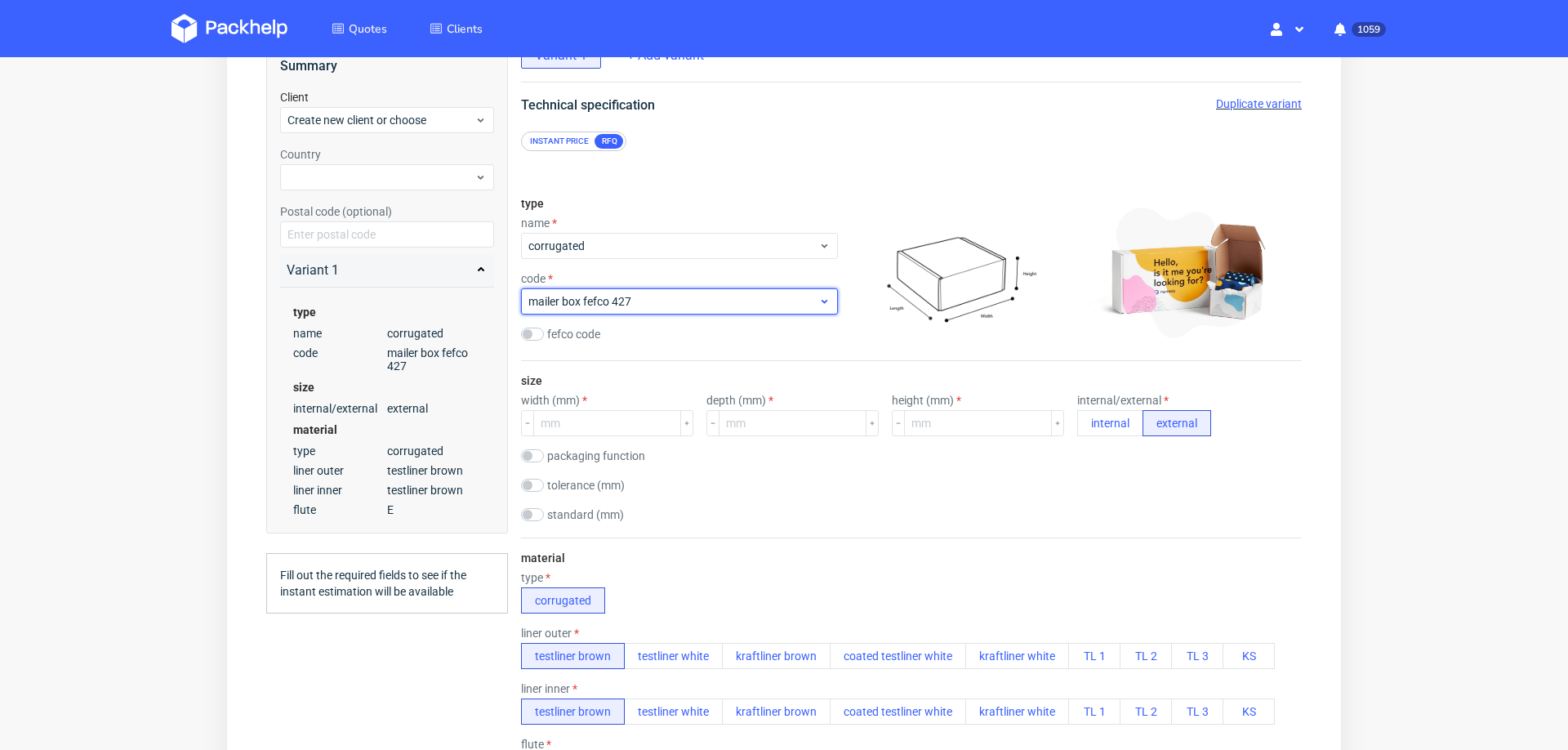
click at [611, 309] on div "mailer box fefco 427" at bounding box center [680, 301] width 317 height 26
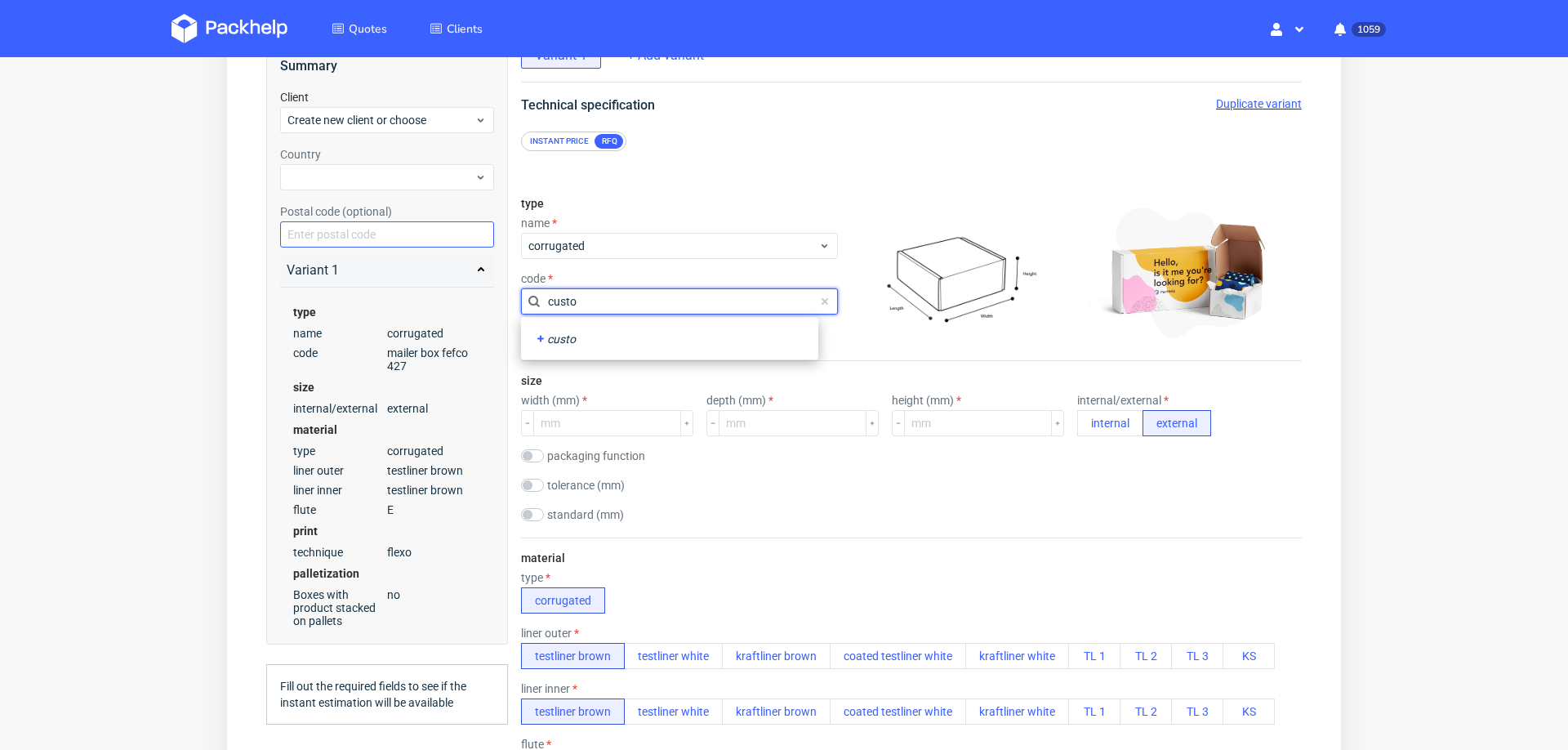
type input "custom"
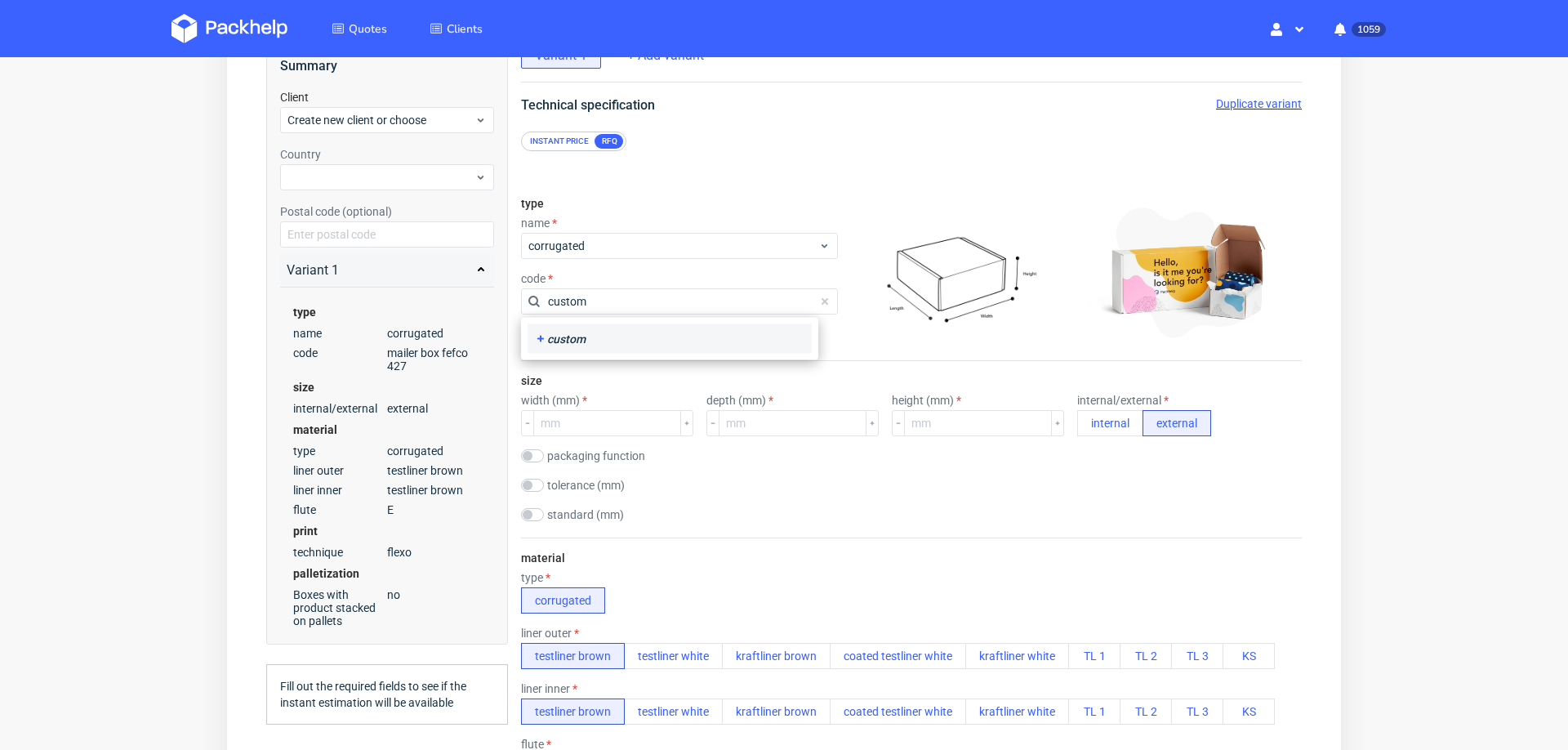
click at [566, 326] on div "custom" at bounding box center [669, 339] width 285 height 29
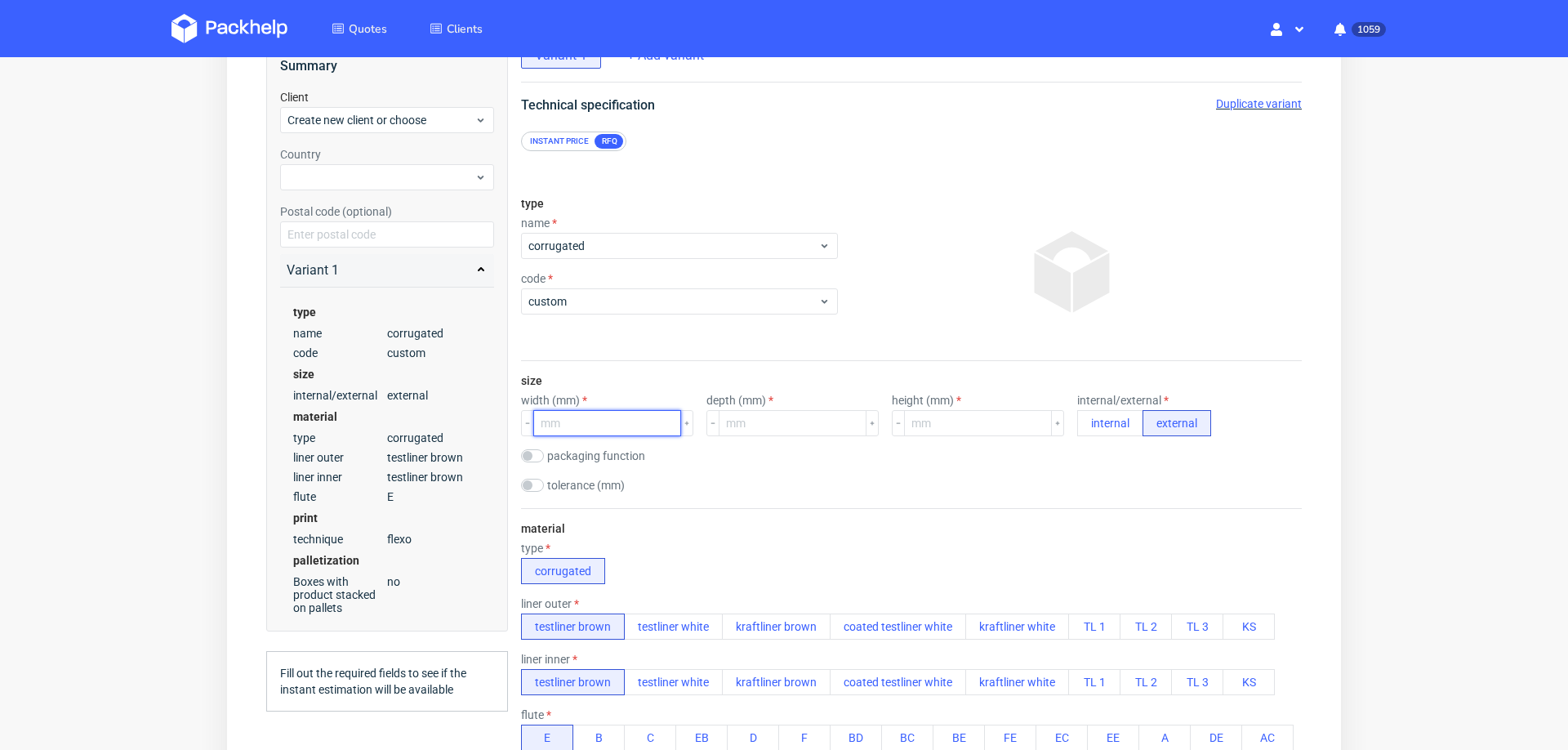
click at [607, 419] on input "number" at bounding box center [607, 423] width 148 height 26
type input "345"
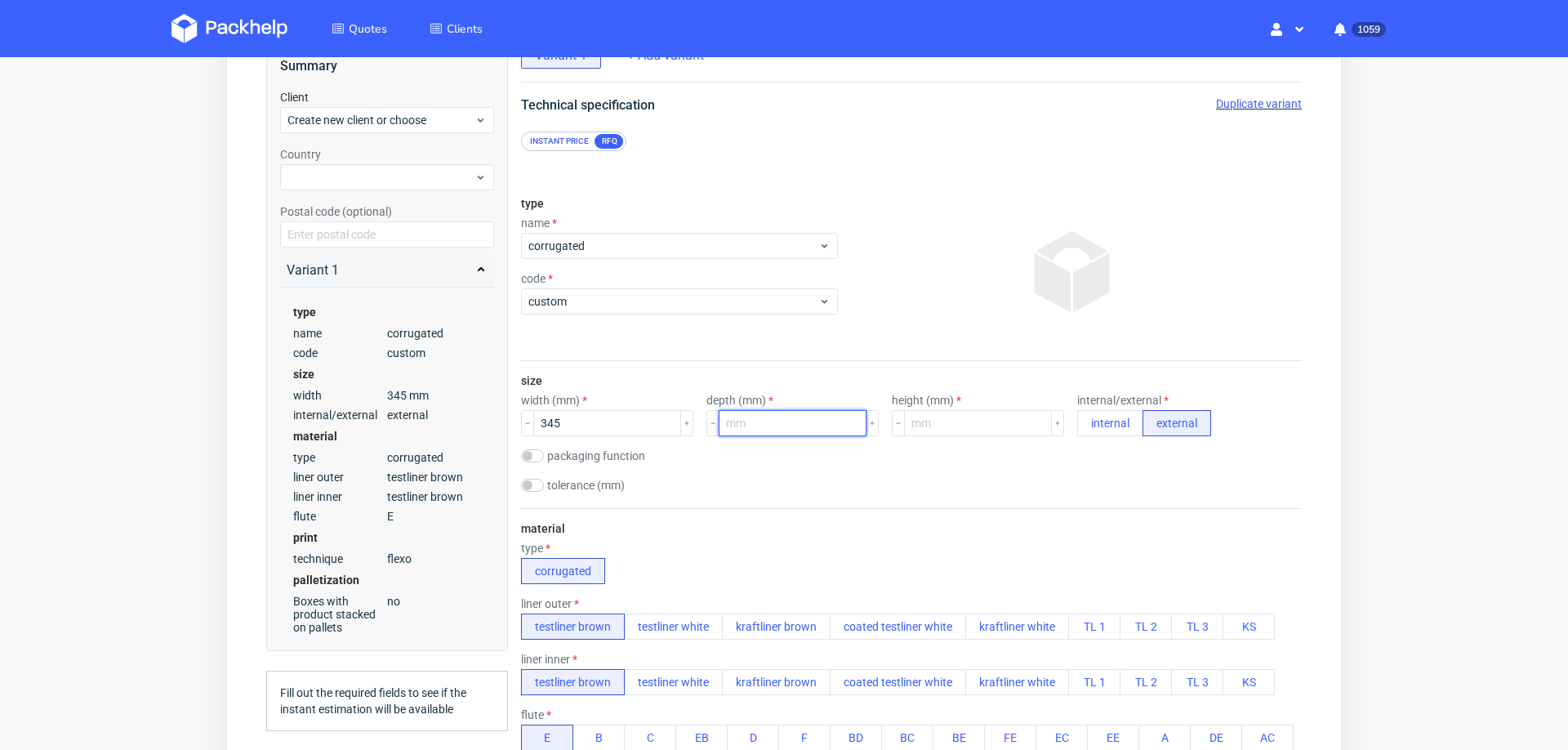
click at [754, 426] on input "number" at bounding box center [792, 423] width 148 height 26
type input "216"
click at [913, 425] on input "number" at bounding box center [978, 423] width 148 height 26
type input "87"
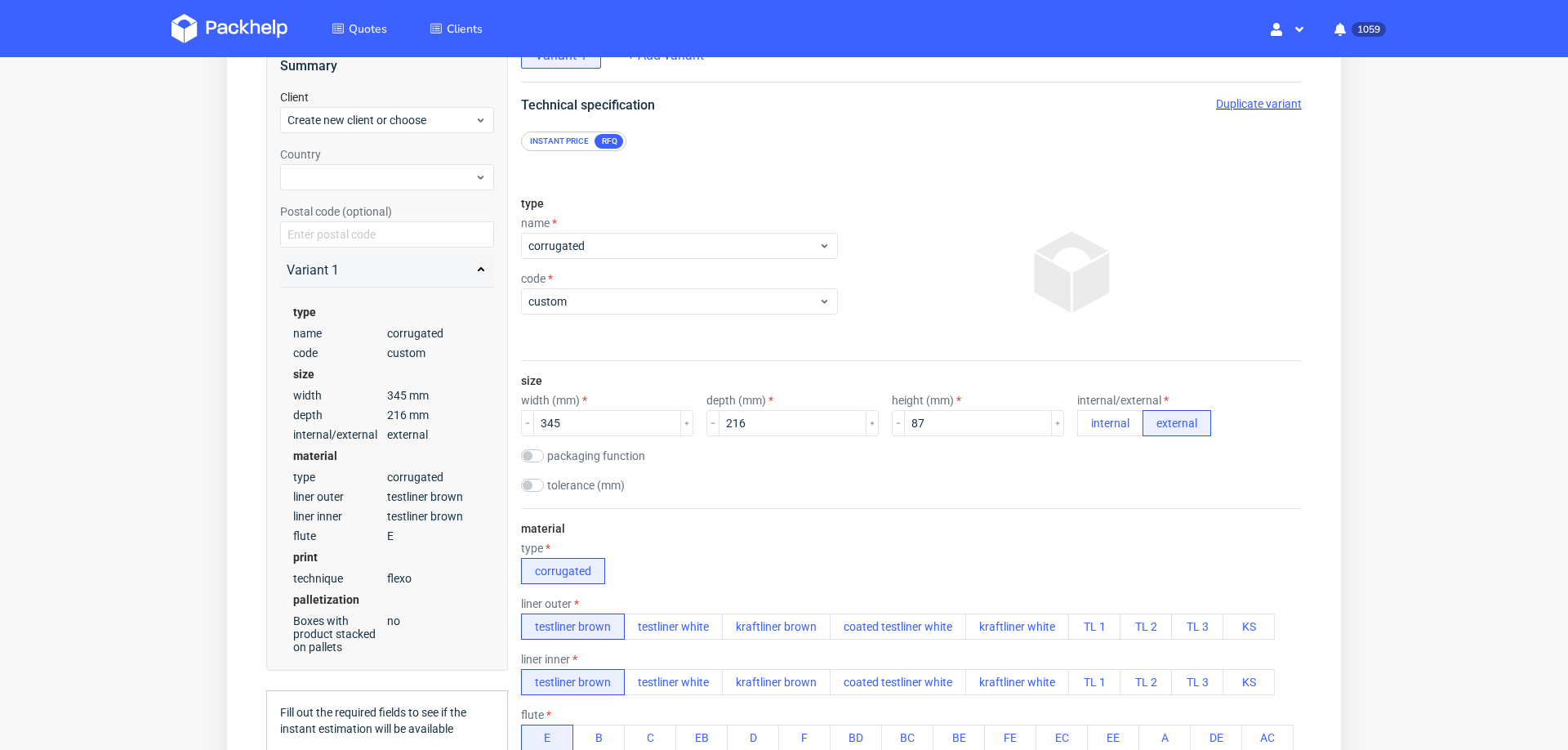
click at [1023, 517] on div "material type corrugated liner outer testliner brown testliner white kraftliner…" at bounding box center [911, 723] width 781 height 432
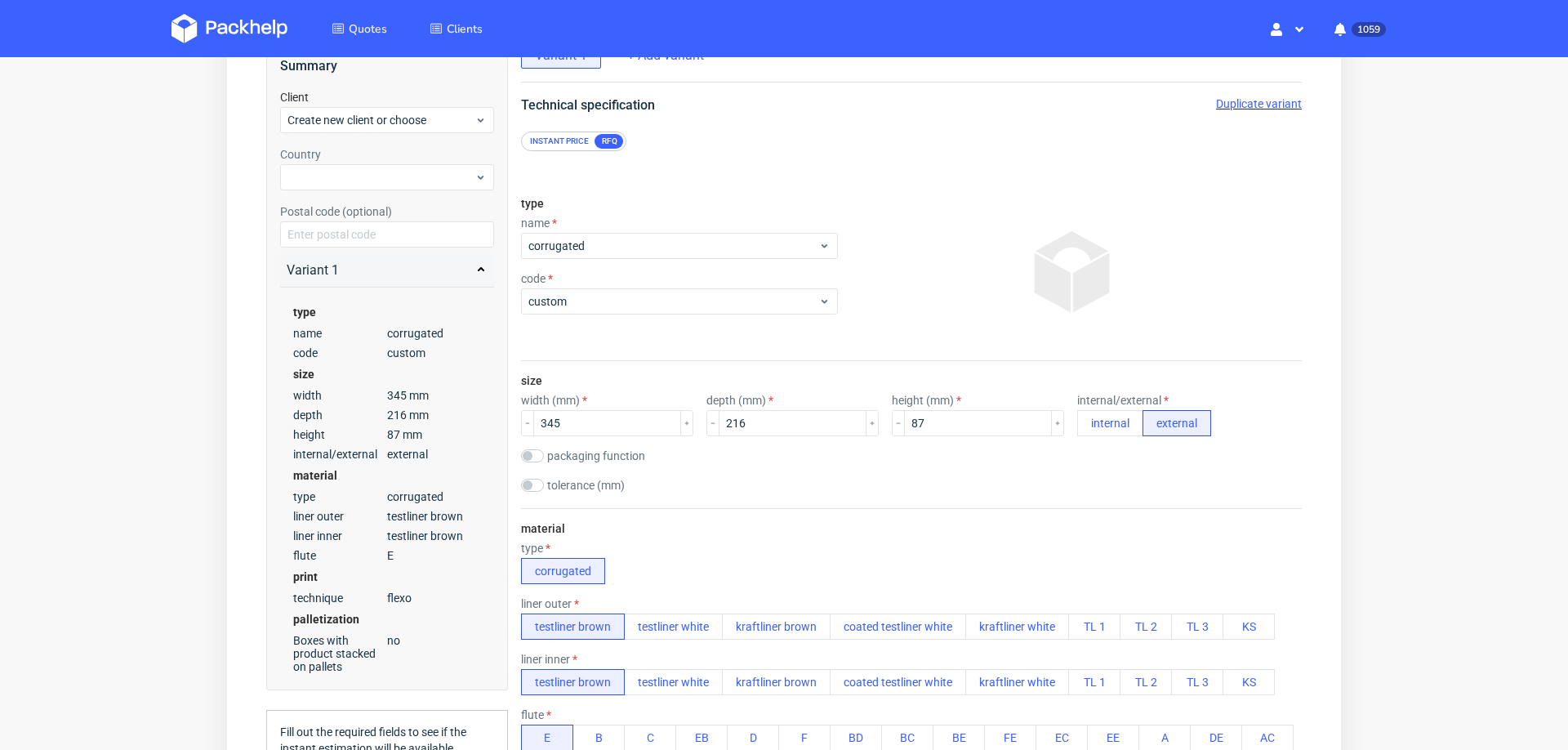
scroll to position [5, 0]
click at [597, 730] on button "B" at bounding box center [598, 737] width 52 height 26
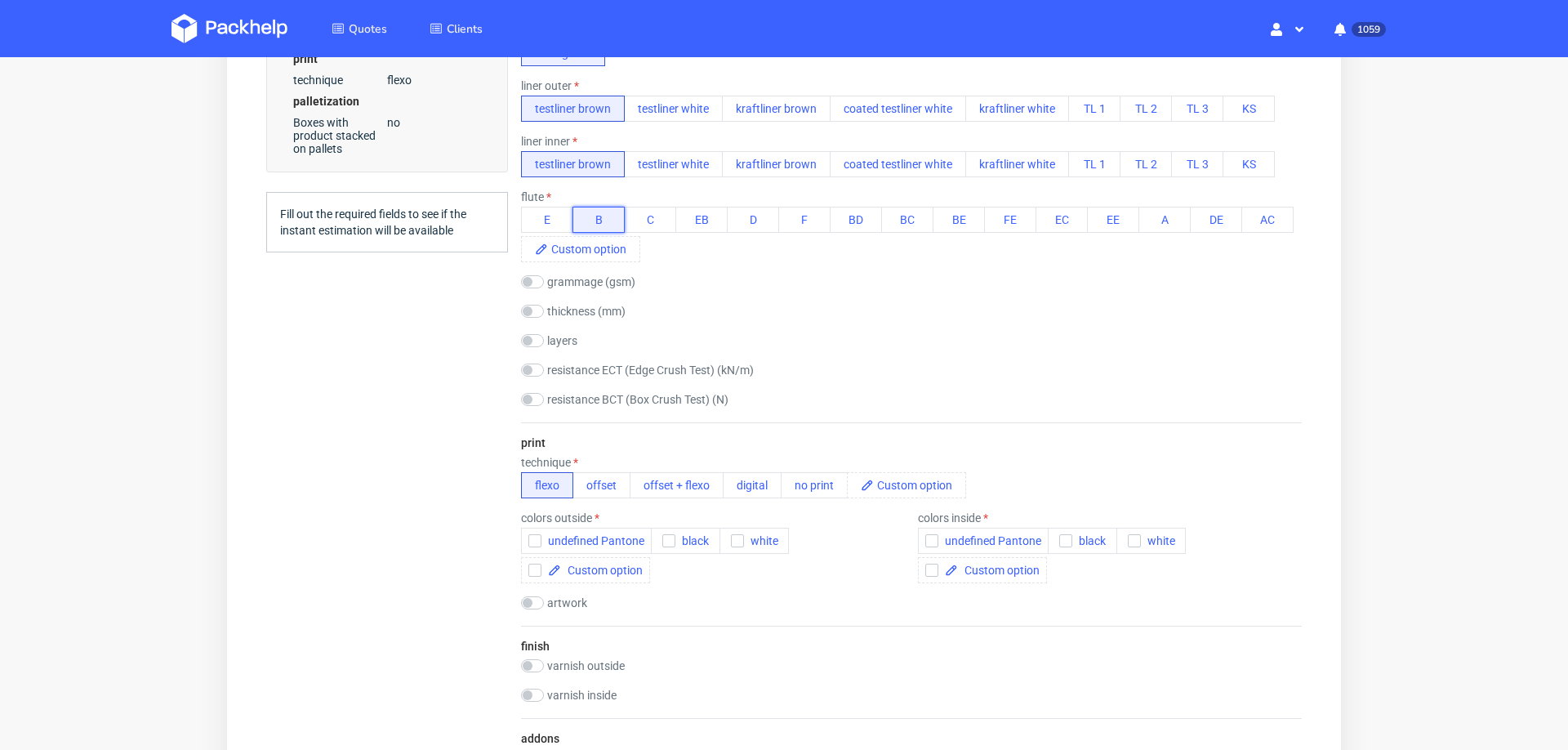
scroll to position [650, 0]
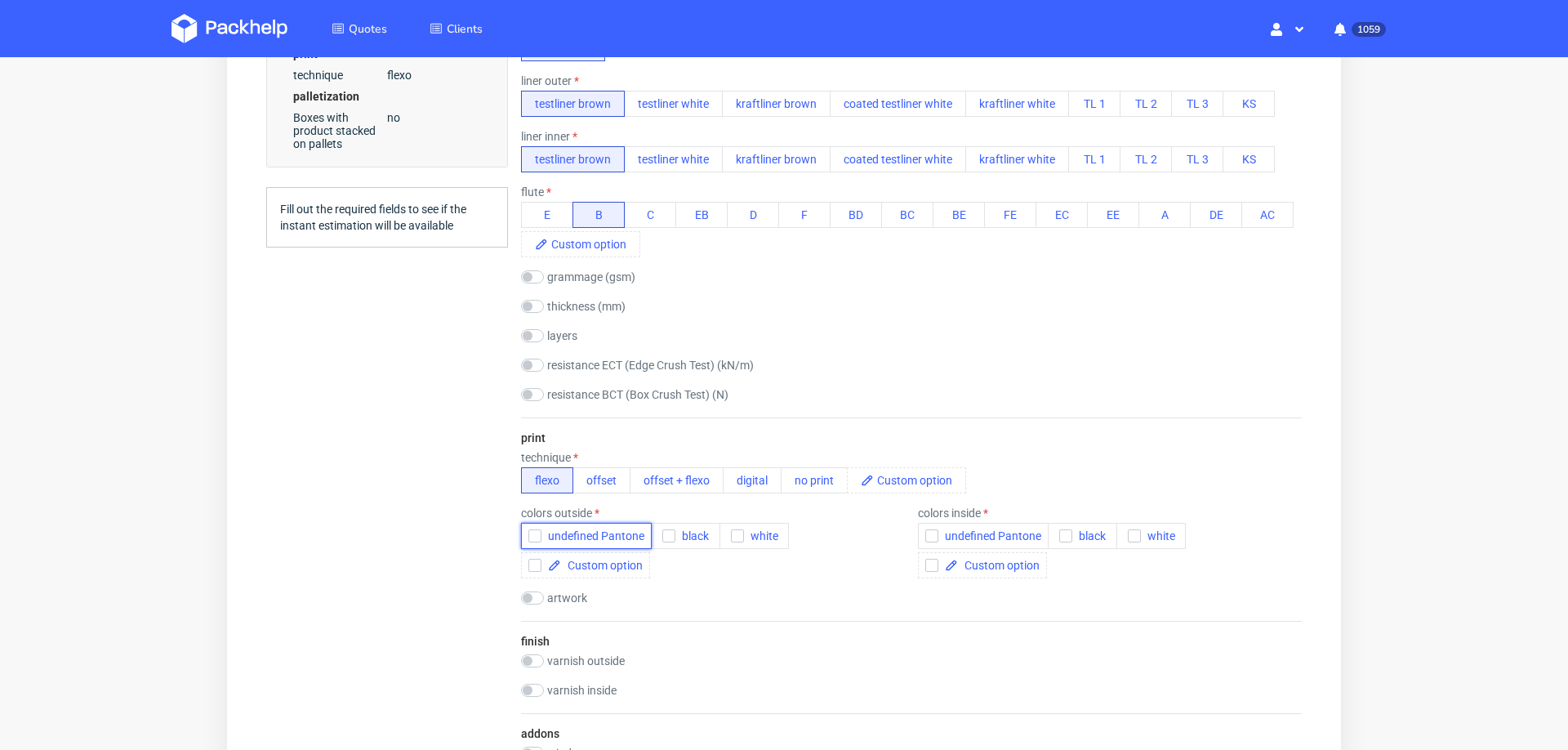
click at [535, 532] on icon "button" at bounding box center [534, 535] width 12 height 12
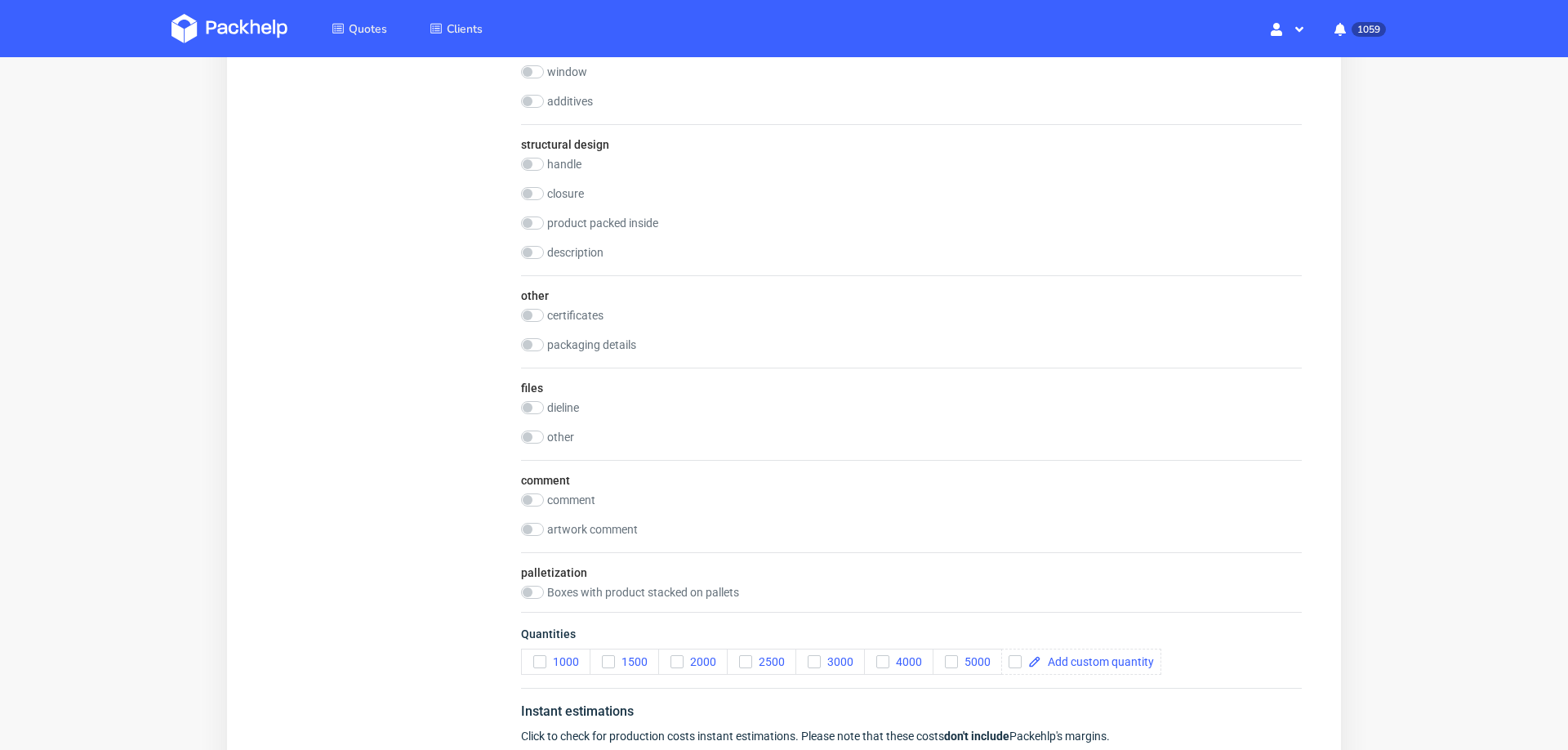
scroll to position [0, 0]
click at [534, 406] on input "checkbox" at bounding box center [533, 407] width 23 height 13
checkbox input "true"
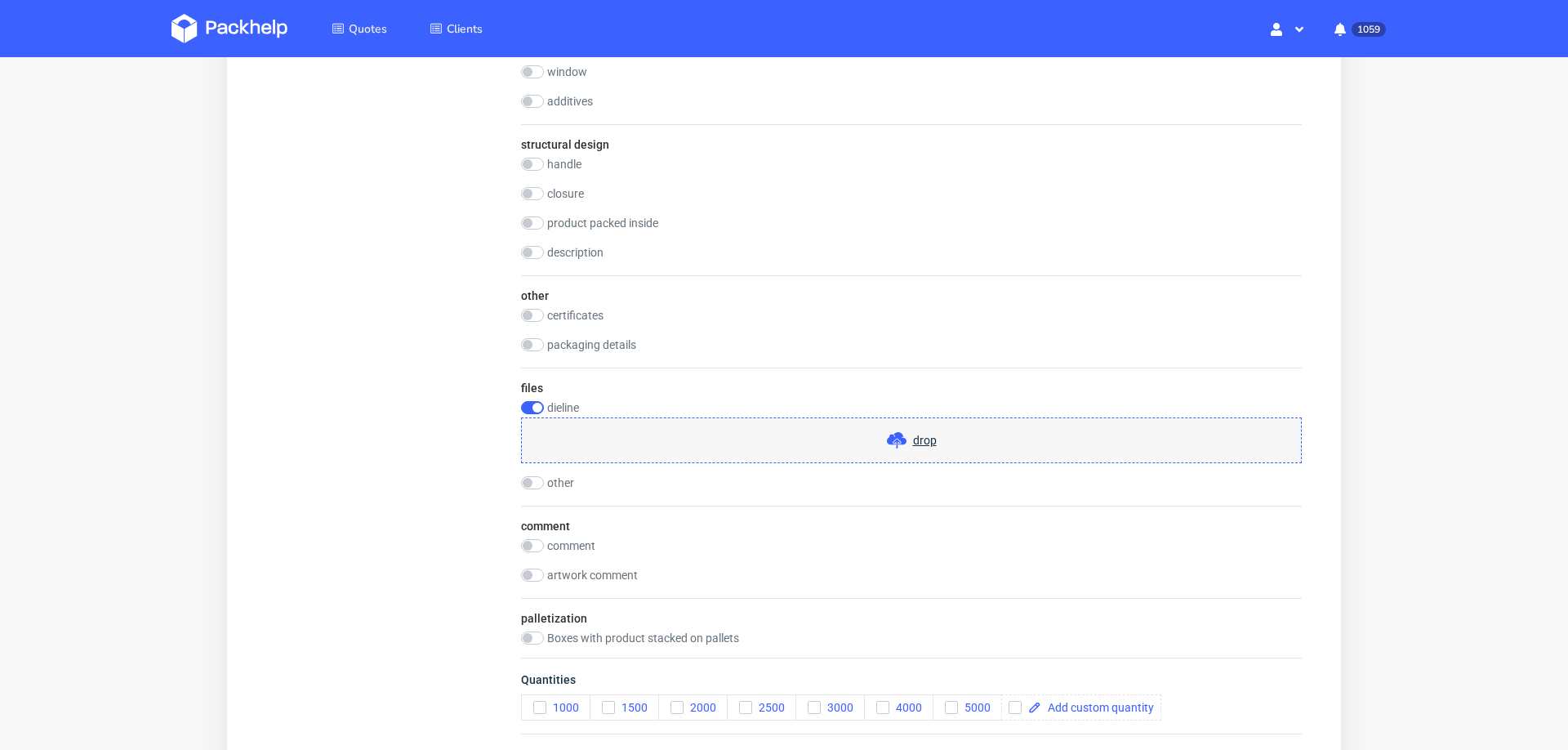
click at [913, 442] on span "drop" at bounding box center [924, 440] width 24 height 16
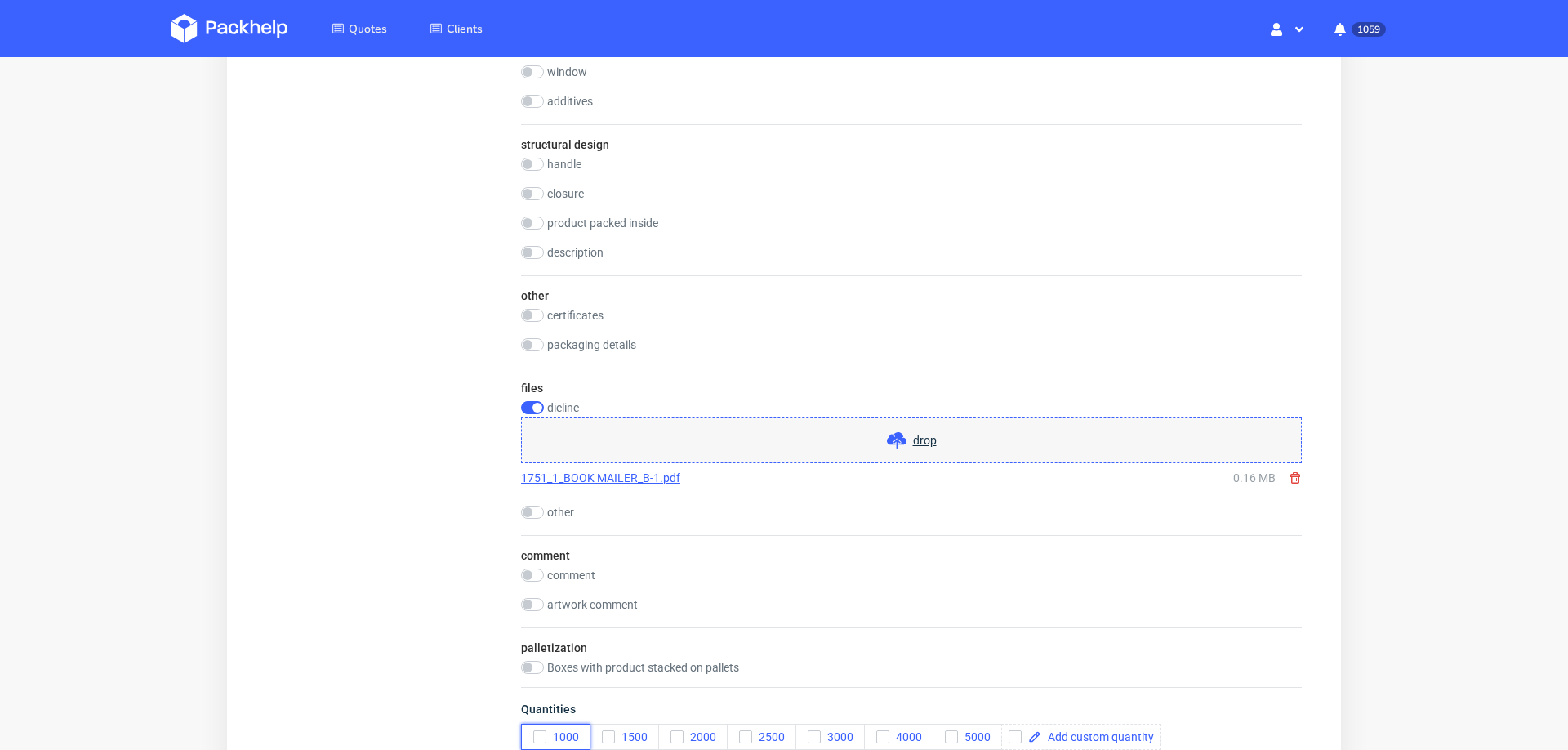
click at [542, 731] on icon "button" at bounding box center [540, 737] width 12 height 12
click at [746, 734] on use "button" at bounding box center [745, 737] width 7 height 5
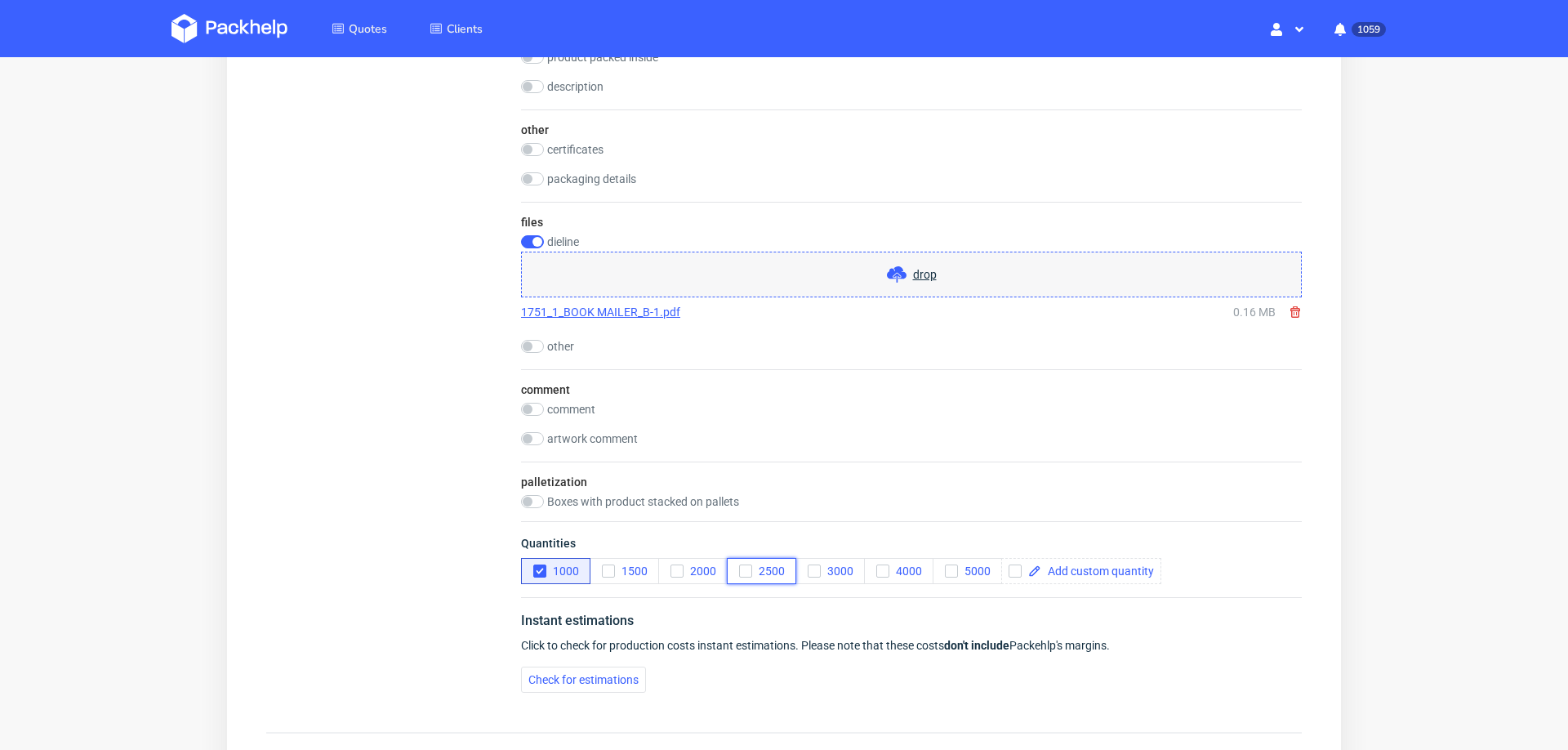
click at [746, 566] on icon "button" at bounding box center [745, 571] width 12 height 12
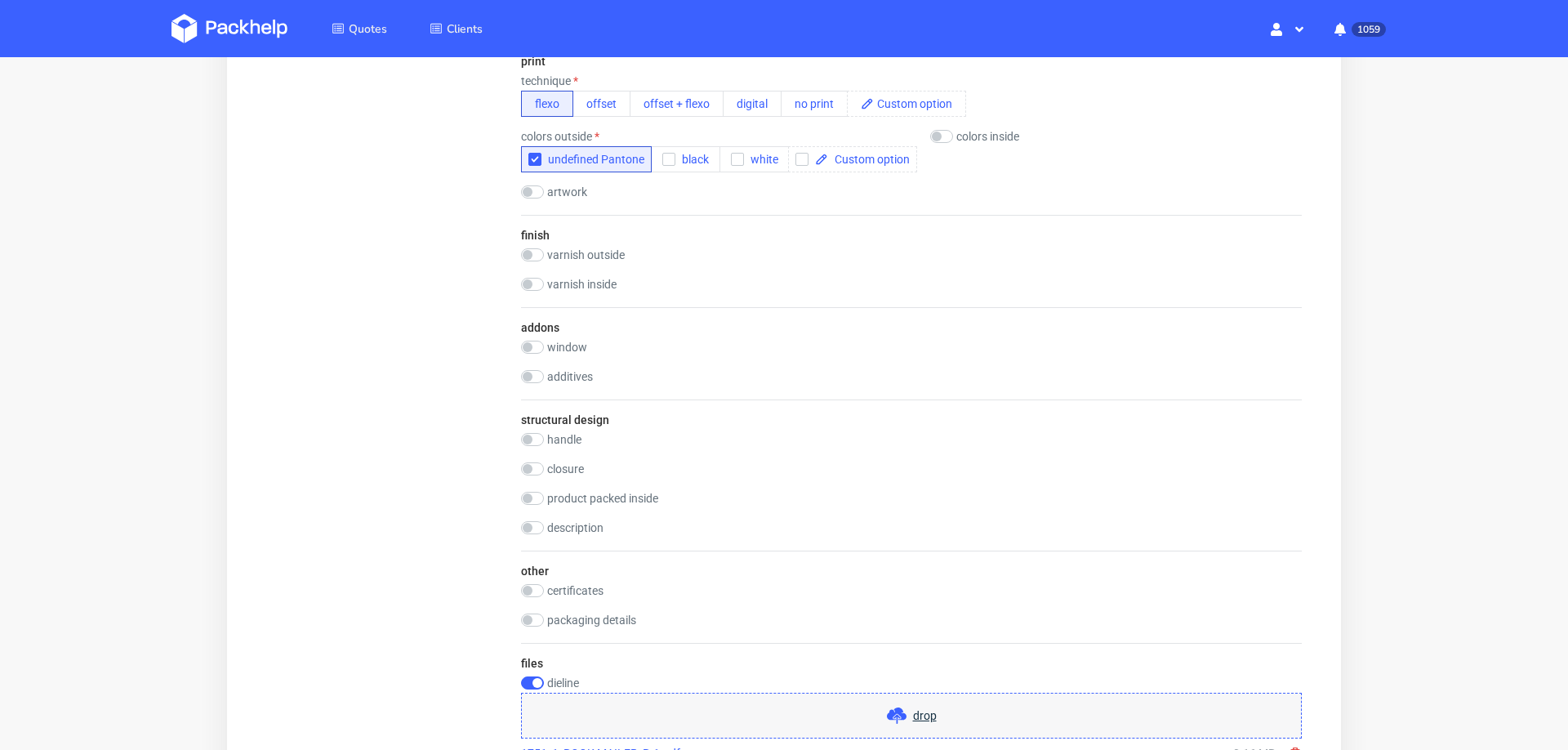
scroll to position [1051, 0]
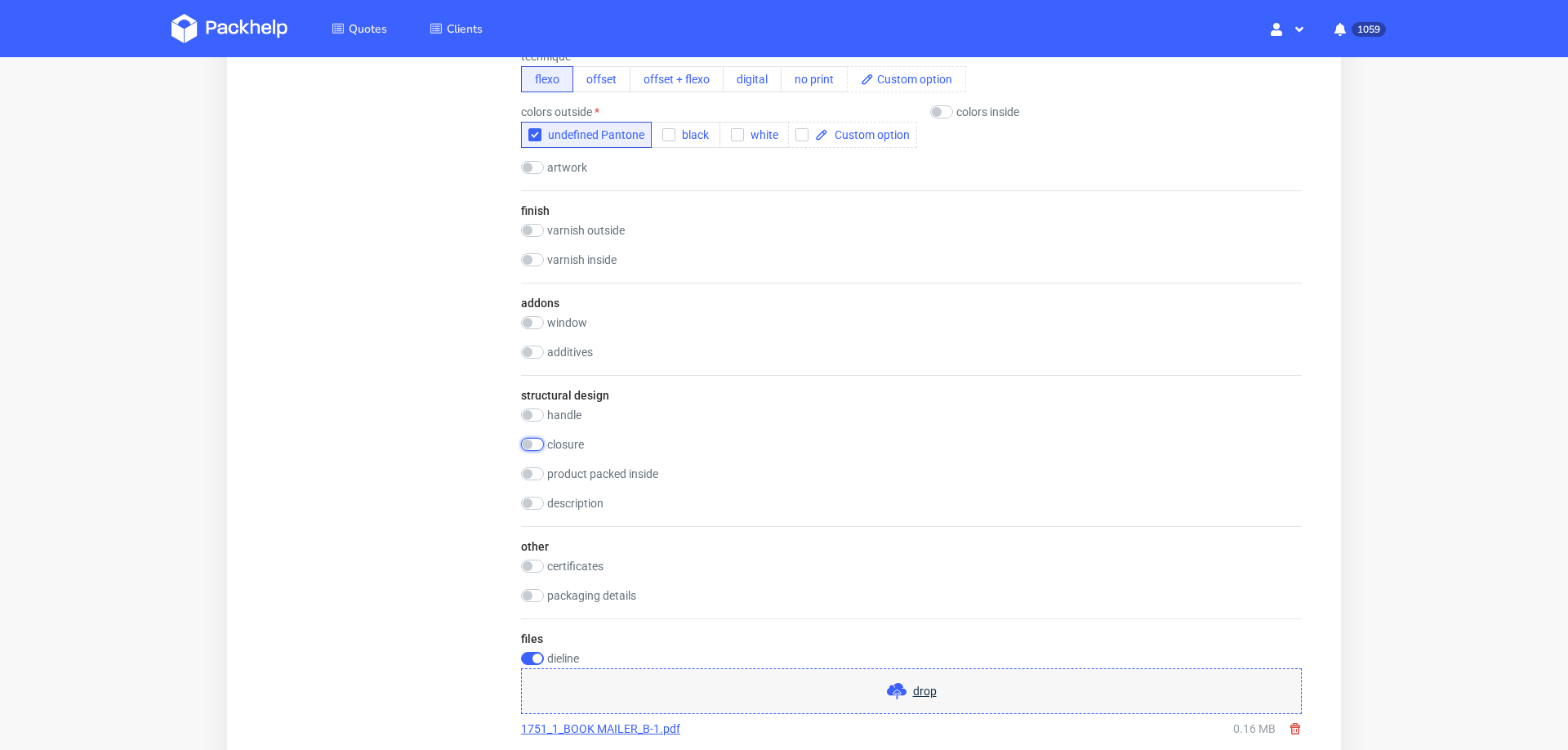
click at [538, 438] on input "checkbox" at bounding box center [533, 444] width 23 height 13
checkbox input "true"
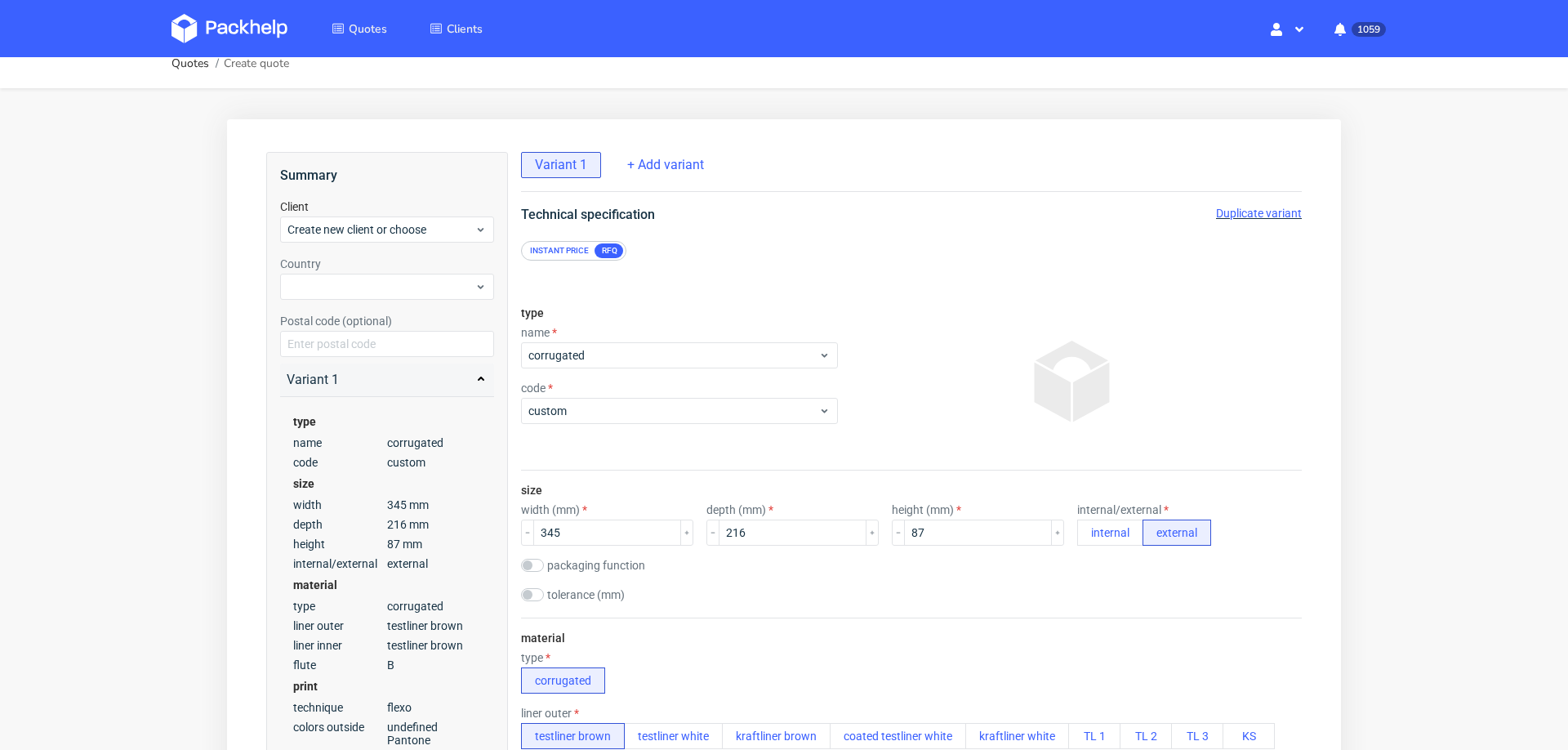
scroll to position [0, 0]
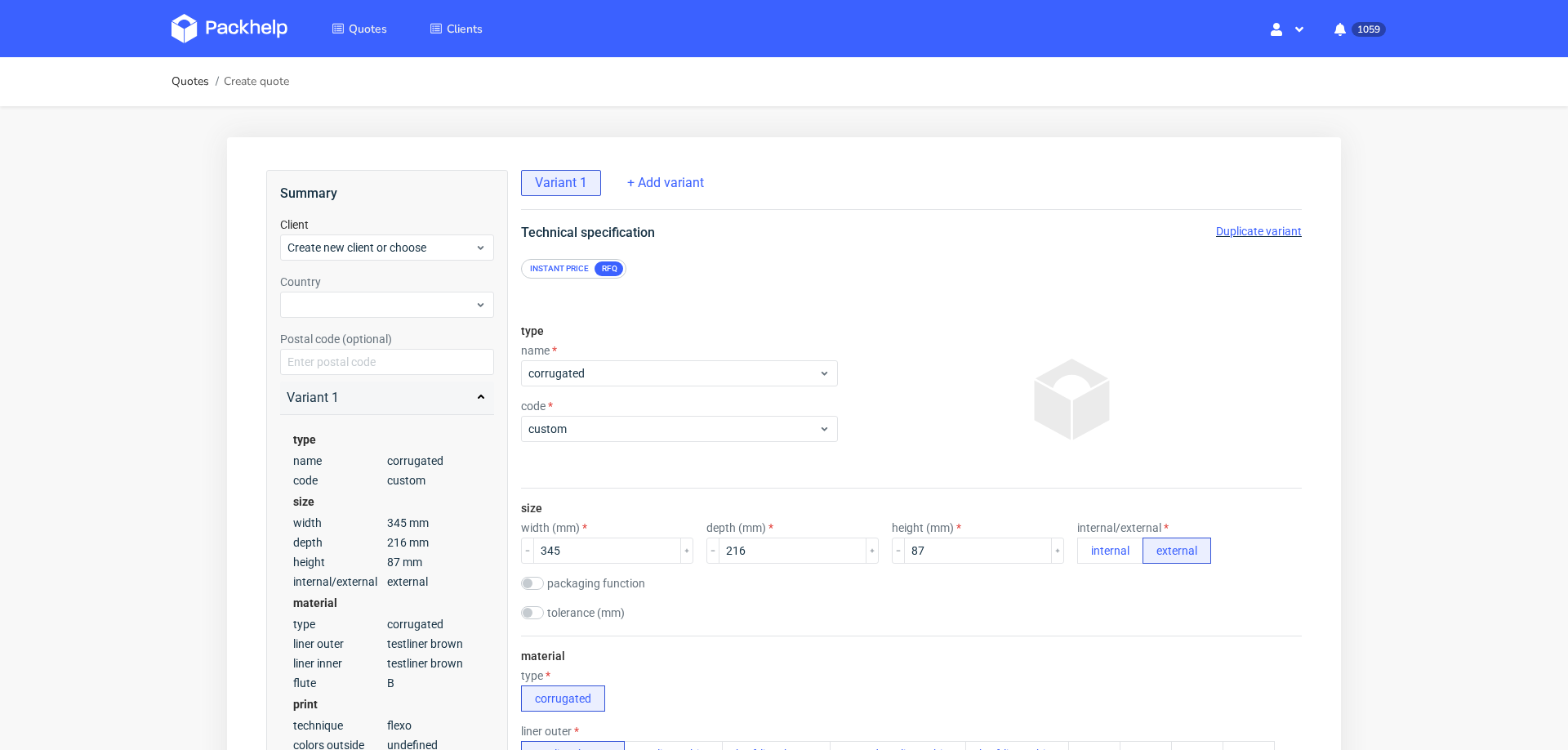
click at [1222, 234] on span "Duplicate variant" at bounding box center [1259, 230] width 86 height 13
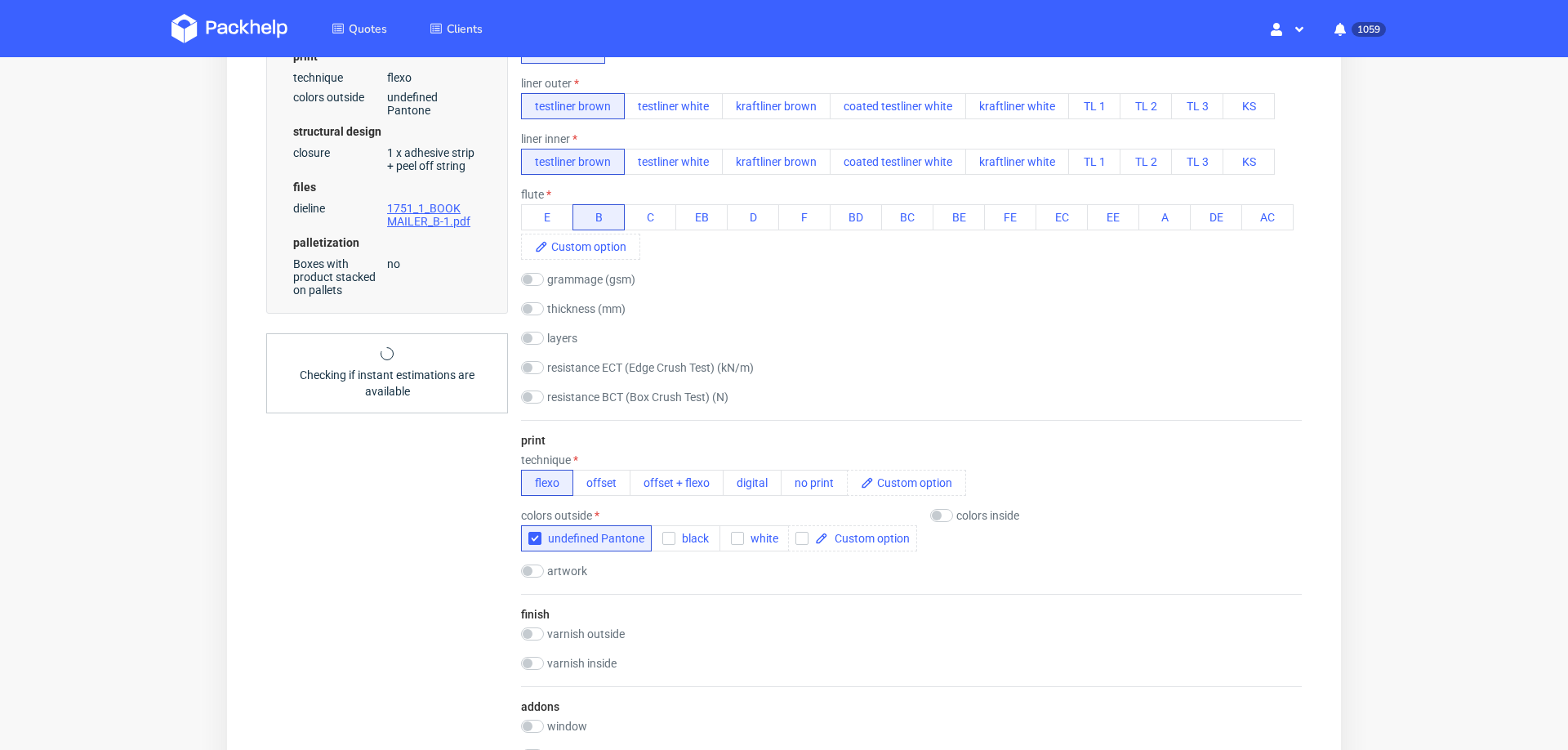
scroll to position [704, 0]
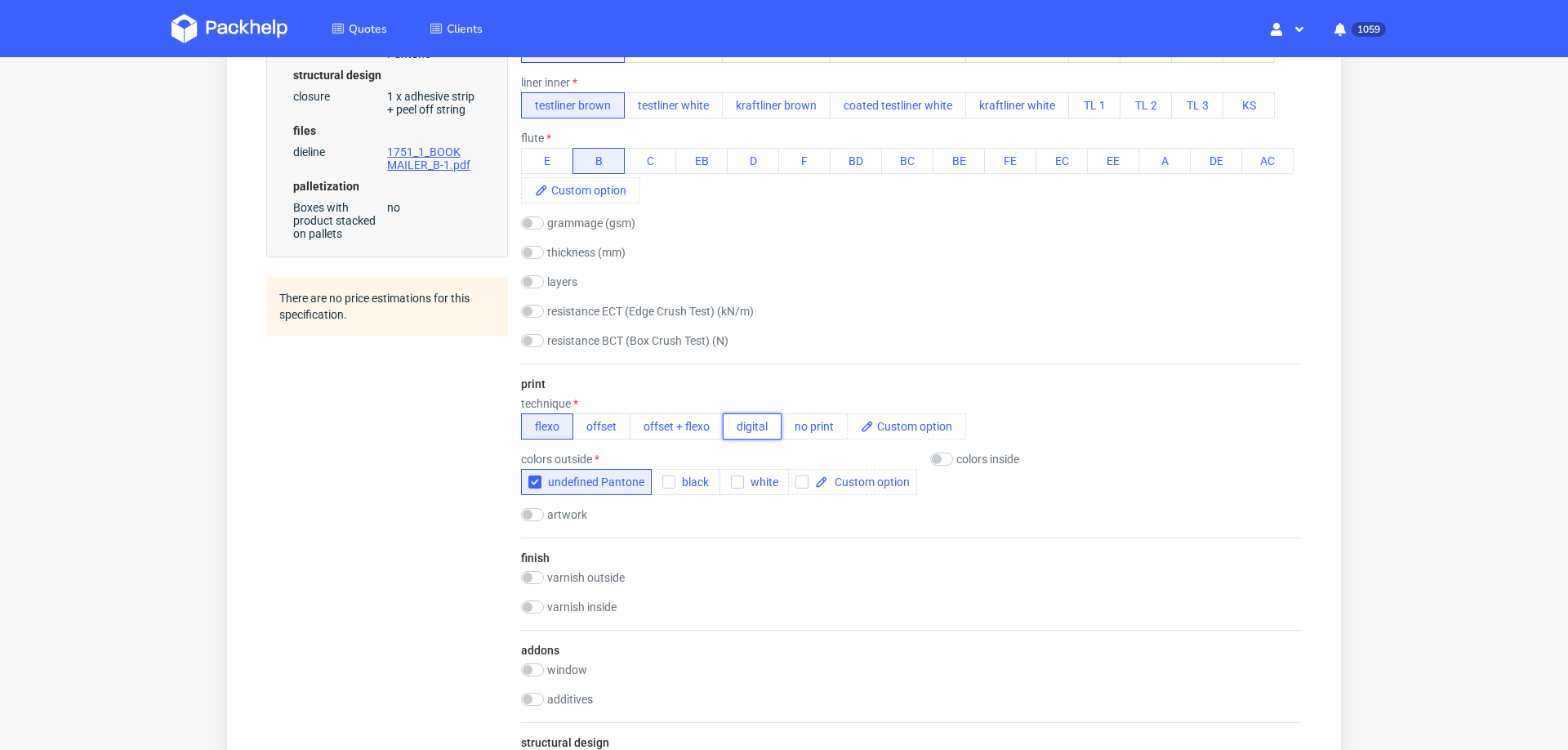
click at [737, 413] on button "digital" at bounding box center [752, 426] width 59 height 26
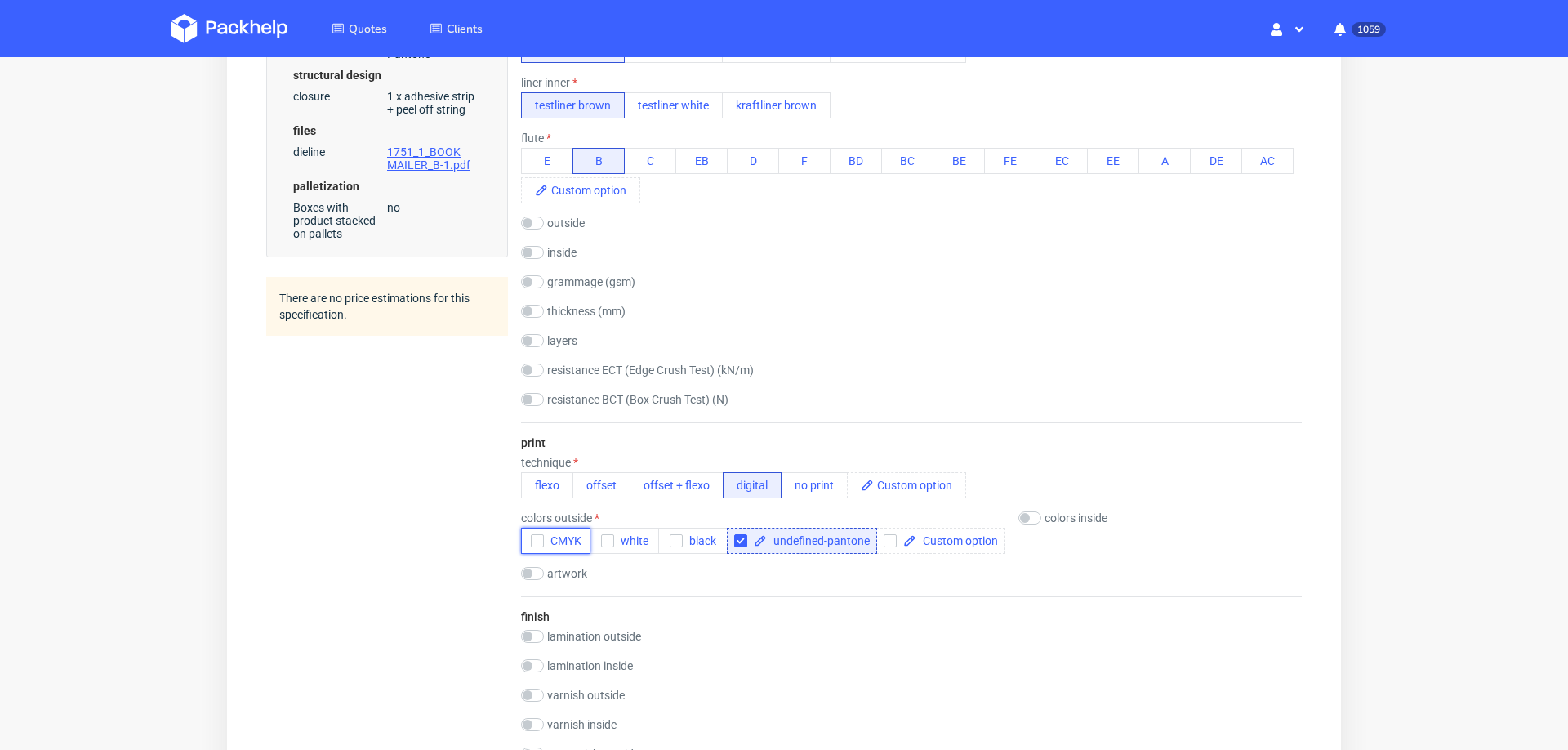
click at [535, 538] on use "button" at bounding box center [537, 541] width 7 height 5
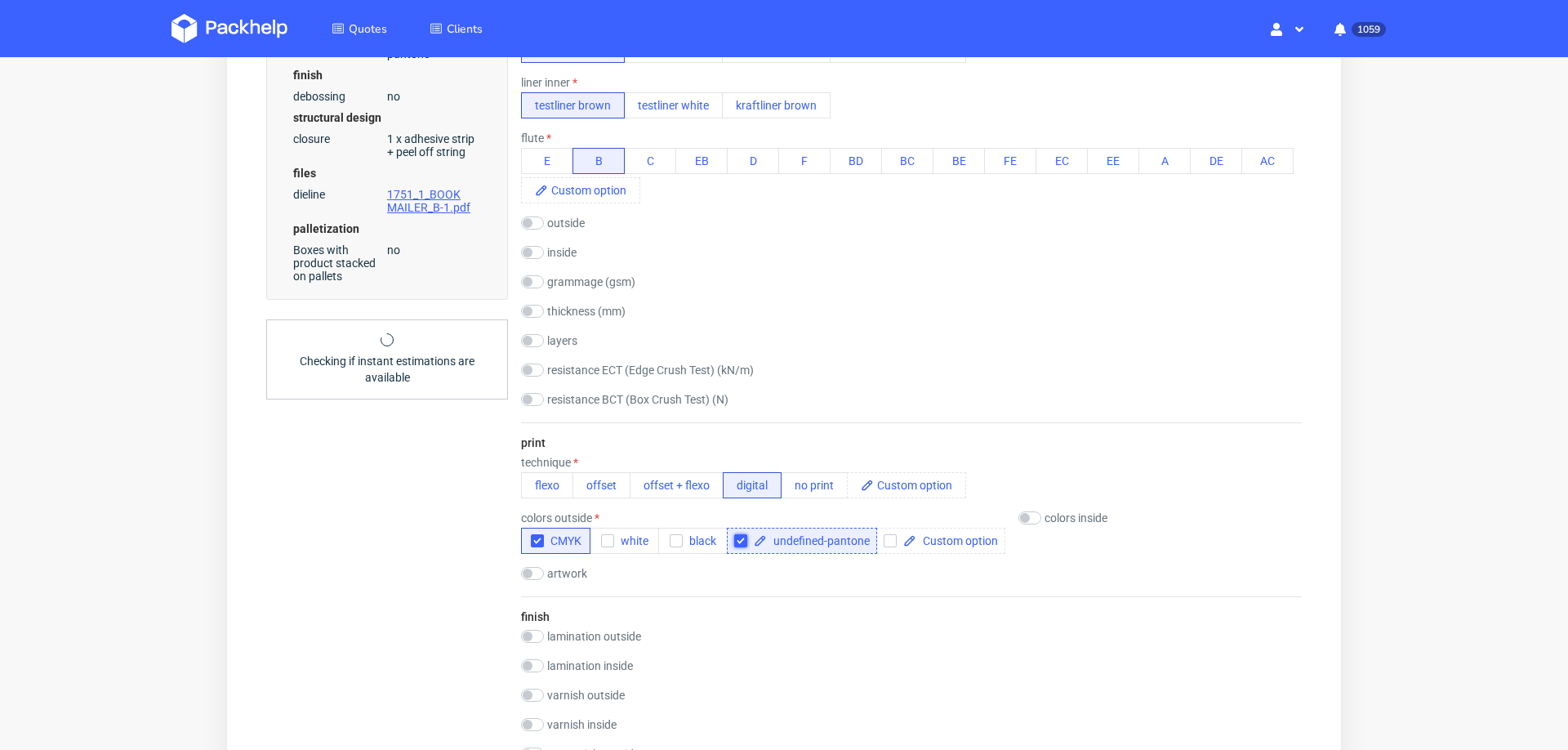
click at [739, 535] on input "checkbox" at bounding box center [740, 541] width 13 height 13
checkbox input "false"
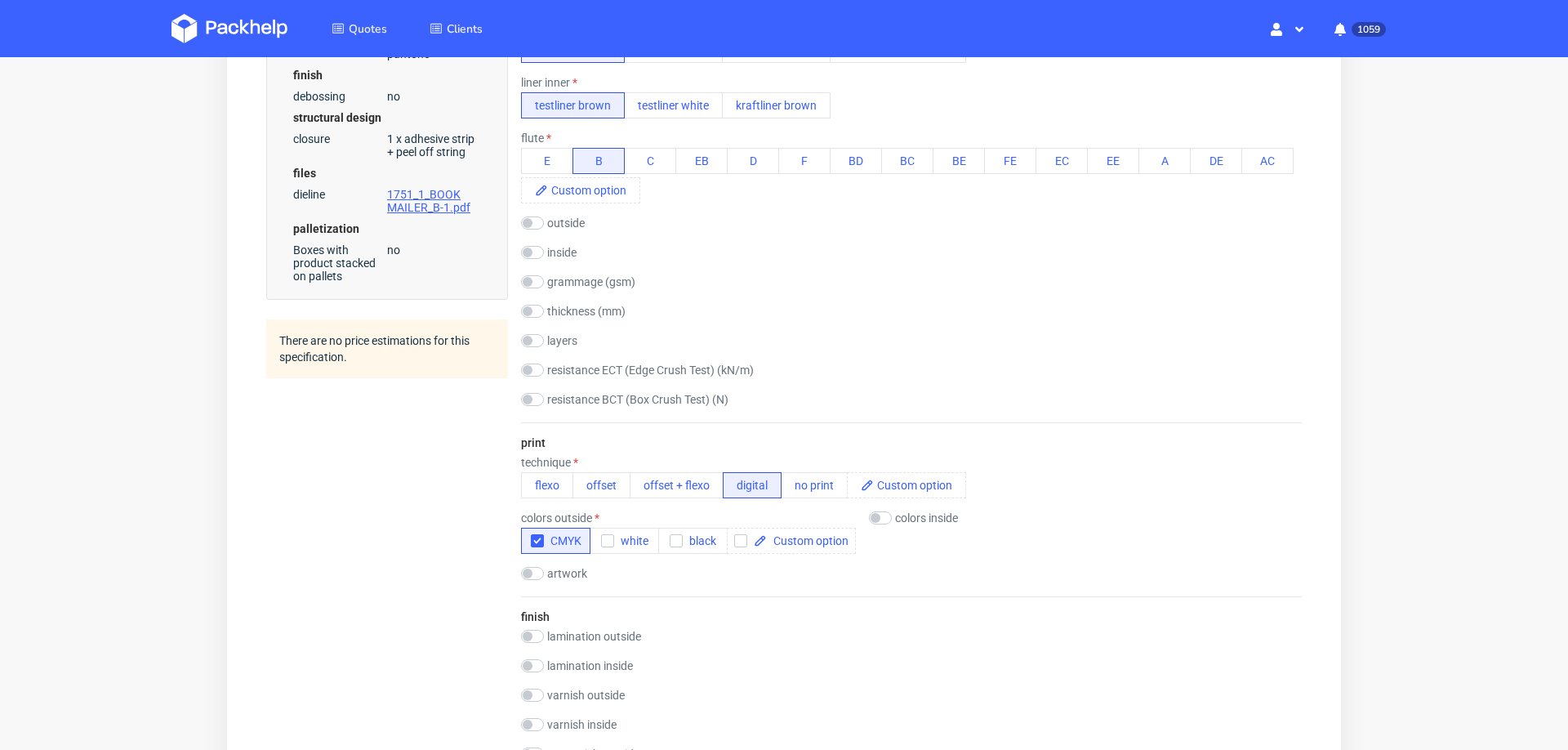
click at [372, 504] on div "Summary Client Create new client or choose Country Postal code (optional) Varia…" at bounding box center [386, 655] width 242 height 2379
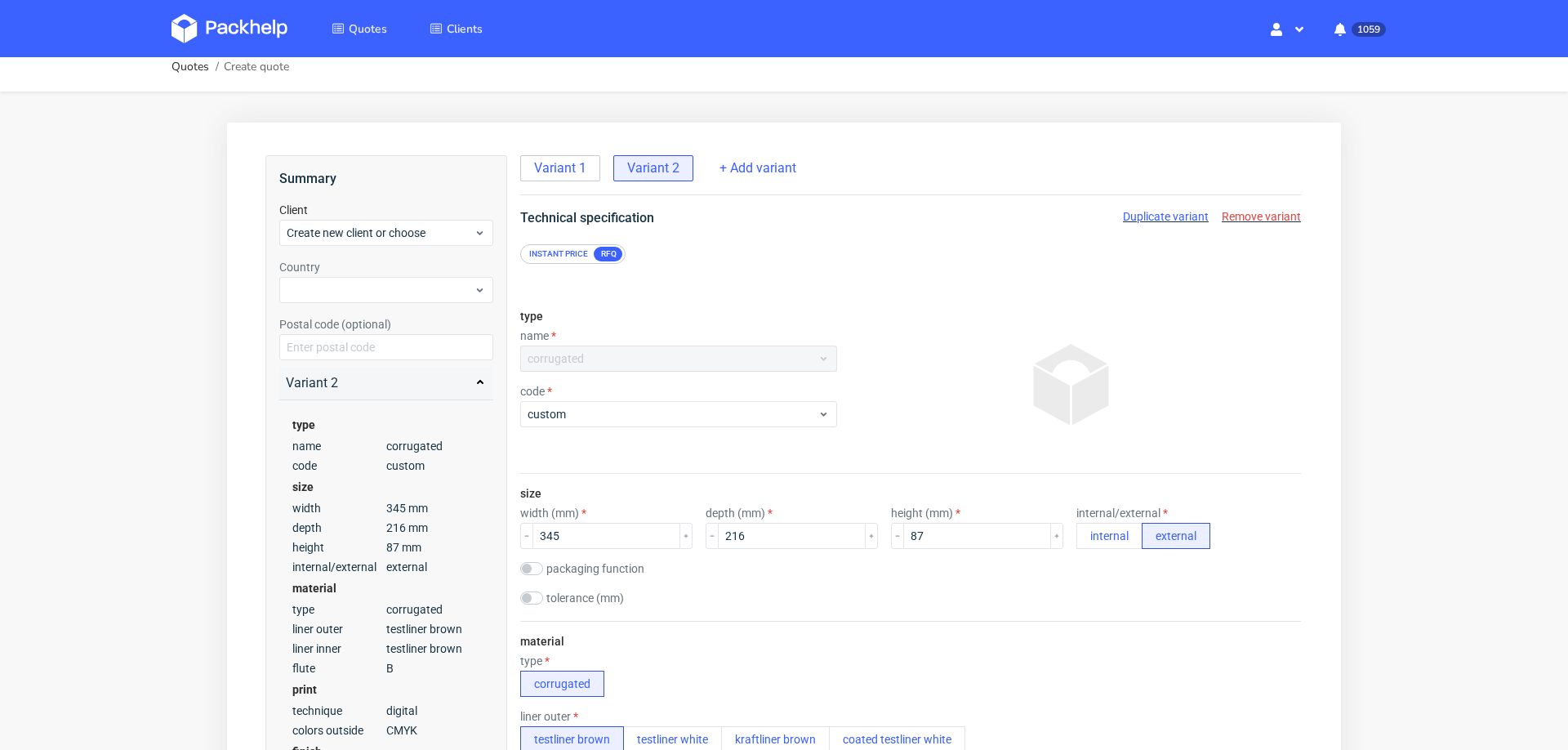
scroll to position [11, 0]
click at [395, 285] on div at bounding box center [386, 293] width 214 height 26
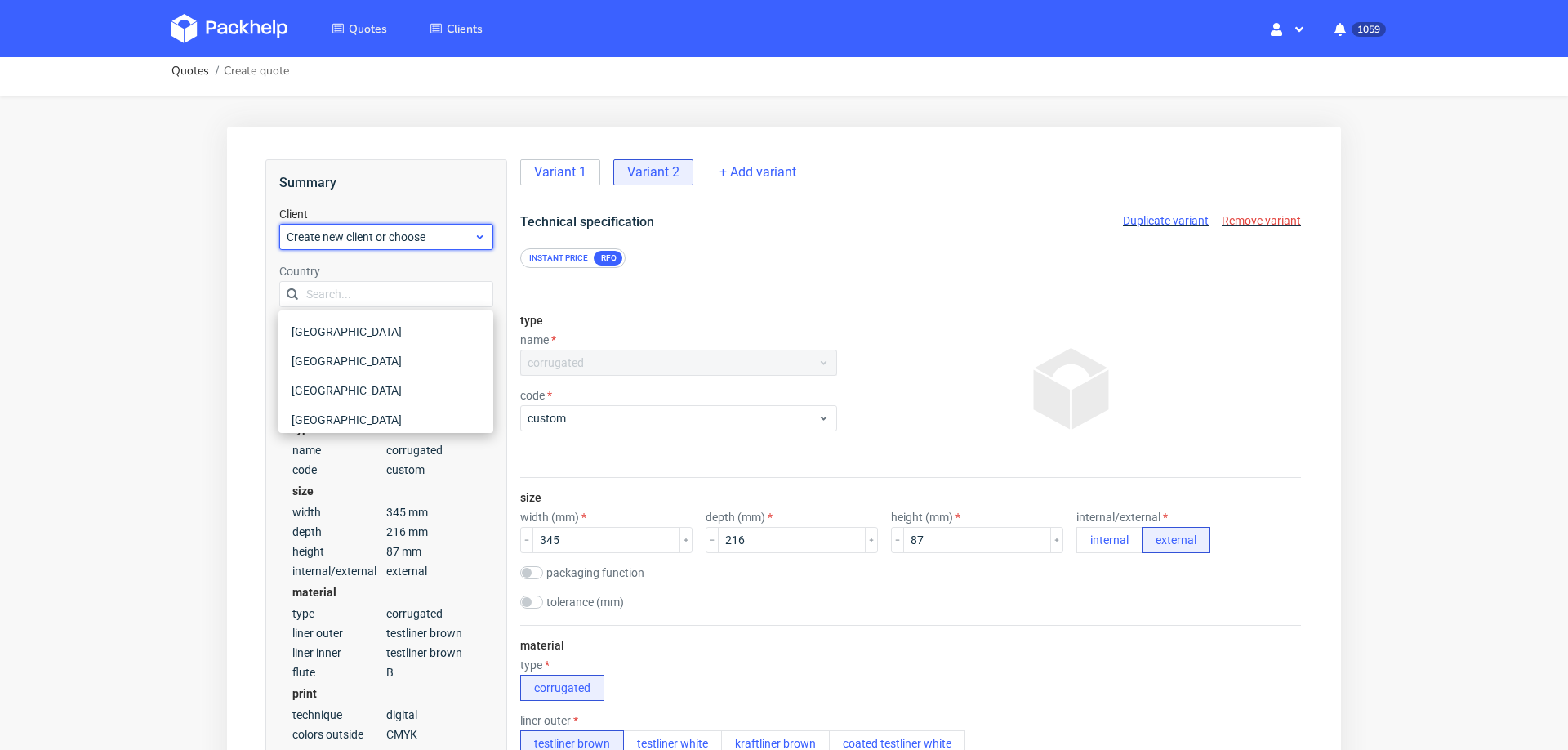
click at [393, 239] on span "Create new client or choose" at bounding box center [379, 237] width 187 height 16
type input "kevin.lue@dasgym.com"
click at [363, 273] on div "Add new client" at bounding box center [386, 274] width 202 height 29
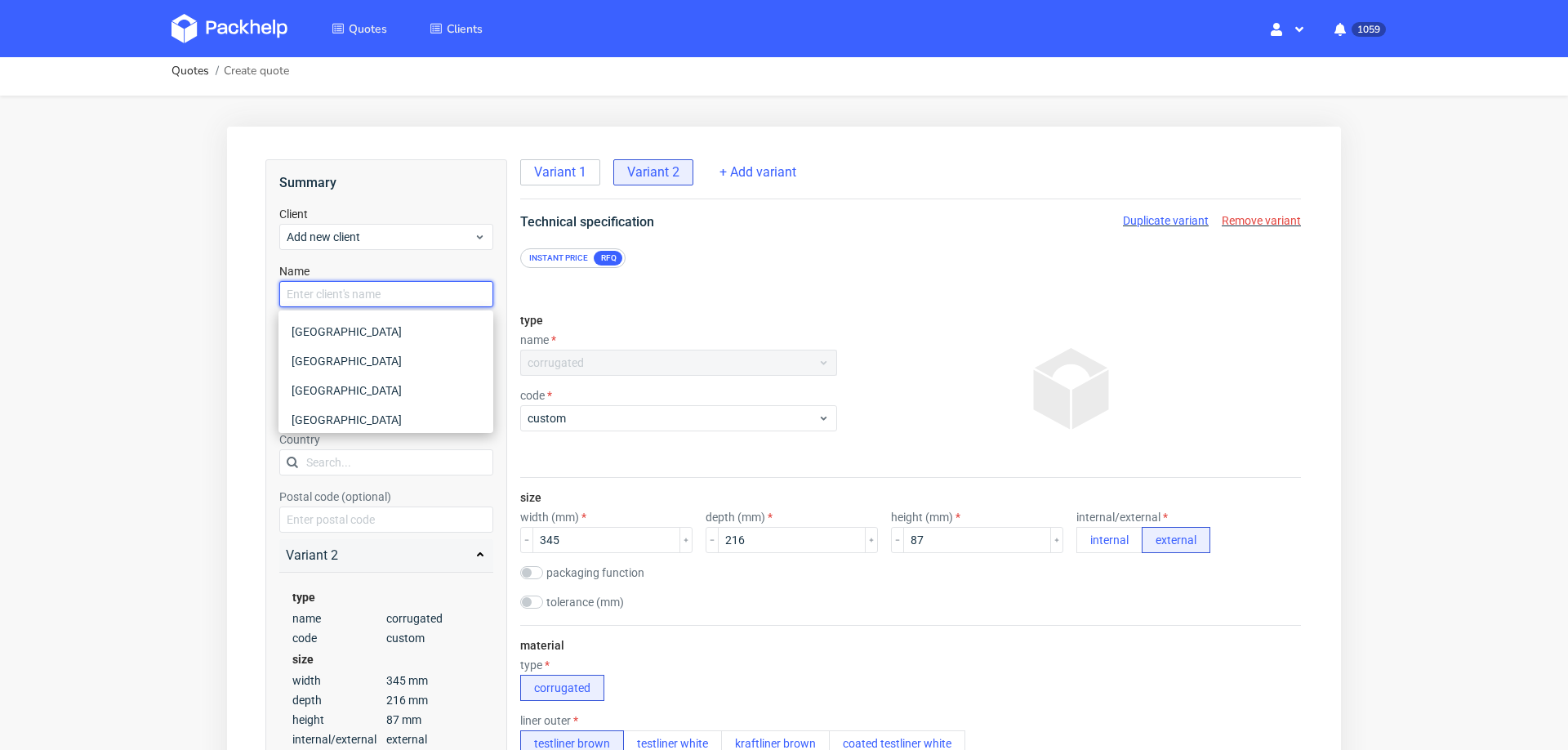
click at [351, 296] on input "text" at bounding box center [386, 293] width 214 height 26
paste input "kevin.lue@dasgym.com"
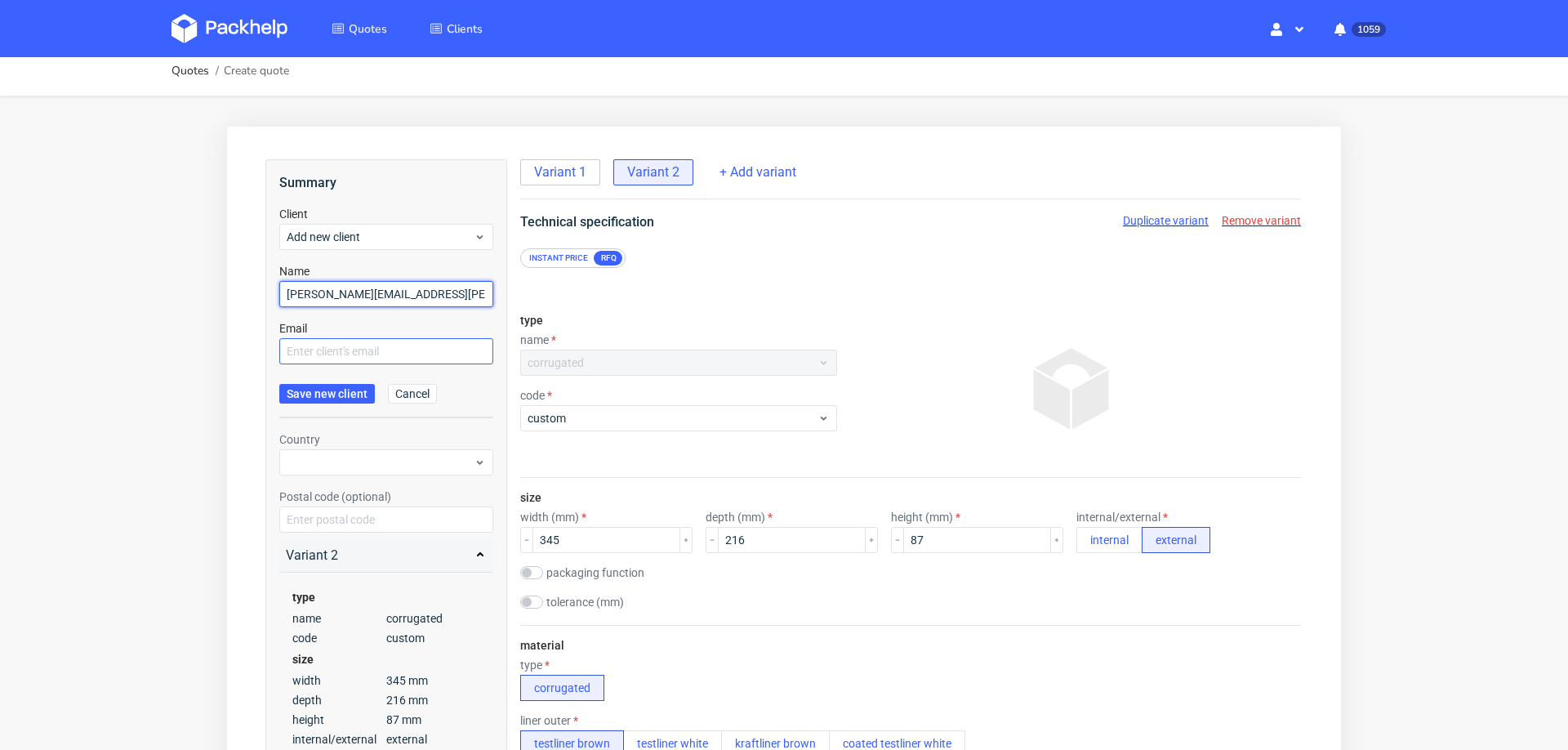
type input "kevin.lue@dasgym.com"
click at [332, 352] on input "text" at bounding box center [386, 350] width 214 height 26
paste input "kevin.lue@dasgym.com"
type input "kevin.lue@dasgym.com"
click at [360, 398] on span "Save new client" at bounding box center [326, 394] width 81 height 12
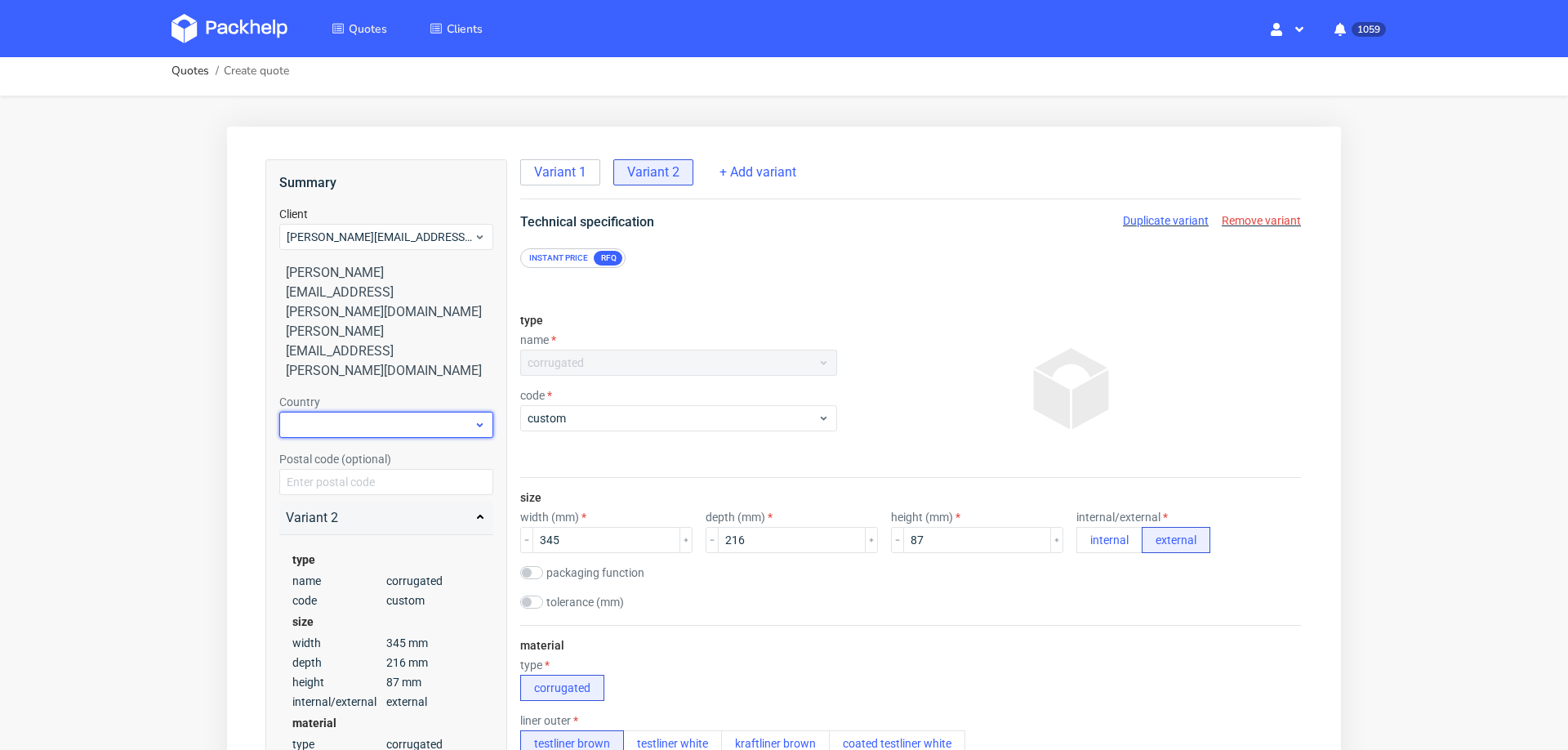
click at [347, 411] on div at bounding box center [386, 424] width 214 height 26
type input "austr"
click at [342, 408] on div "Austria" at bounding box center [386, 414] width 202 height 29
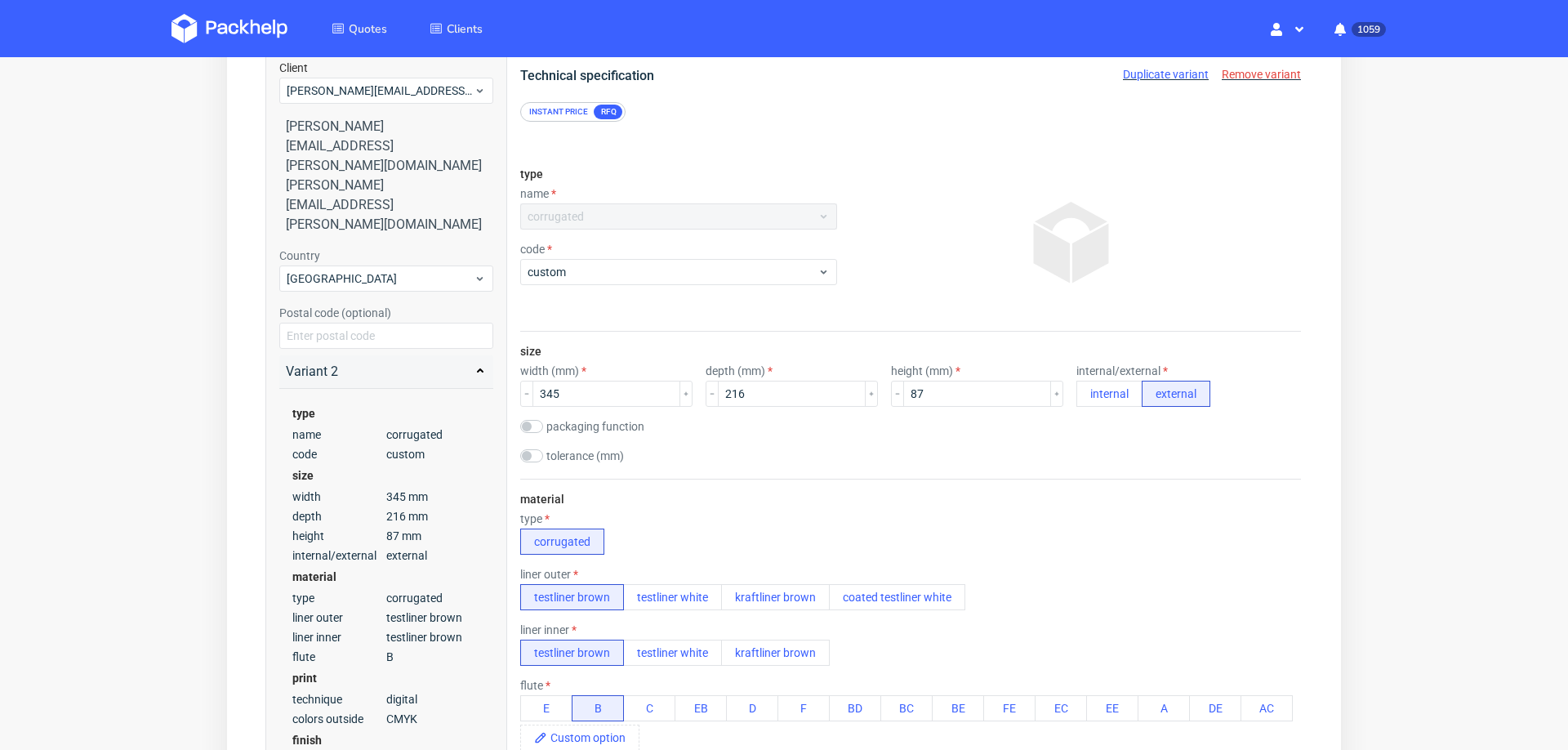
scroll to position [96, 0]
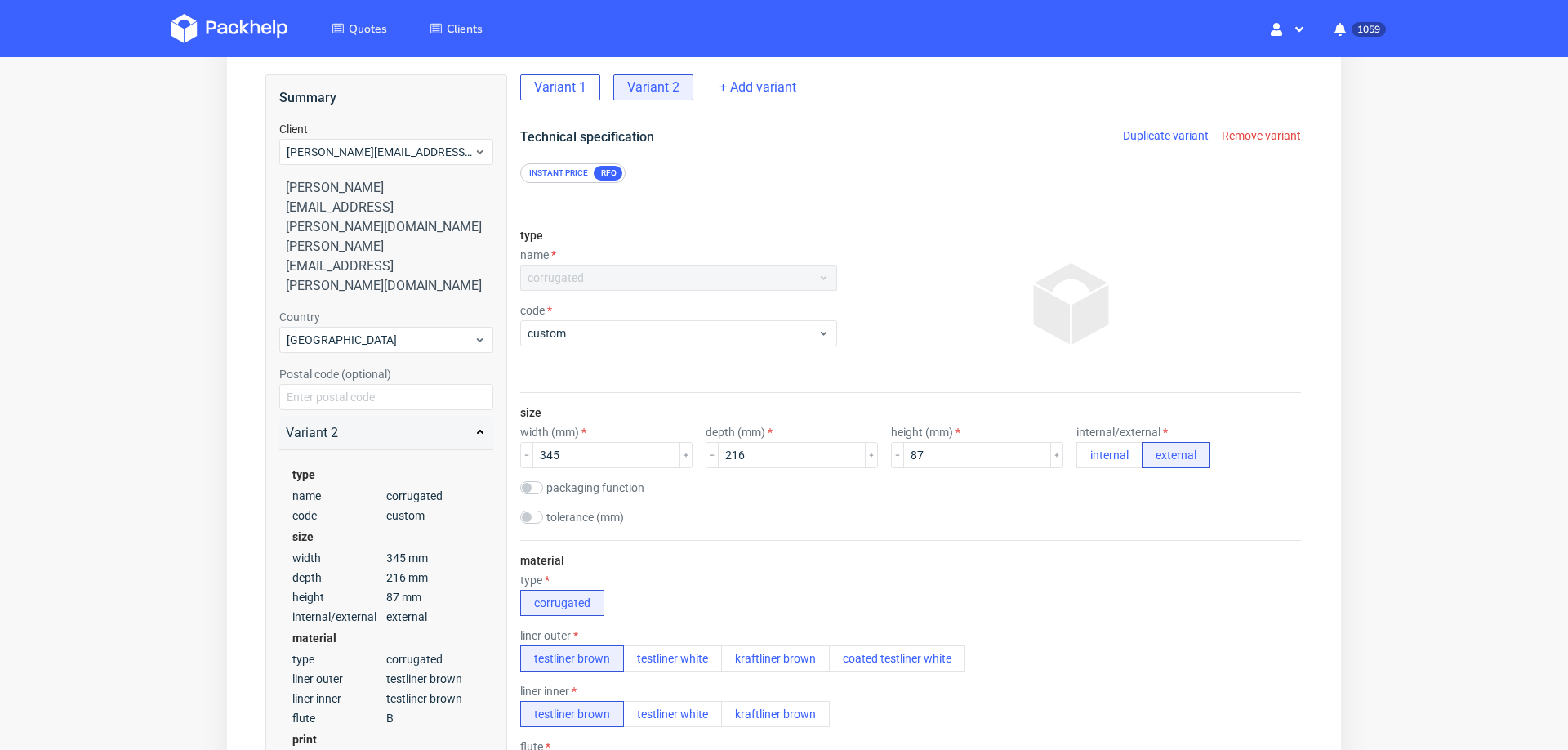
click at [558, 81] on span "Variant 1" at bounding box center [560, 87] width 52 height 18
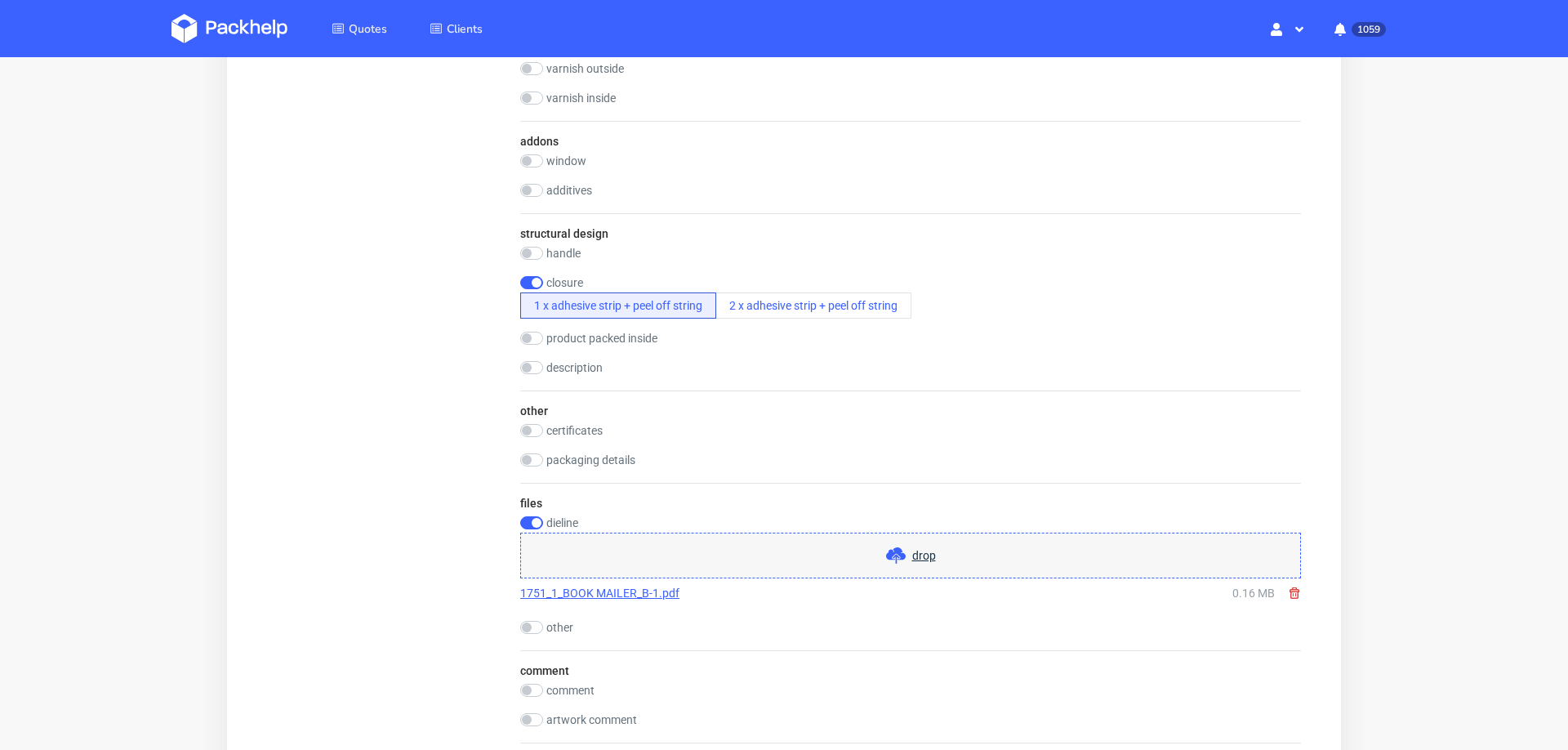
scroll to position [1652, 0]
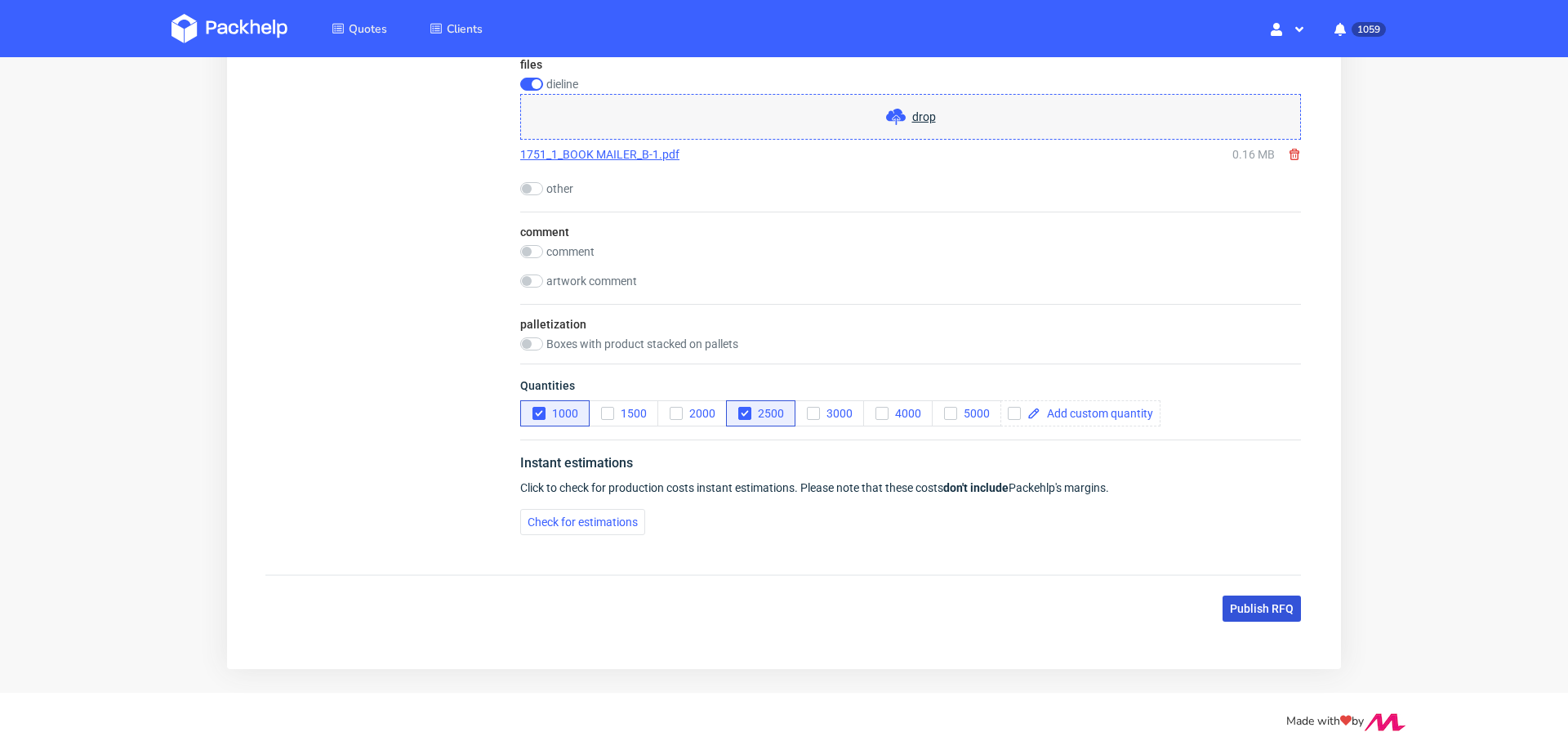
click at [1246, 603] on span "Publish RFQ" at bounding box center [1262, 608] width 64 height 12
